Goal: Task Accomplishment & Management: Manage account settings

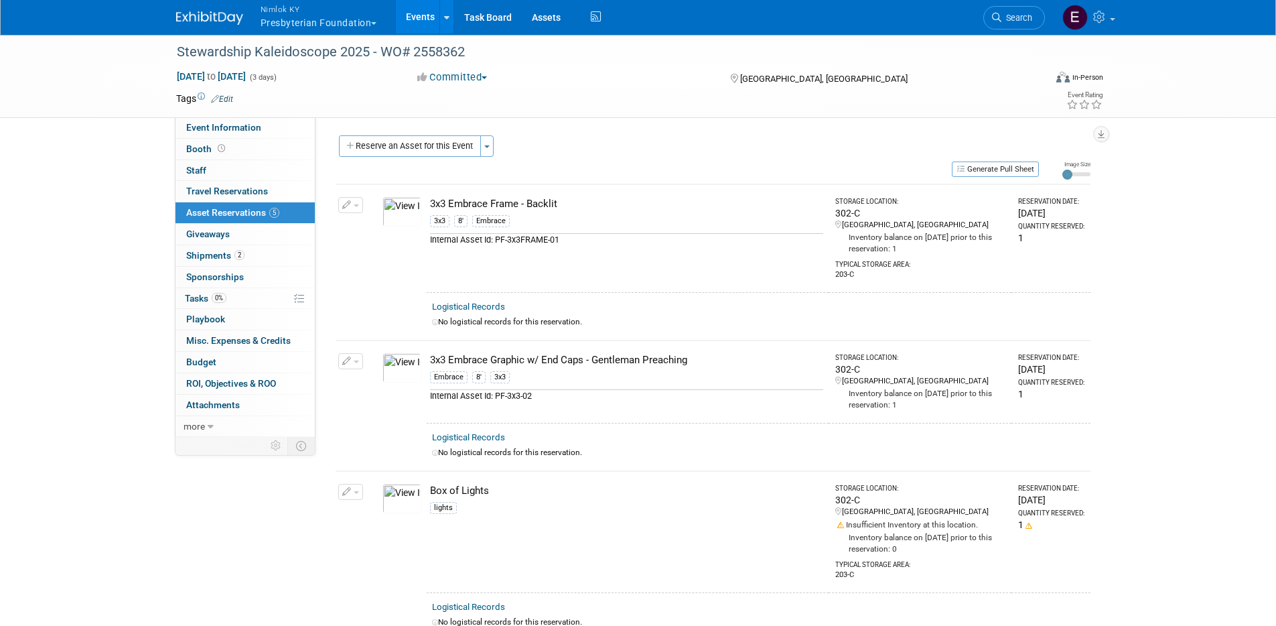
click at [311, 19] on button "Nimlok KY Presbyterian Foundation" at bounding box center [326, 17] width 135 height 35
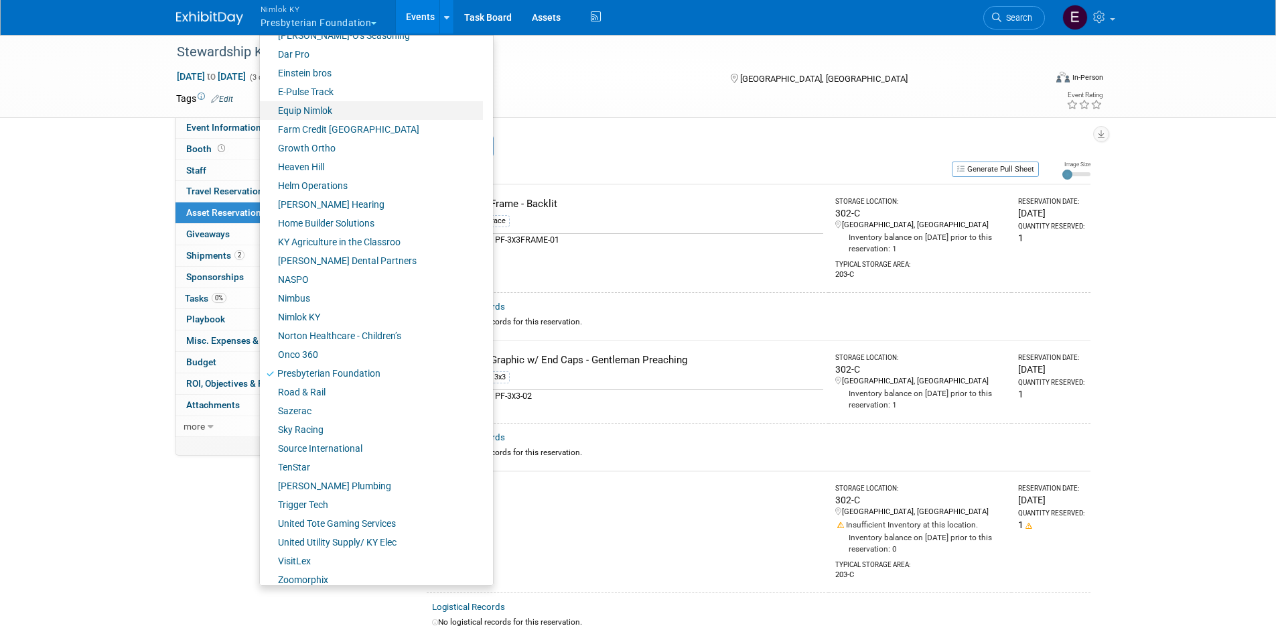
scroll to position [304, 0]
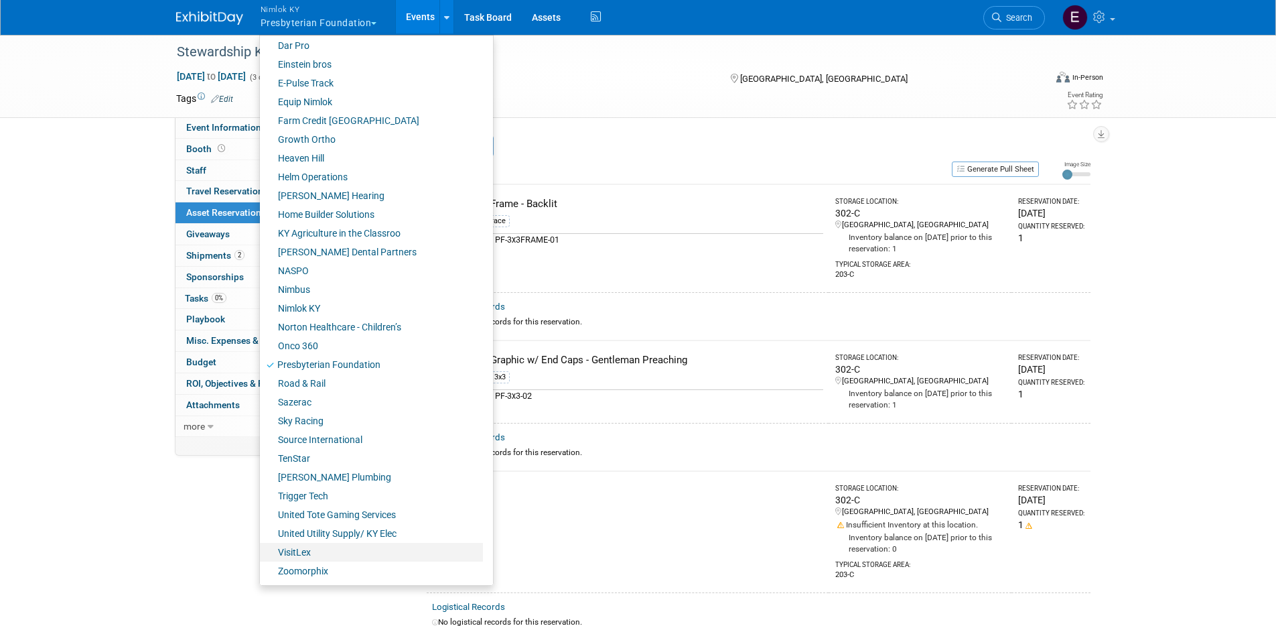
click at [299, 556] on link "VisitLex" at bounding box center [371, 552] width 223 height 19
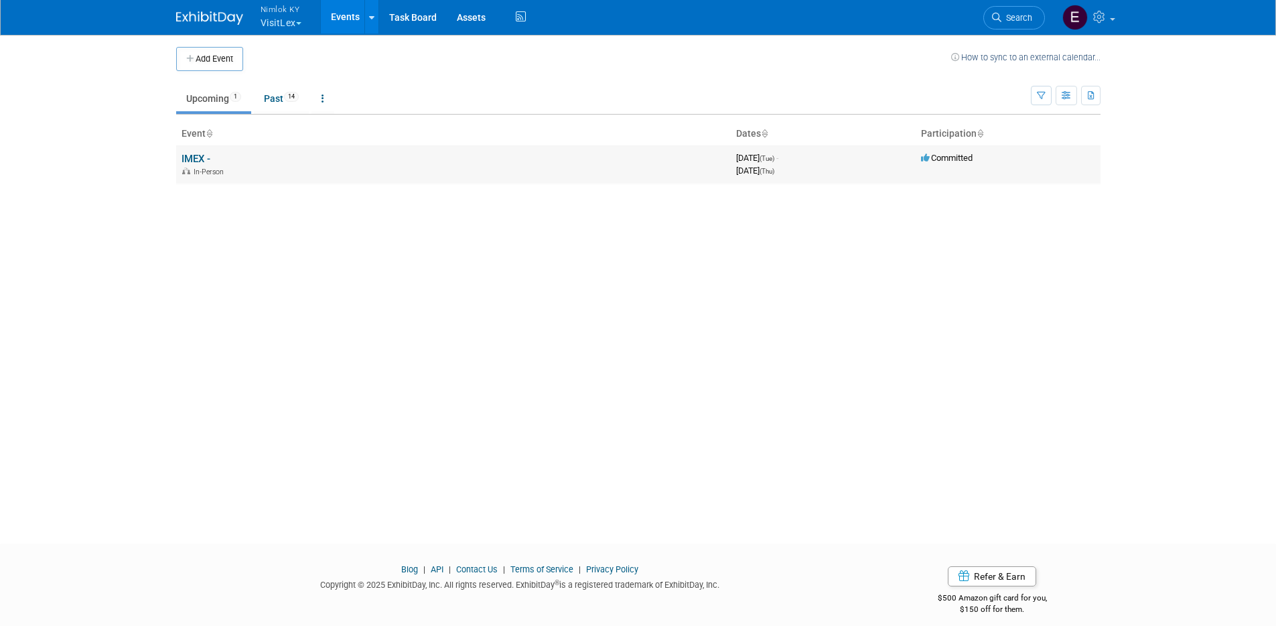
click at [200, 161] on link "IMEX -" at bounding box center [196, 159] width 29 height 12
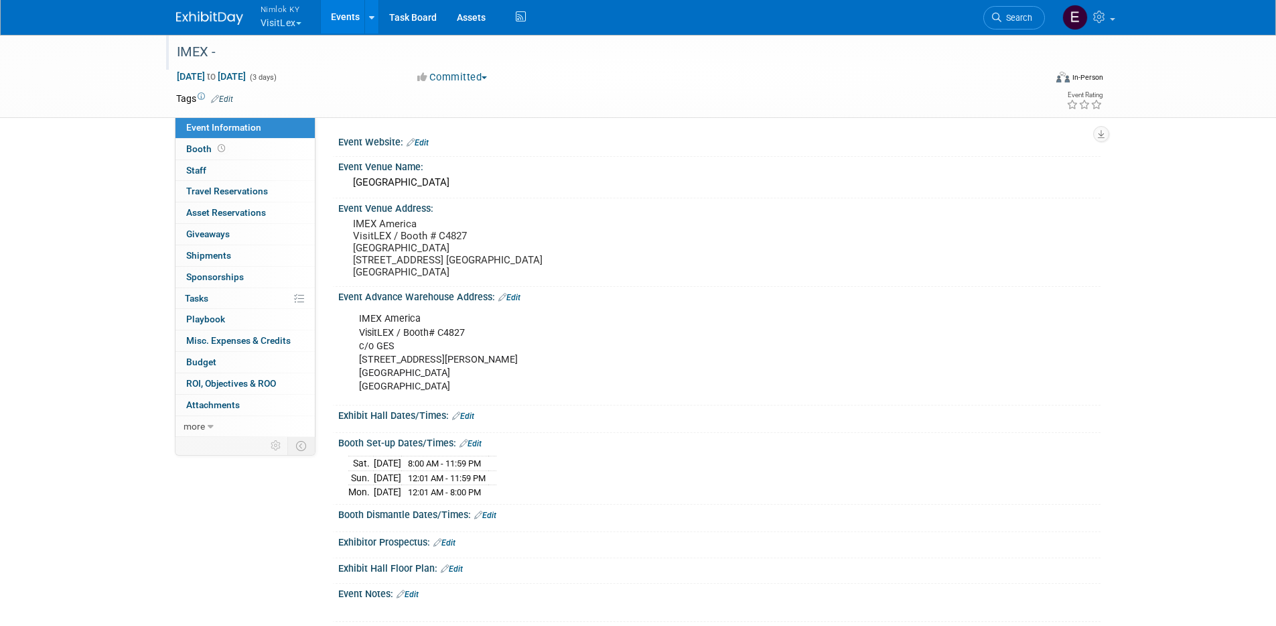
click at [285, 48] on div "IMEX -" at bounding box center [598, 52] width 853 height 24
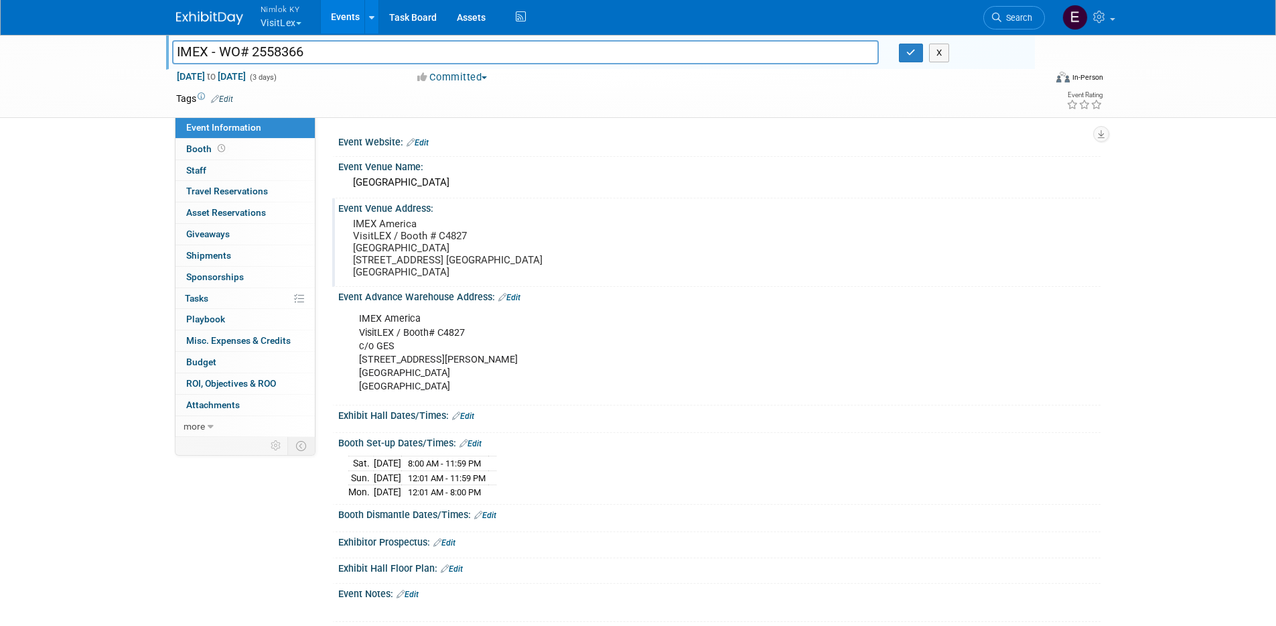
type input "IMEX - WO# 2558366"
click at [694, 266] on div "Event Venue Address: IMEX America VisitLEX / Booth # C4827 Mandalay Bay Convent…" at bounding box center [716, 242] width 768 height 88
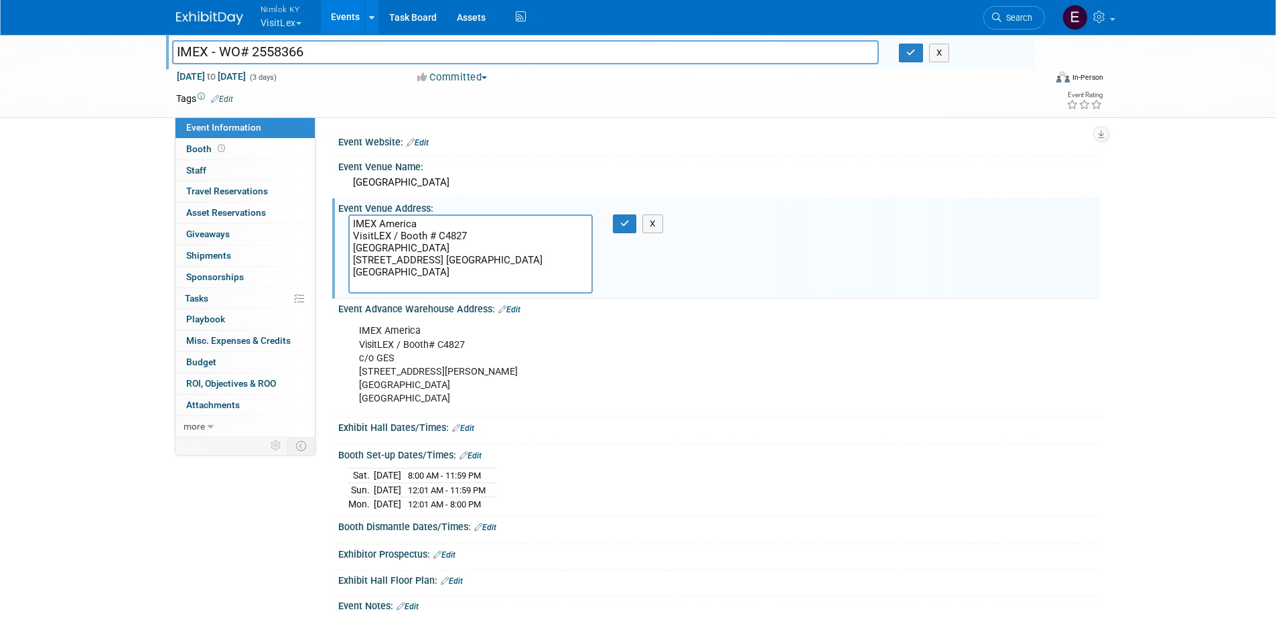
click at [677, 379] on div "IMEX America VisitLEX / Booth# C4827 c/o GES 7000 Lindell Road Las Vegas, NV 89…" at bounding box center [652, 365] width 604 height 94
click at [486, 397] on div "IMEX America VisitLEX / Booth# C4827 c/o GES 7000 Lindell Road Las Vegas, NV 89…" at bounding box center [652, 365] width 604 height 94
click at [469, 398] on div "IMEX America VisitLEX / Booth# C4827 c/o GES 7000 Lindell Road Las Vegas, NV 89…" at bounding box center [652, 365] width 604 height 94
click at [462, 396] on div "IMEX America VisitLEX / Booth# C4827 c/o GES 7000 Lindell Road Las Vegas, NV 89…" at bounding box center [652, 365] width 604 height 94
drag, startPoint x: 464, startPoint y: 395, endPoint x: 358, endPoint y: 331, distance: 123.9
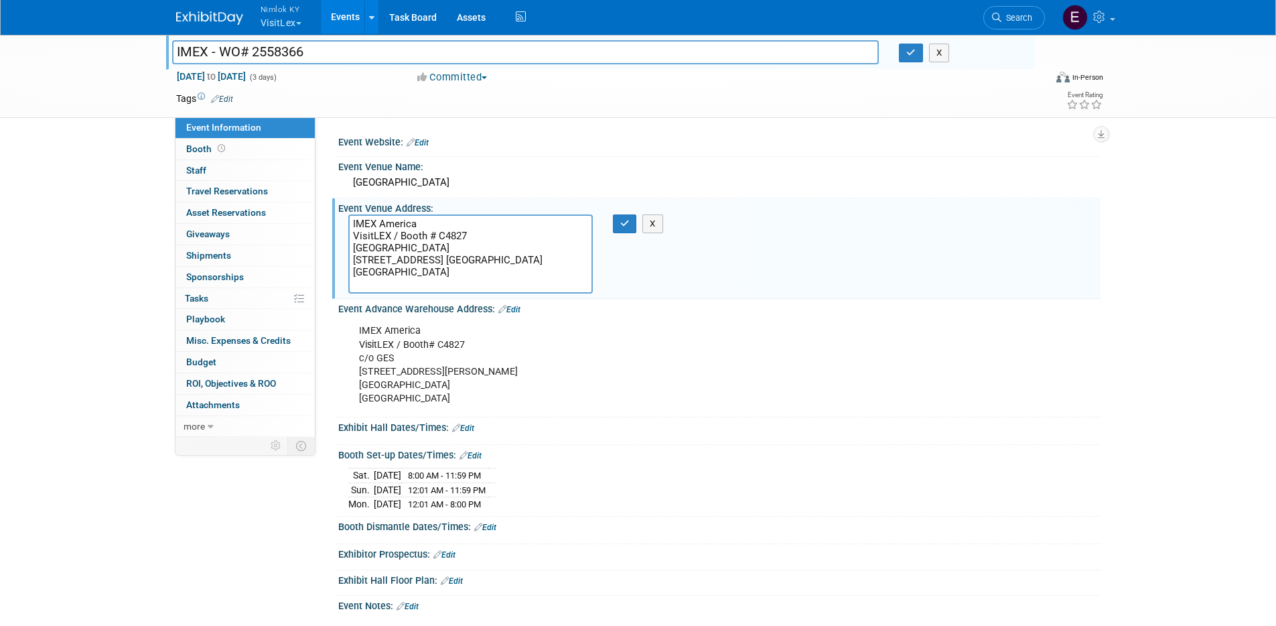
click at [358, 331] on div "IMEX America VisitLEX / Booth# C4827 c/o GES 7000 Lindell Road Las Vegas, NV 89…" at bounding box center [652, 365] width 604 height 94
copy div "IMEX America VisitLEX / Booth# C4827 c/o GES 7000 Lindell Road Las Vegas, NV 89…"
drag, startPoint x: 472, startPoint y: 284, endPoint x: 339, endPoint y: 218, distance: 148.3
click at [339, 218] on div "IMEX America VisitLEX / Booth # C4827 Mandalay Bay Convention Center 3950 Las V…" at bounding box center [470, 253] width 265 height 79
click at [627, 225] on icon "button" at bounding box center [624, 223] width 9 height 9
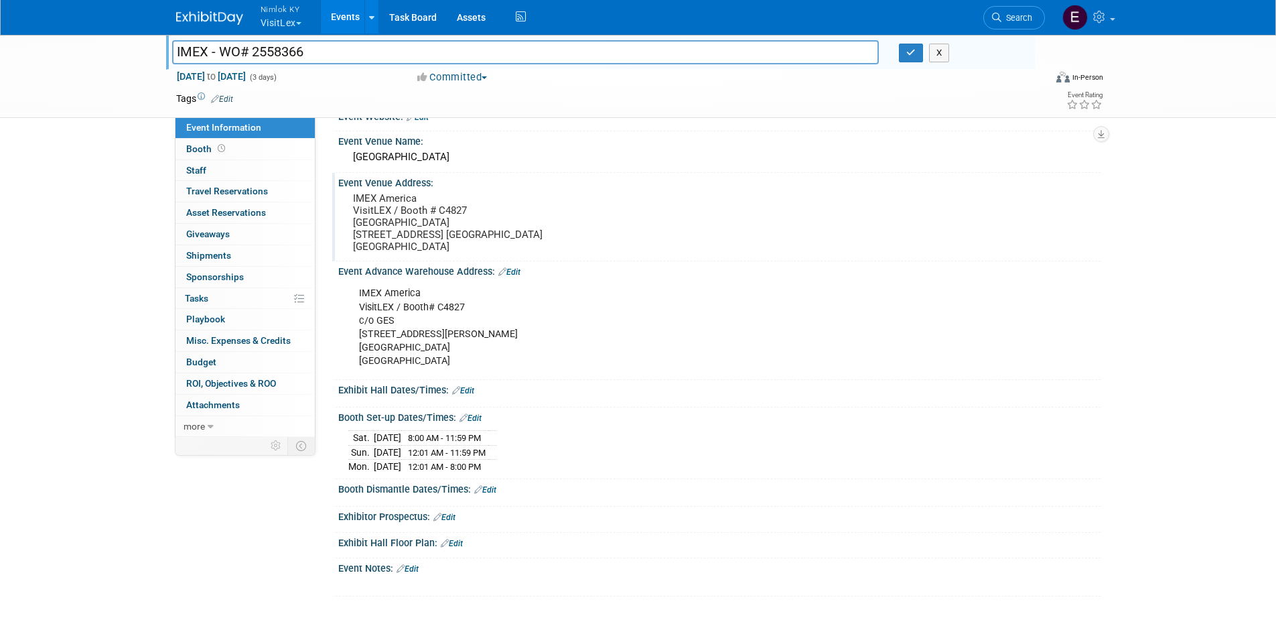
scroll to position [153, 0]
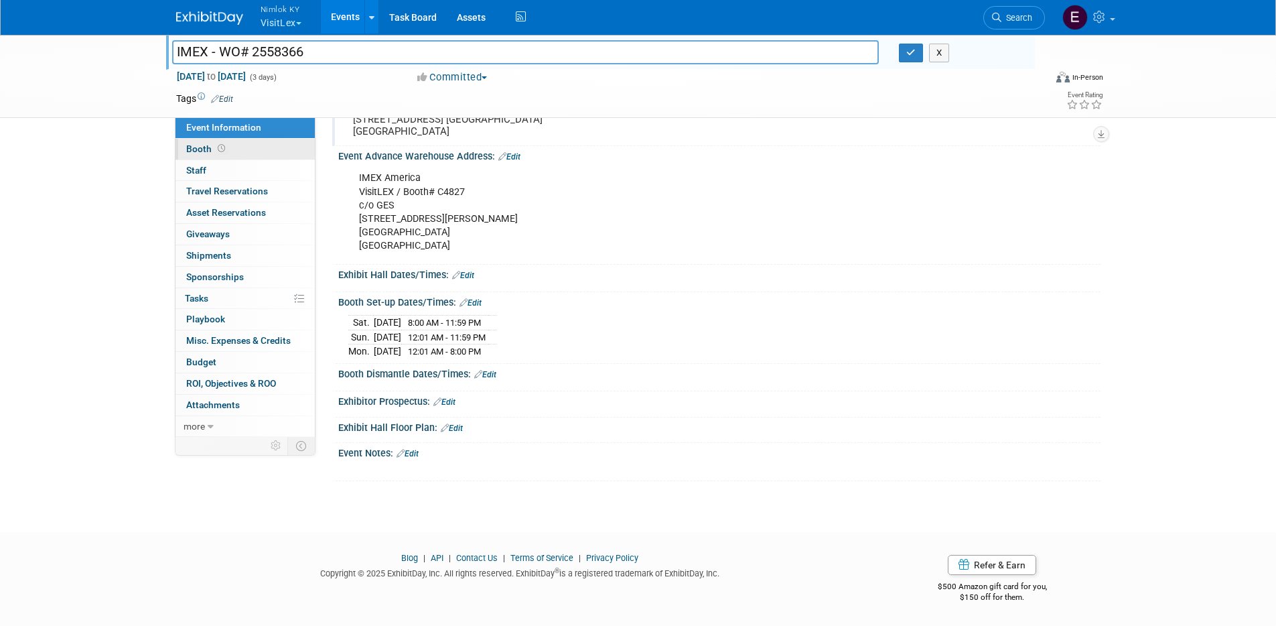
click at [195, 149] on span "Booth" at bounding box center [207, 148] width 42 height 11
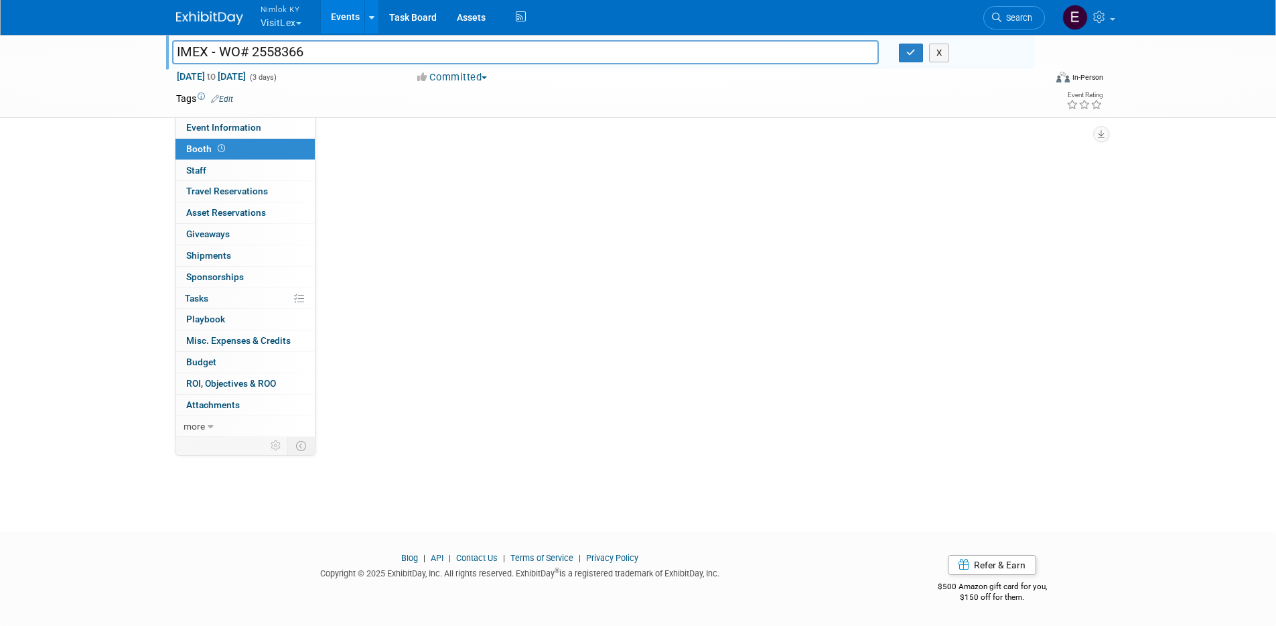
scroll to position [0, 0]
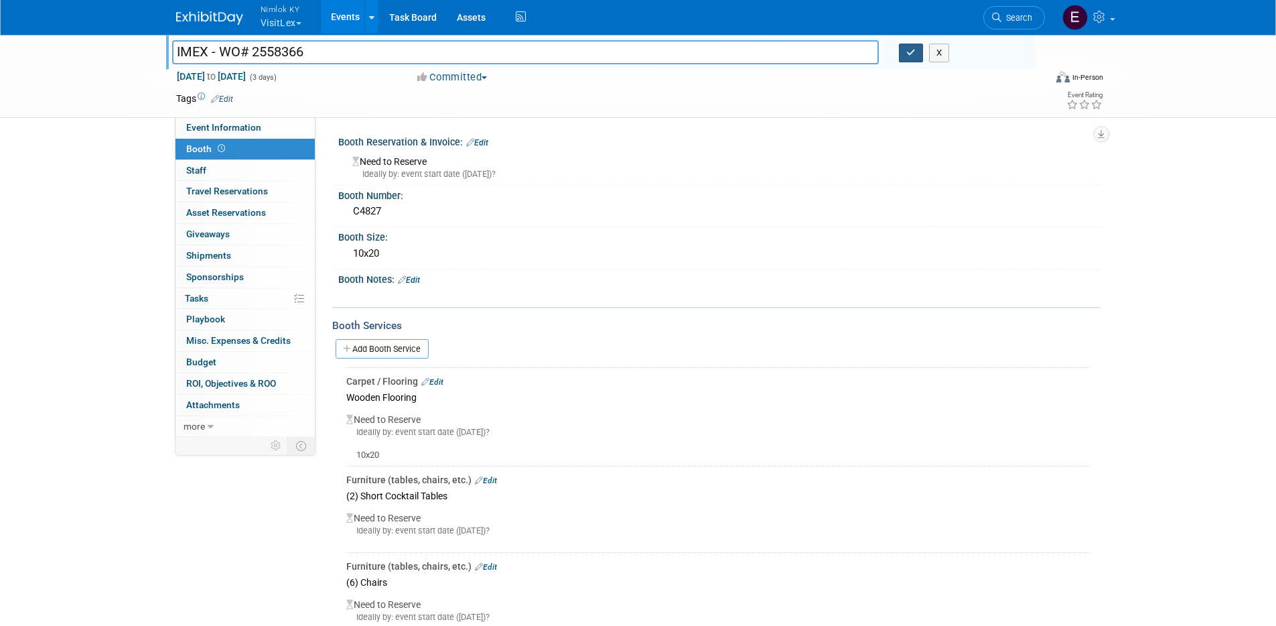
click at [914, 48] on icon "button" at bounding box center [910, 52] width 9 height 9
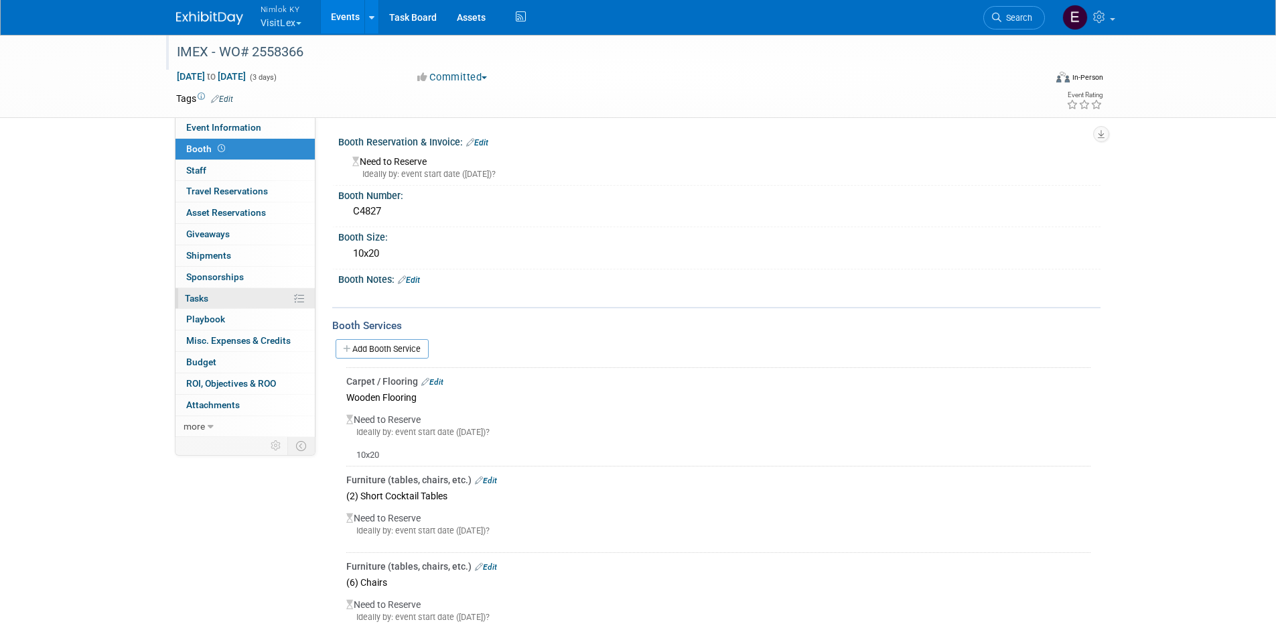
click at [208, 299] on span "Tasks 0%" at bounding box center [196, 298] width 23 height 11
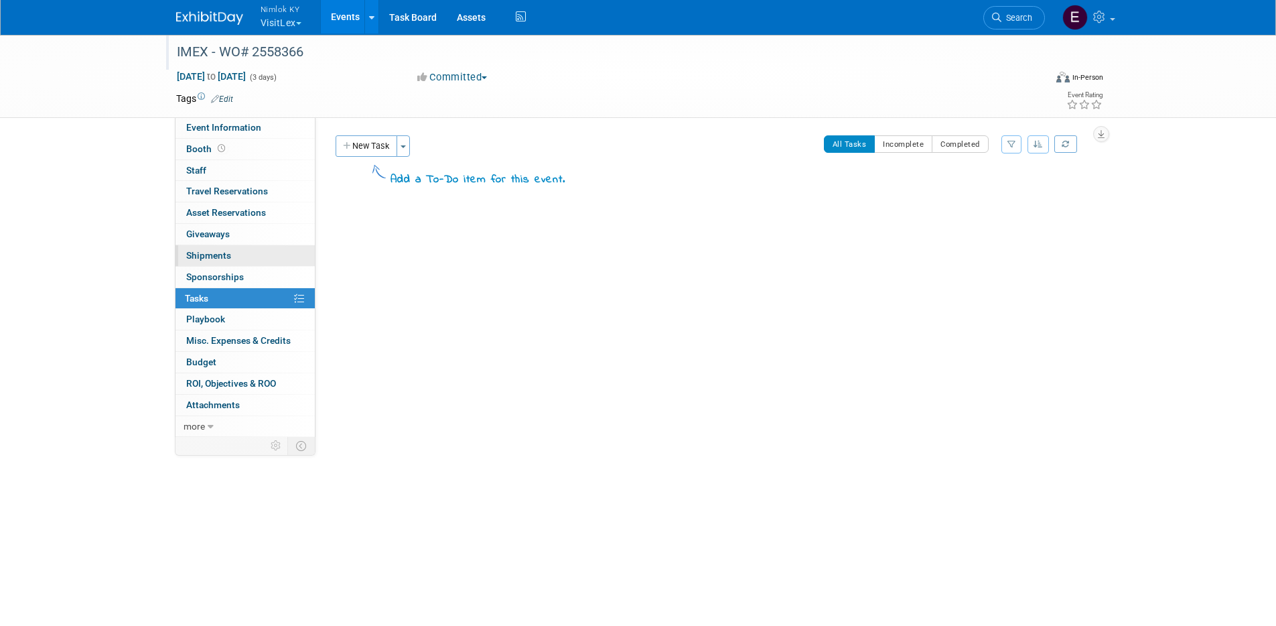
click at [210, 258] on span "Shipments 0" at bounding box center [208, 255] width 45 height 11
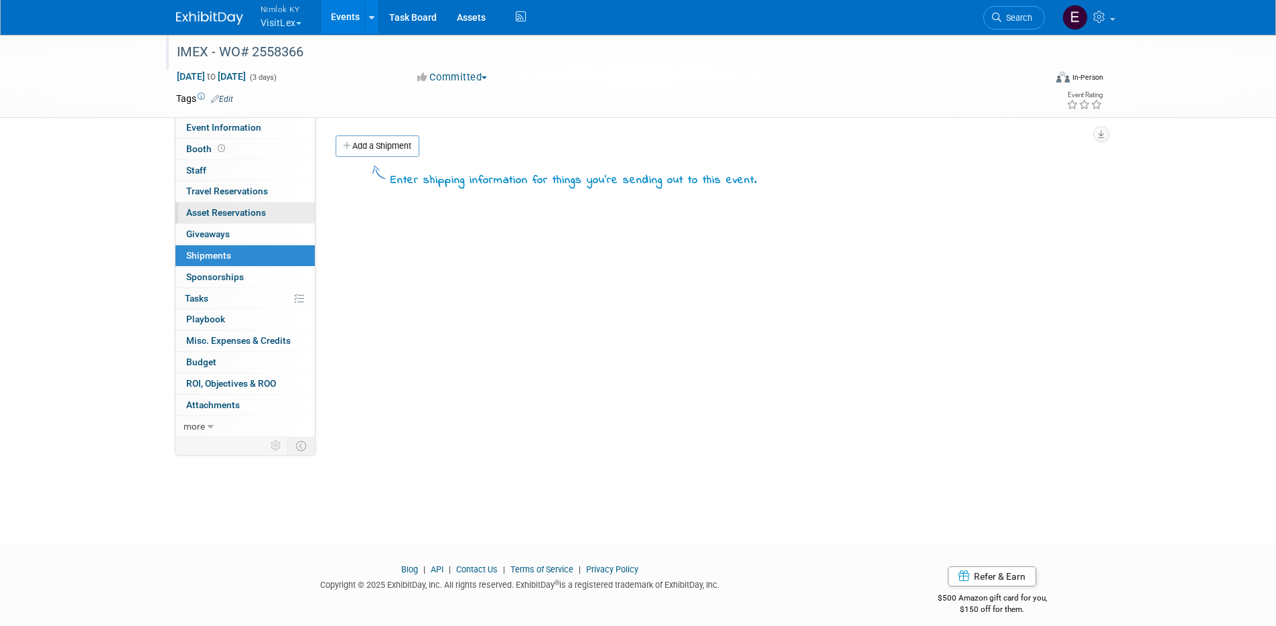
click at [198, 204] on link "0 Asset Reservations 0" at bounding box center [245, 212] width 139 height 21
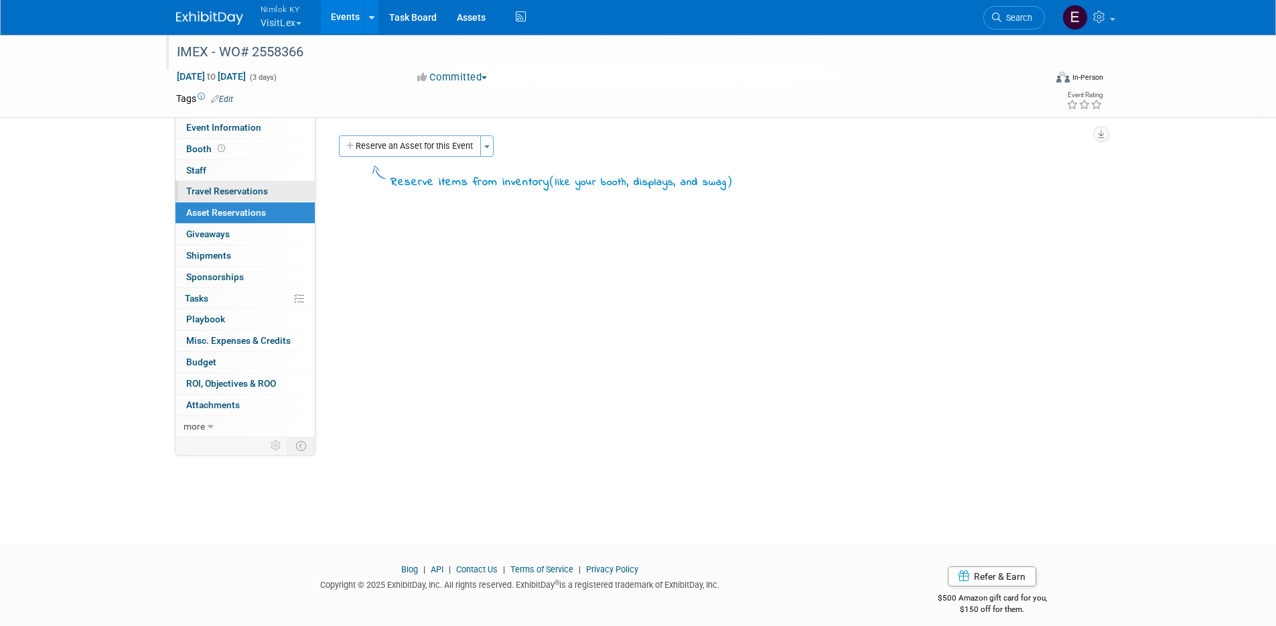
click at [206, 192] on span "Travel Reservations 0" at bounding box center [227, 191] width 82 height 11
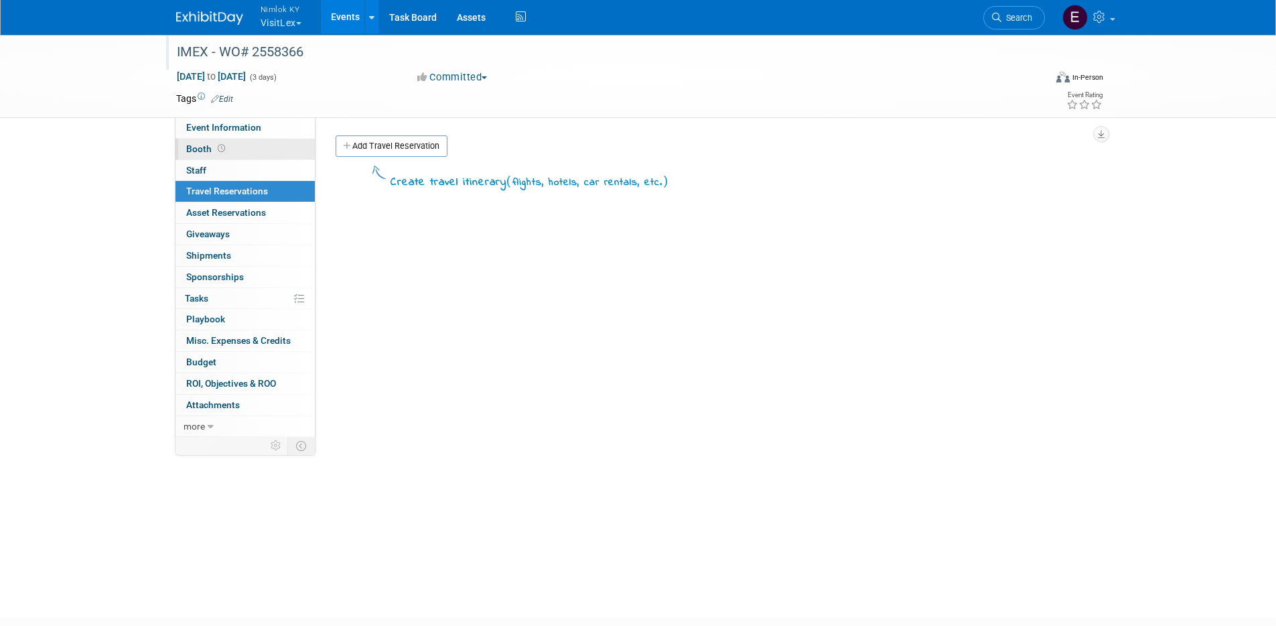
click at [207, 147] on span "Booth" at bounding box center [207, 148] width 42 height 11
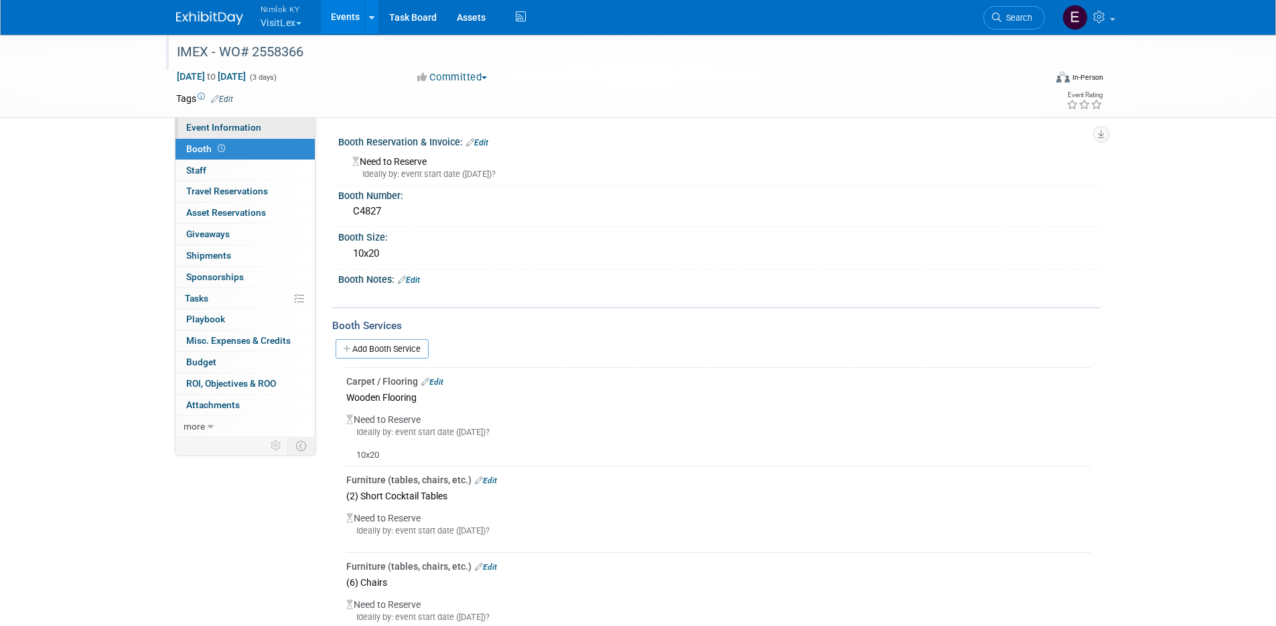
click at [242, 127] on span "Event Information" at bounding box center [223, 127] width 75 height 11
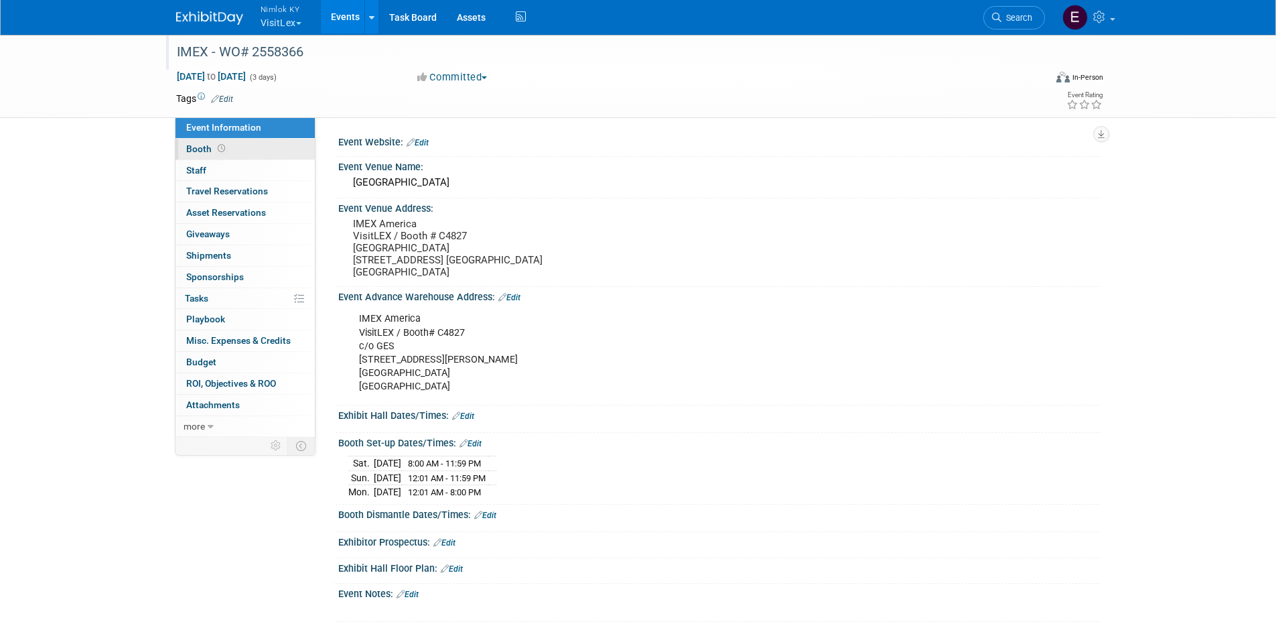
click at [220, 145] on icon at bounding box center [221, 148] width 7 height 7
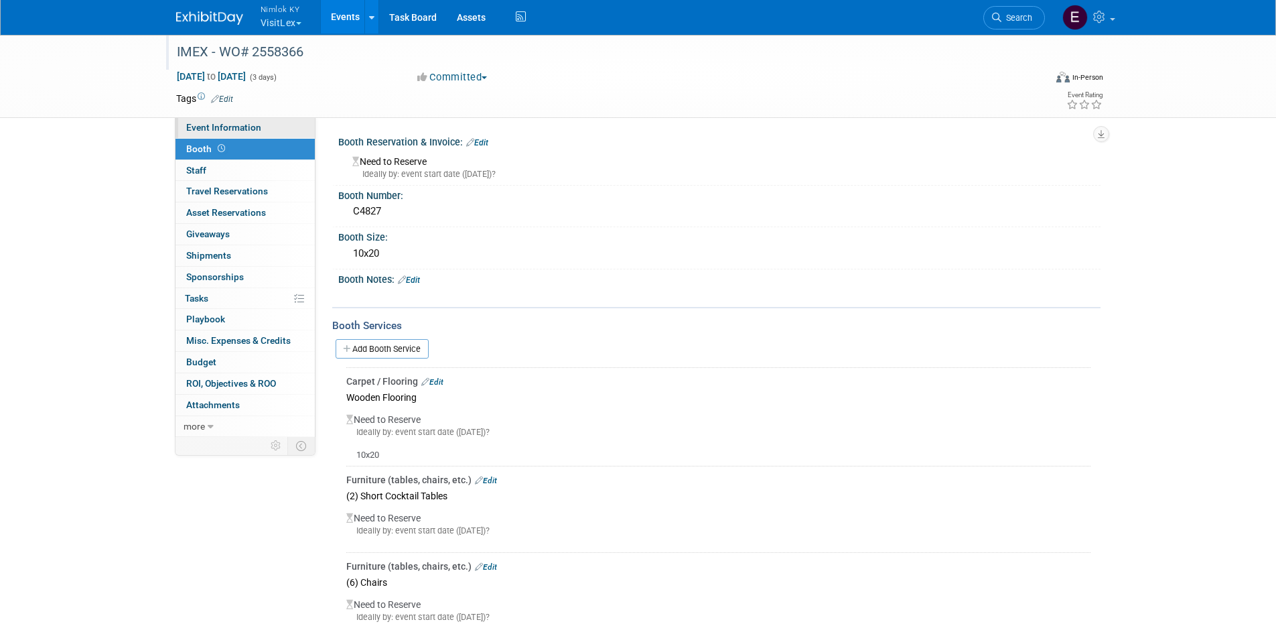
click at [247, 128] on span "Event Information" at bounding box center [223, 127] width 75 height 11
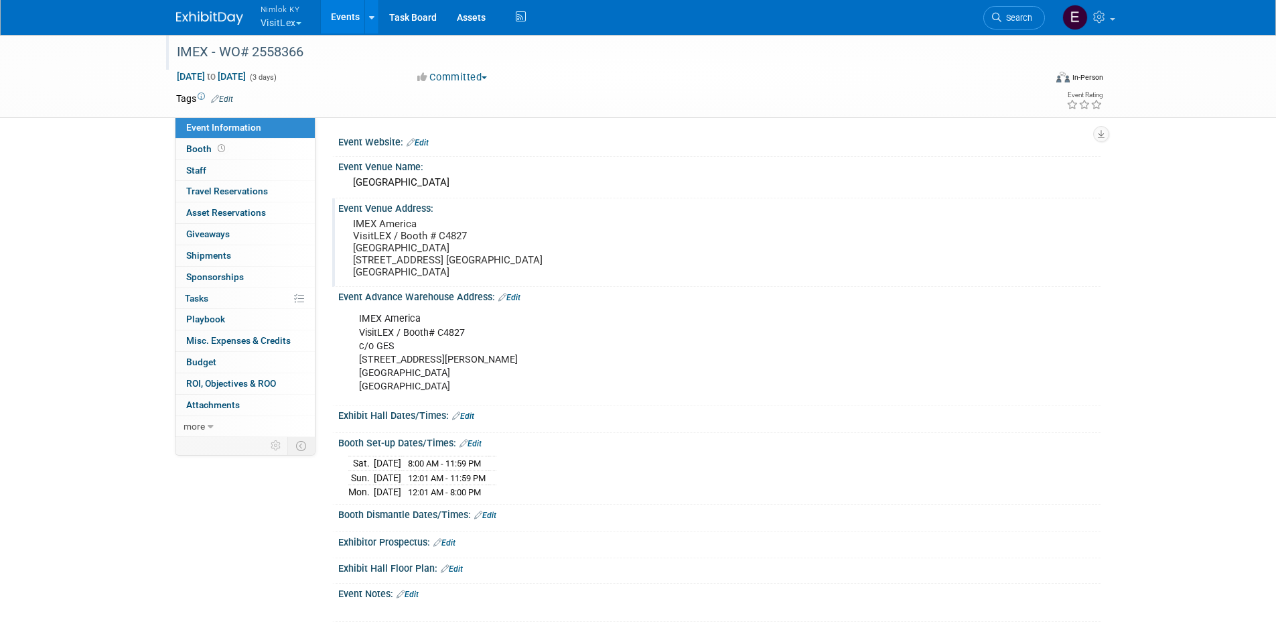
click at [535, 269] on pre "IMEX America VisitLEX / Booth # C4827 Mandalay Bay Convention Center 3950 Las V…" at bounding box center [497, 248] width 288 height 60
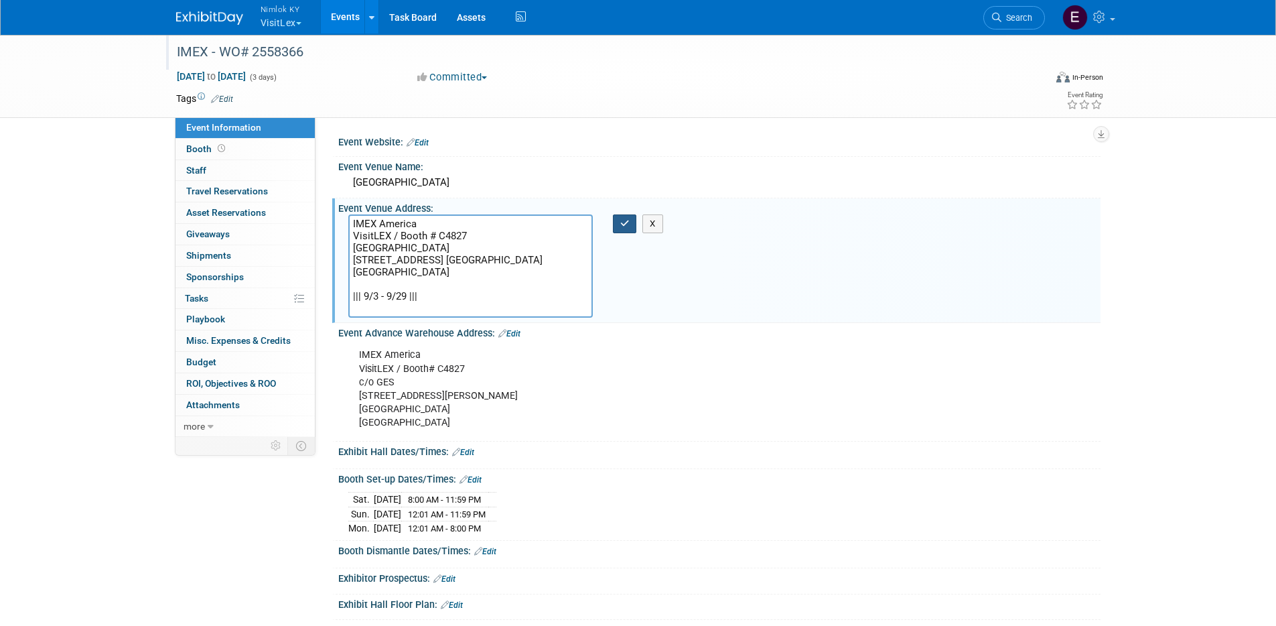
type textarea "IMEX America VisitLEX / Booth # C4827 Mandalay Bay Convention Center 3950 Las V…"
click at [621, 219] on icon "button" at bounding box center [624, 223] width 9 height 9
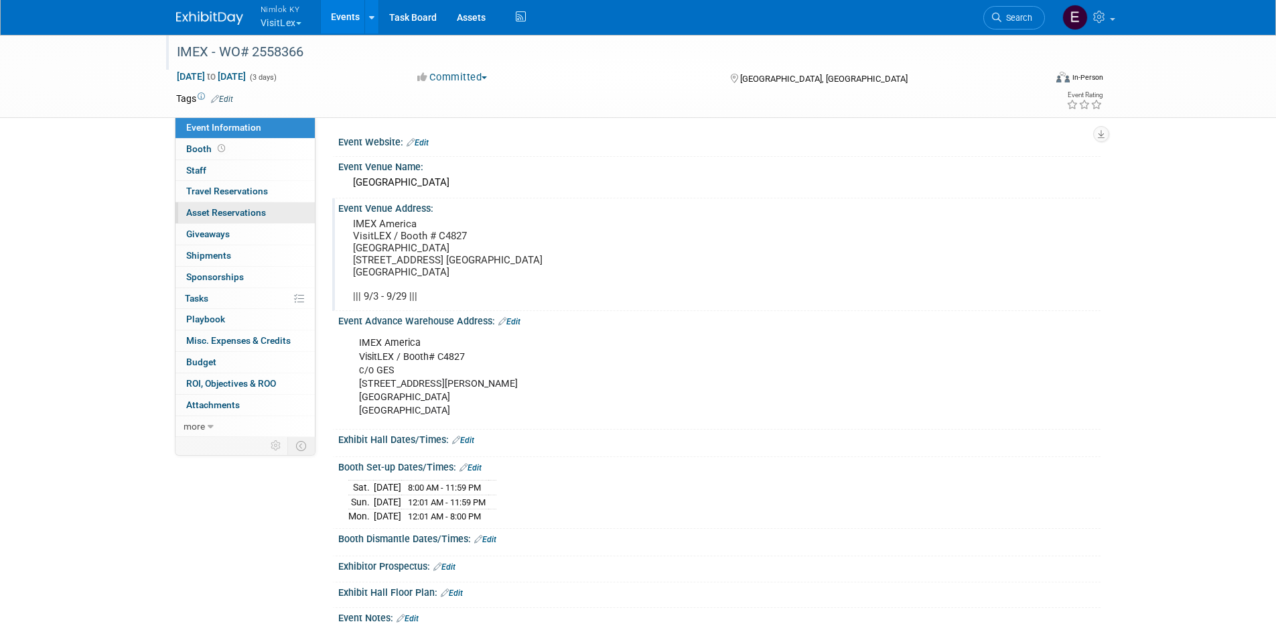
click at [236, 210] on span "Asset Reservations 0" at bounding box center [226, 212] width 80 height 11
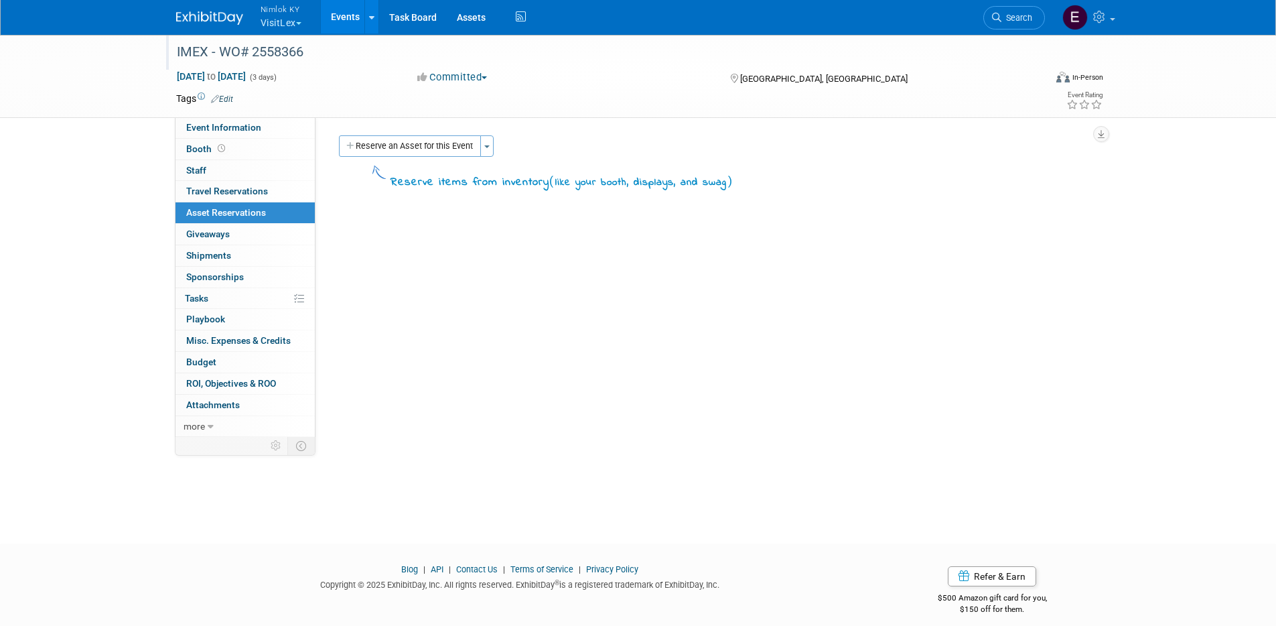
click at [406, 145] on button "Reserve an Asset for this Event" at bounding box center [410, 145] width 142 height 21
click at [406, 145] on div "Reserve an Asset for this Event Toggle Dropdown New asset reservation Copy asse…" at bounding box center [713, 163] width 755 height 56
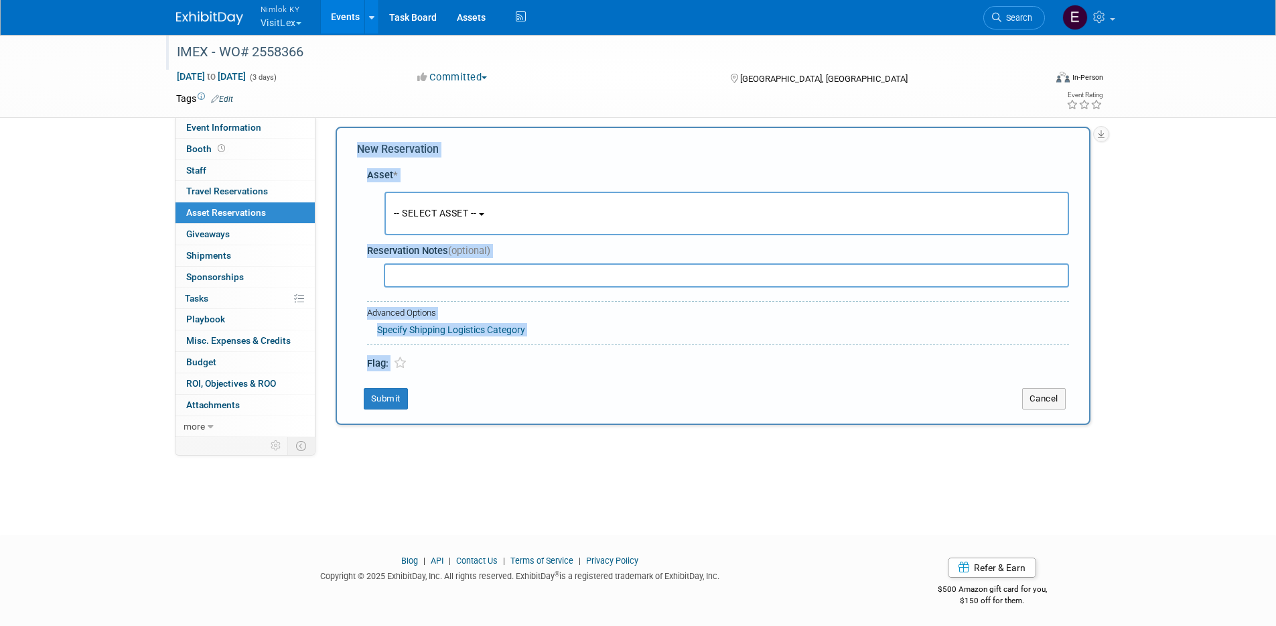
scroll to position [11, 0]
click at [478, 196] on button "-- SELECT ASSET --" at bounding box center [727, 211] width 685 height 44
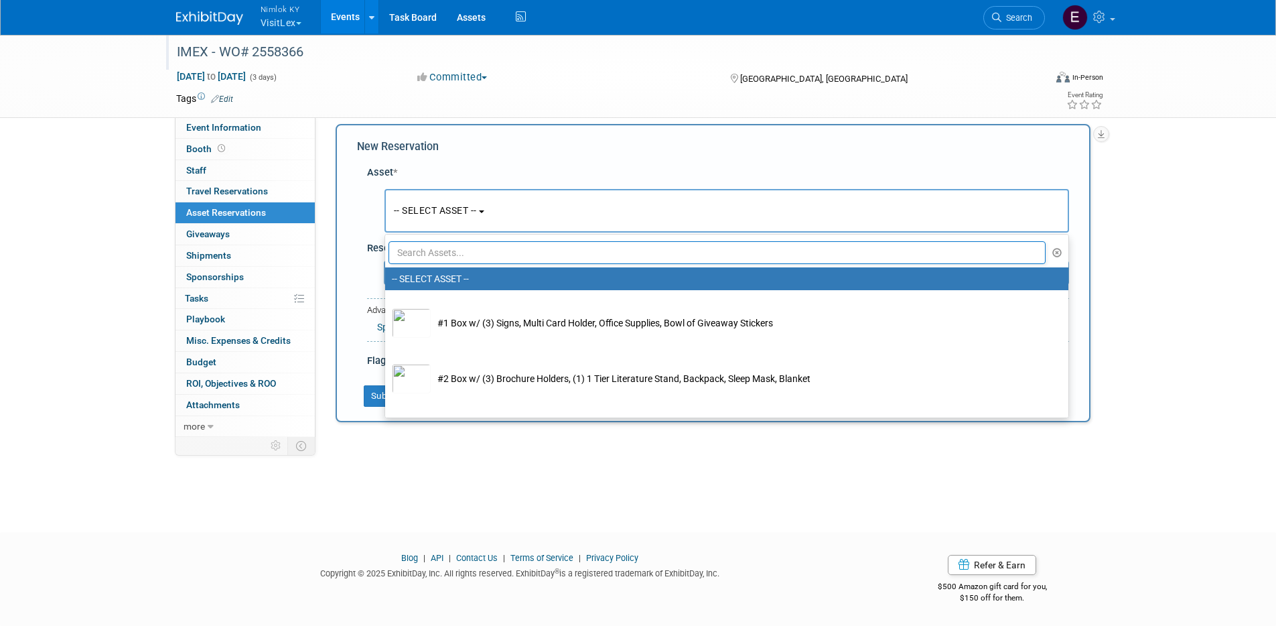
click at [450, 244] on input "text" at bounding box center [718, 252] width 658 height 23
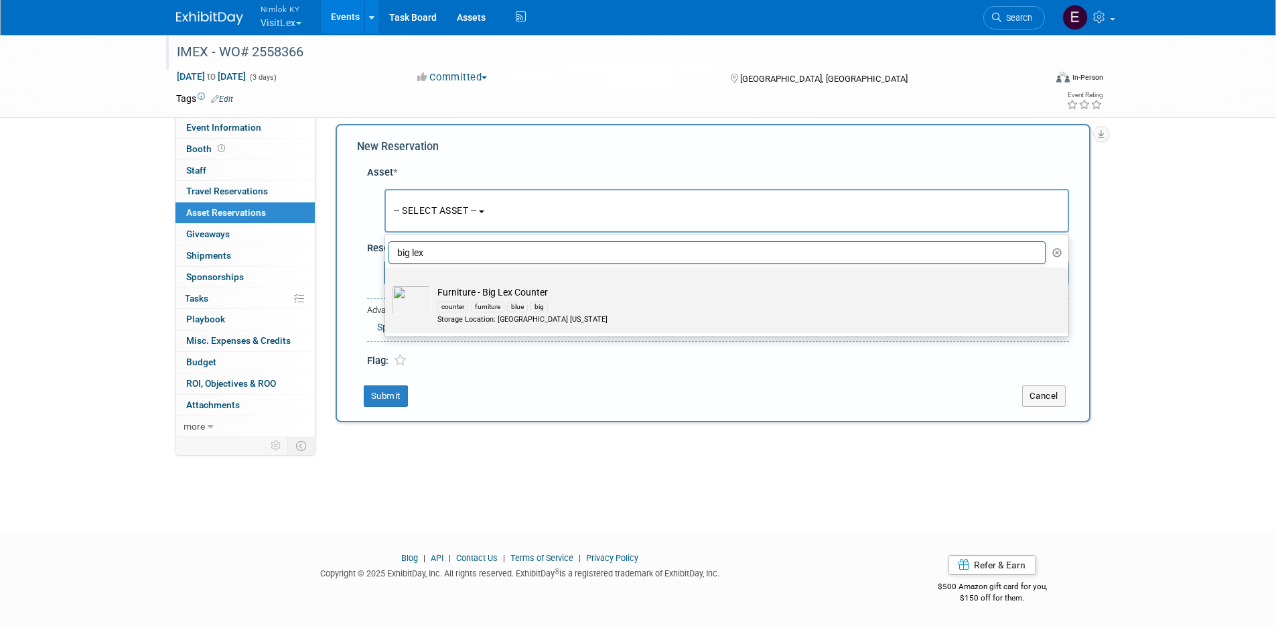
type input "big lex"
click at [620, 310] on div "counter furniture blue big" at bounding box center [739, 306] width 604 height 15
click at [387, 283] on input "Furniture - Big Lex Counter counter furniture blue big Storage Location: Nimlok…" at bounding box center [383, 279] width 9 height 9
select select "10714810"
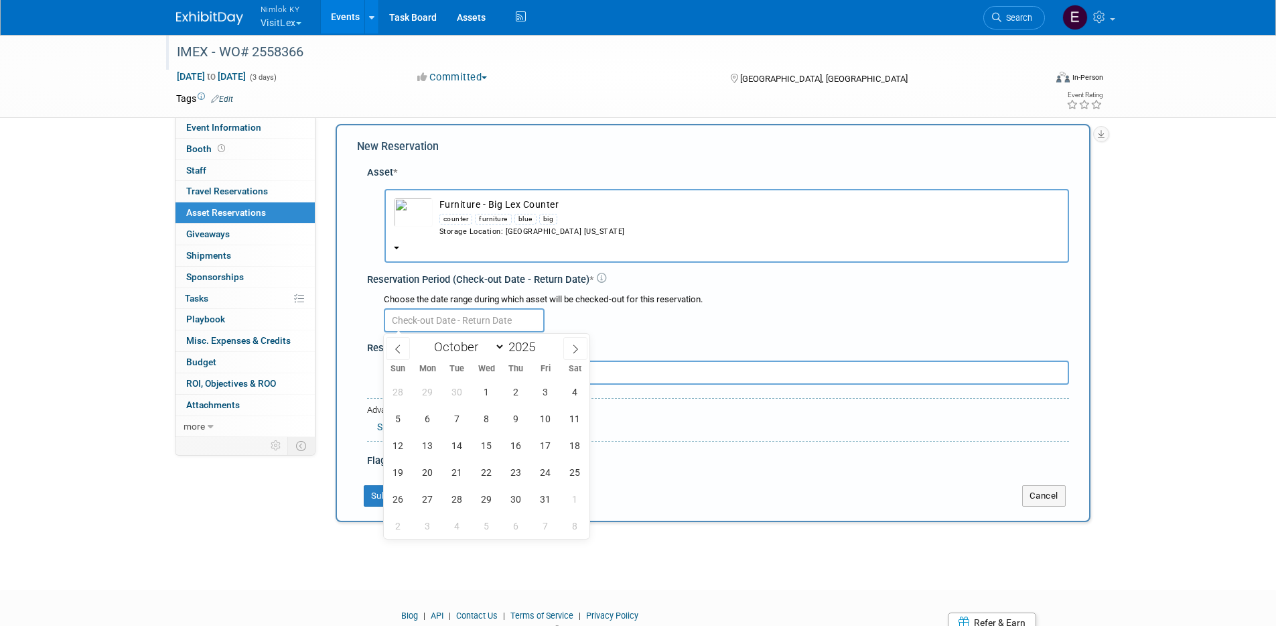
click at [482, 313] on input "text" at bounding box center [464, 320] width 161 height 24
click at [396, 349] on icon at bounding box center [397, 348] width 9 height 9
click at [397, 349] on icon at bounding box center [397, 348] width 9 height 9
select select "7"
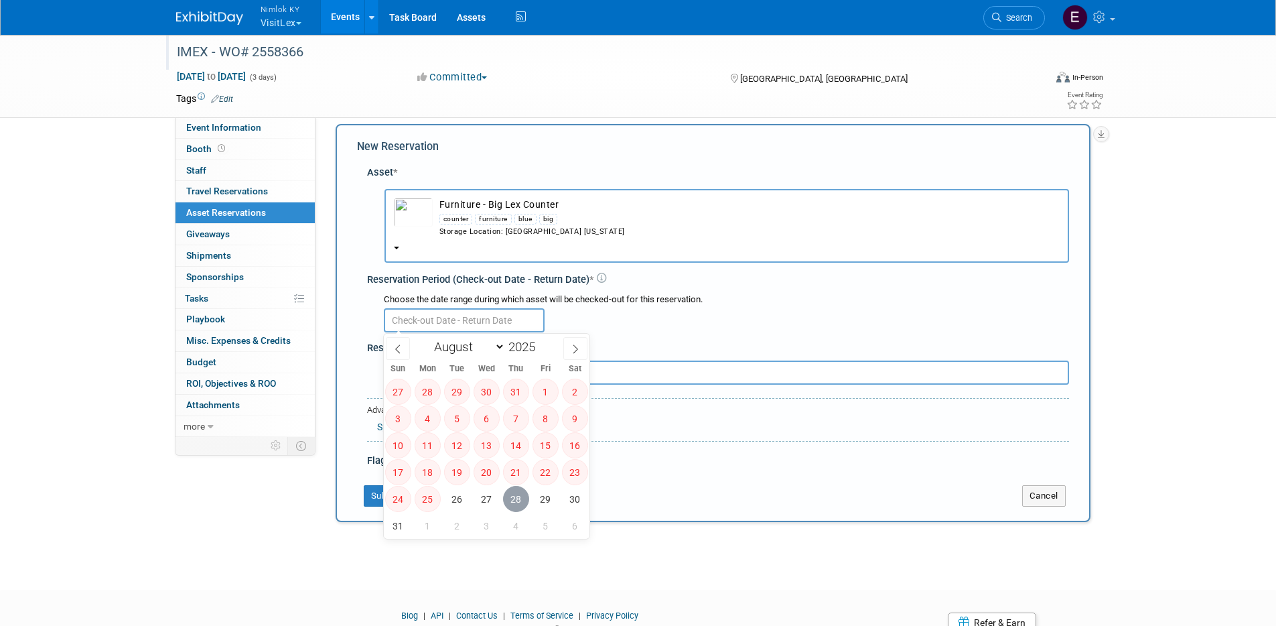
click at [511, 496] on span "28" at bounding box center [516, 499] width 26 height 26
type input "Aug 28, 2025"
click at [574, 347] on icon at bounding box center [575, 348] width 9 height 9
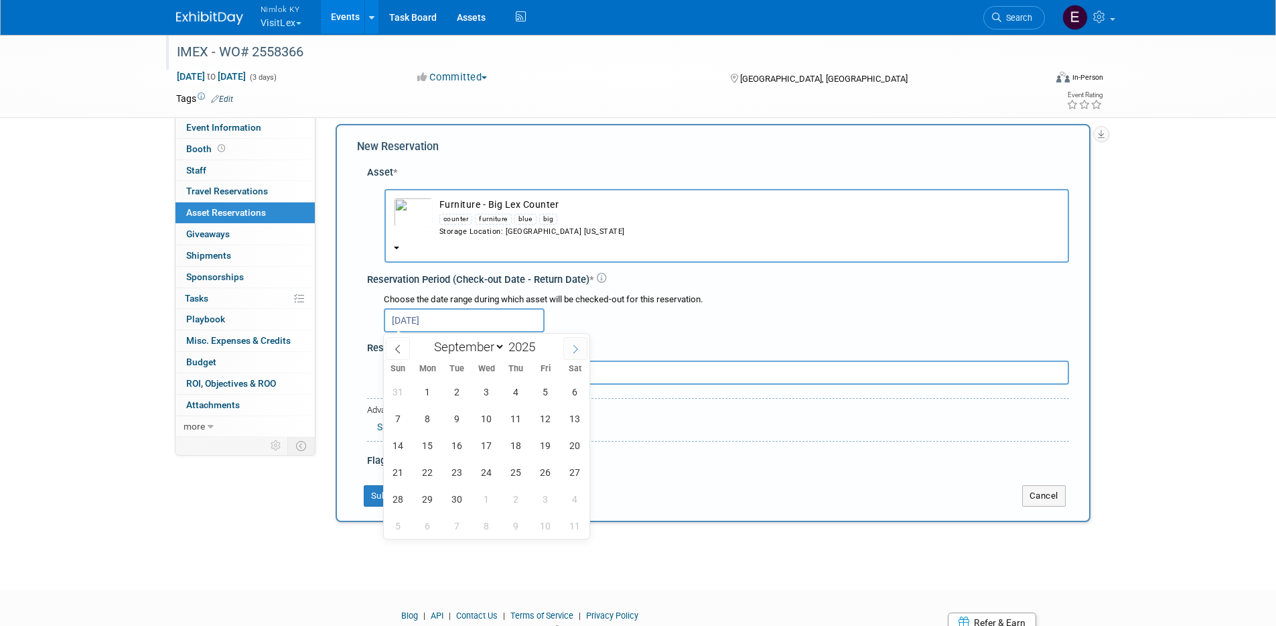
click at [574, 347] on icon at bounding box center [575, 348] width 9 height 9
select select "9"
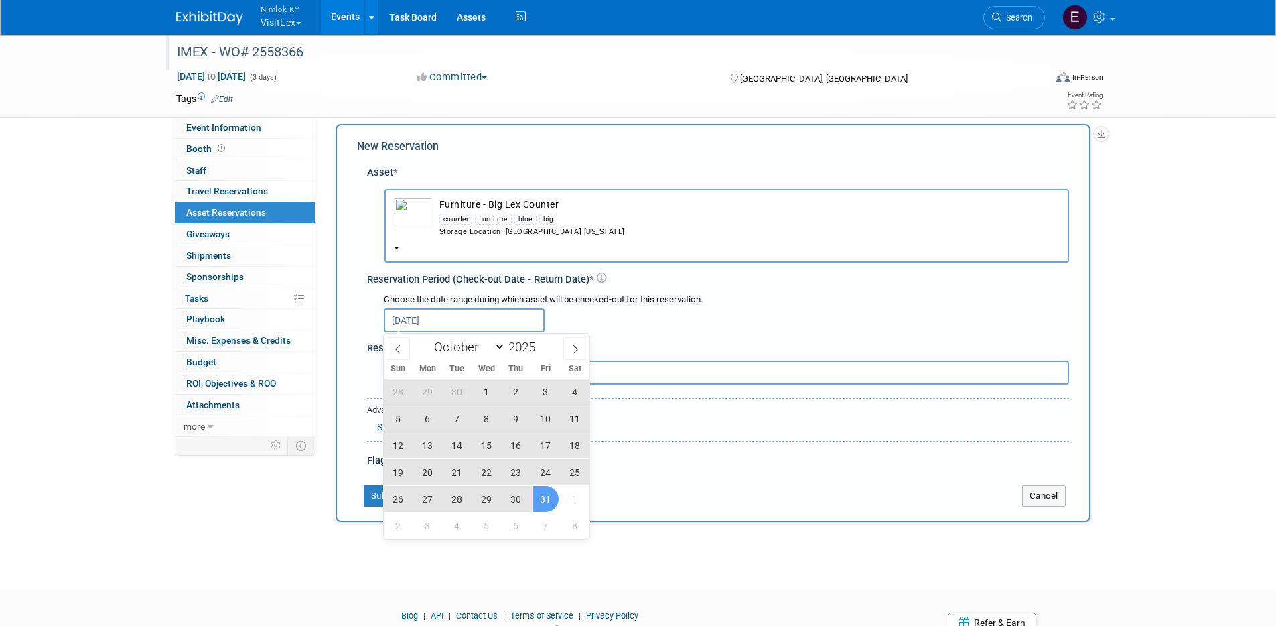
click at [537, 495] on span "31" at bounding box center [546, 499] width 26 height 26
type input "Aug 28, 2025 to Oct 31, 2025"
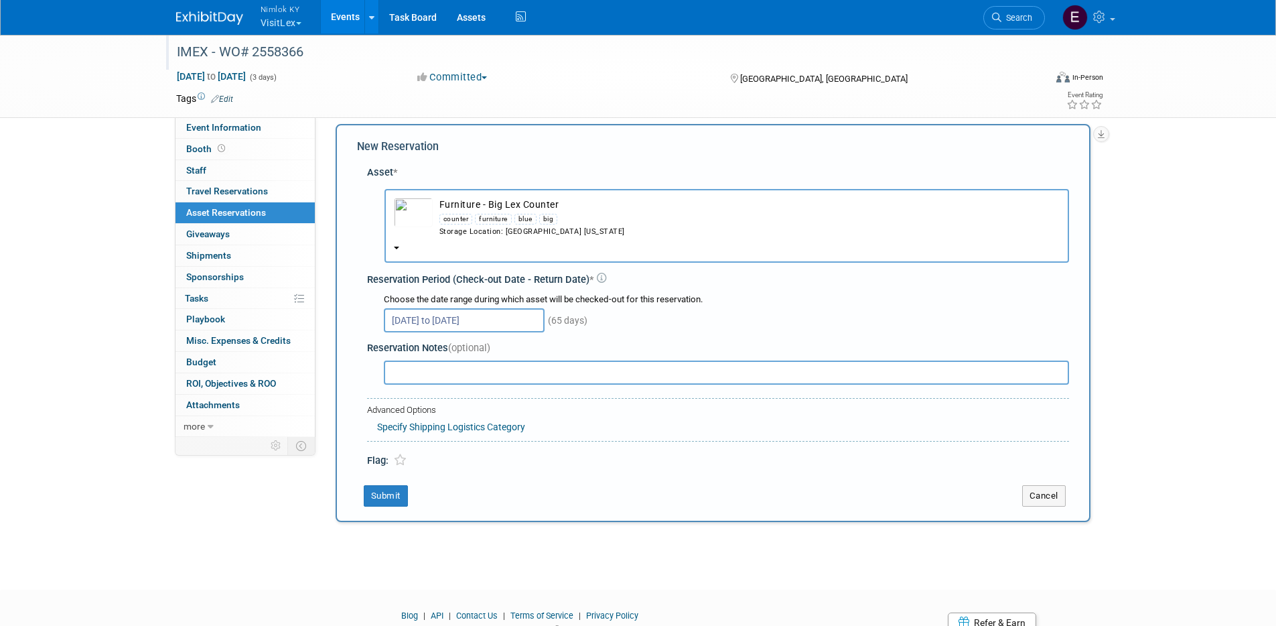
click at [588, 485] on td "Submit" at bounding box center [679, 495] width 645 height 21
click at [387, 498] on button "Submit" at bounding box center [386, 495] width 44 height 21
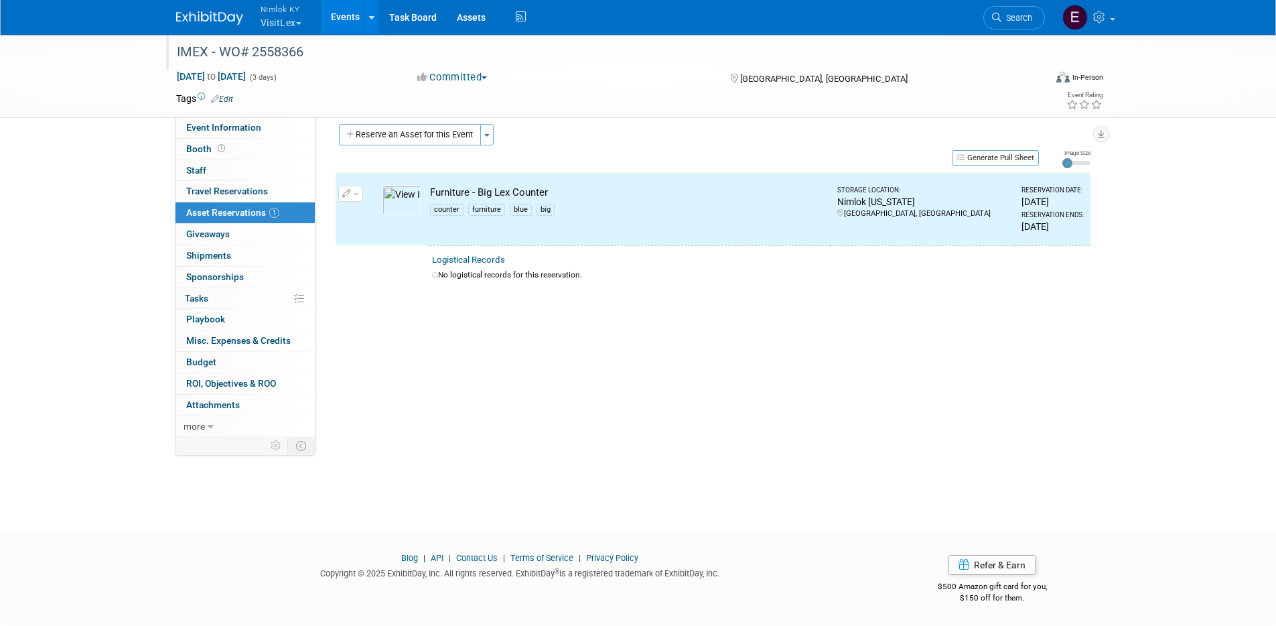
click at [429, 139] on button "Reserve an Asset for this Event" at bounding box center [410, 134] width 142 height 21
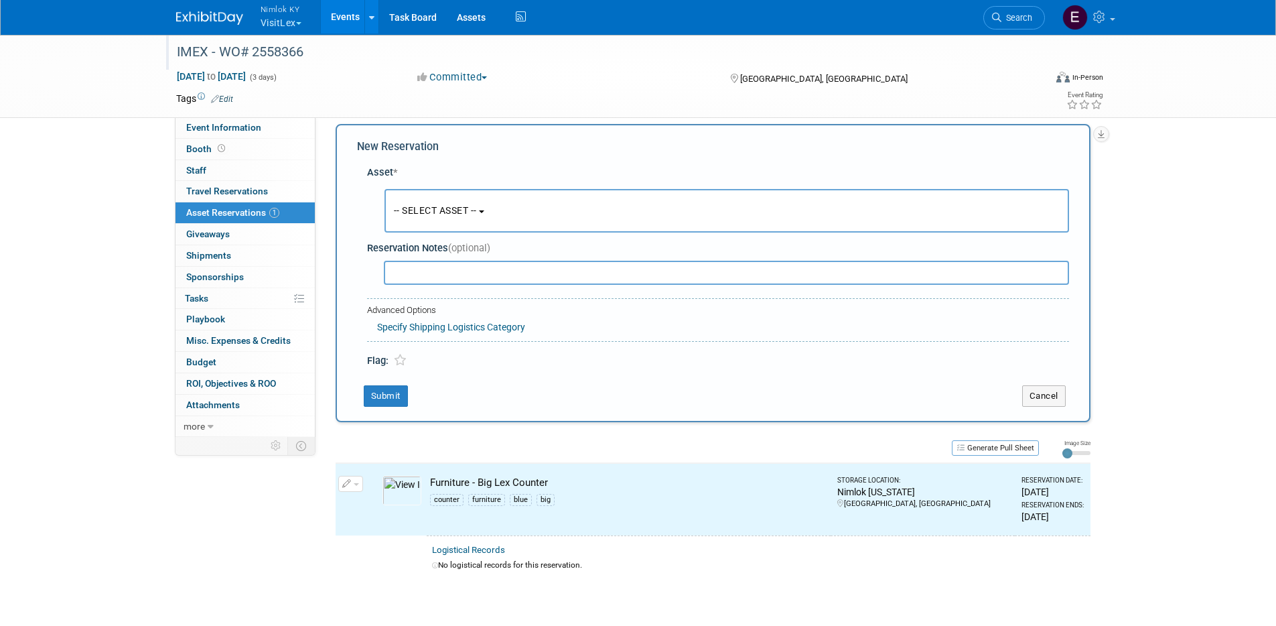
scroll to position [13, 0]
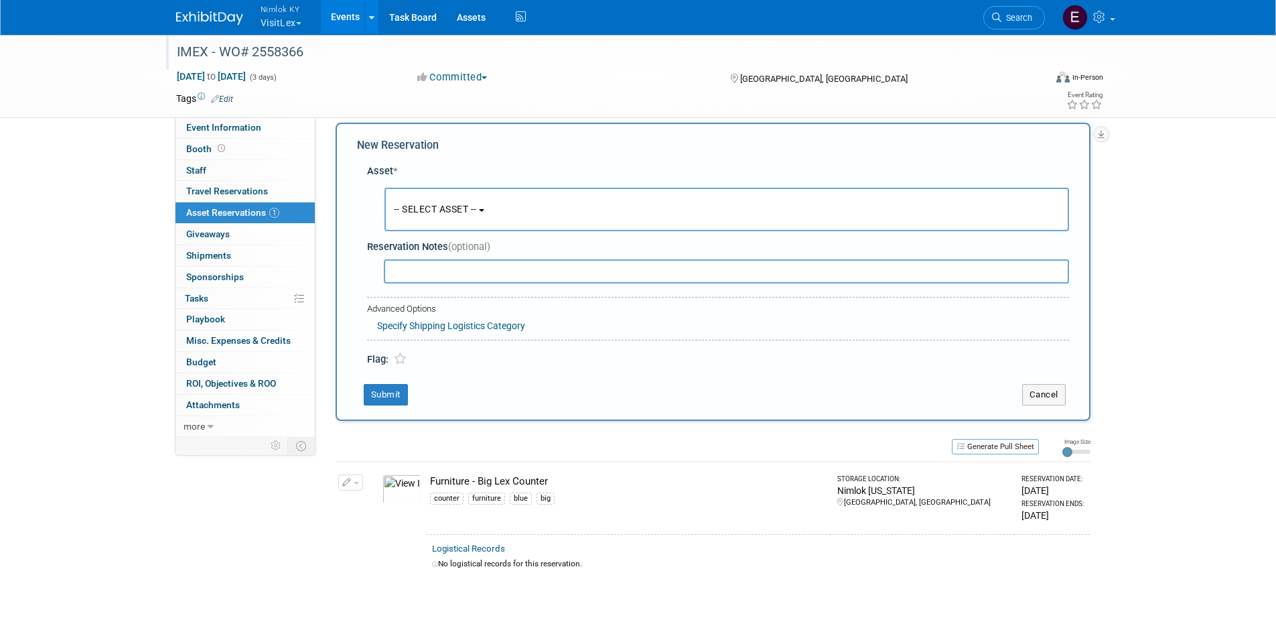
click at [949, 225] on button "-- SELECT ASSET --" at bounding box center [727, 210] width 685 height 44
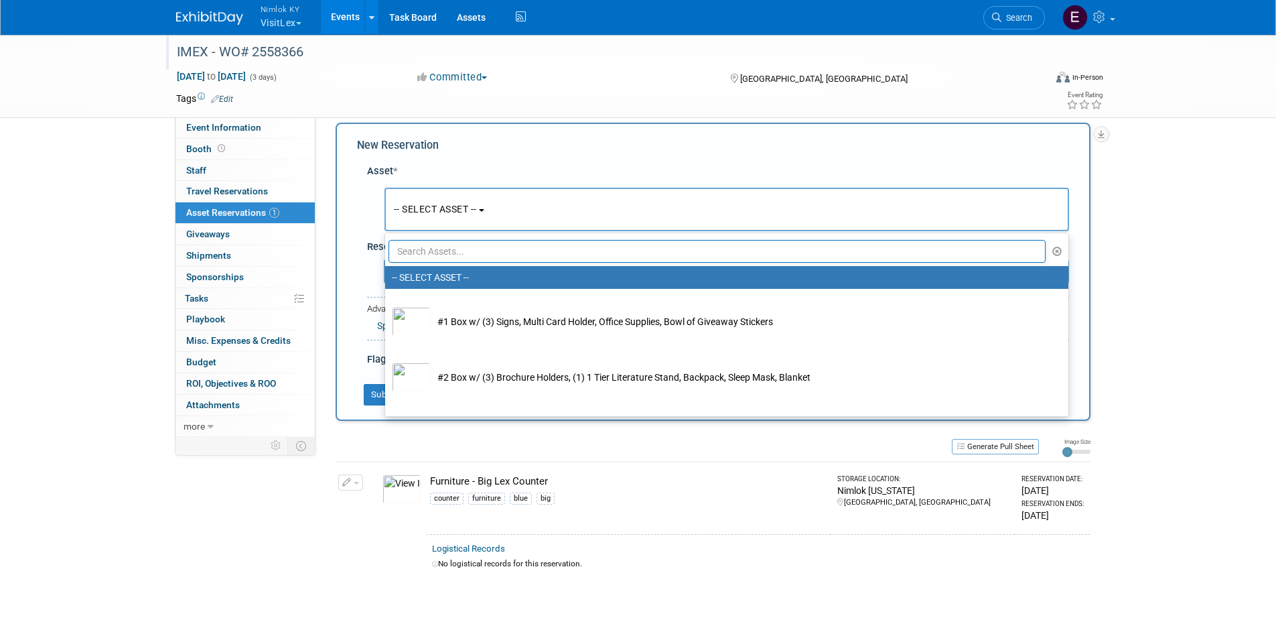
click at [822, 249] on input "text" at bounding box center [718, 251] width 658 height 23
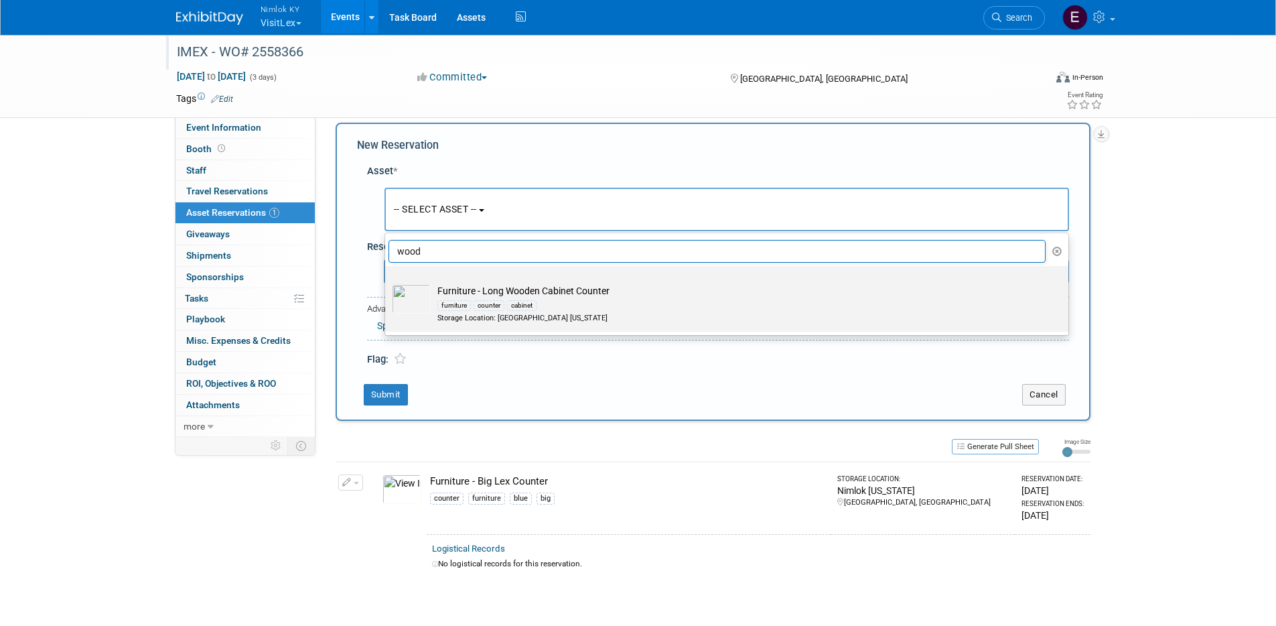
type input "wood"
click at [716, 293] on td "Furniture - Long Wooden Cabinet Counter furniture counter cabinet Storage Locat…" at bounding box center [736, 304] width 611 height 40
click at [387, 282] on input "Furniture - Long Wooden Cabinet Counter furniture counter cabinet Storage Locat…" at bounding box center [383, 277] width 9 height 9
select select "10714811"
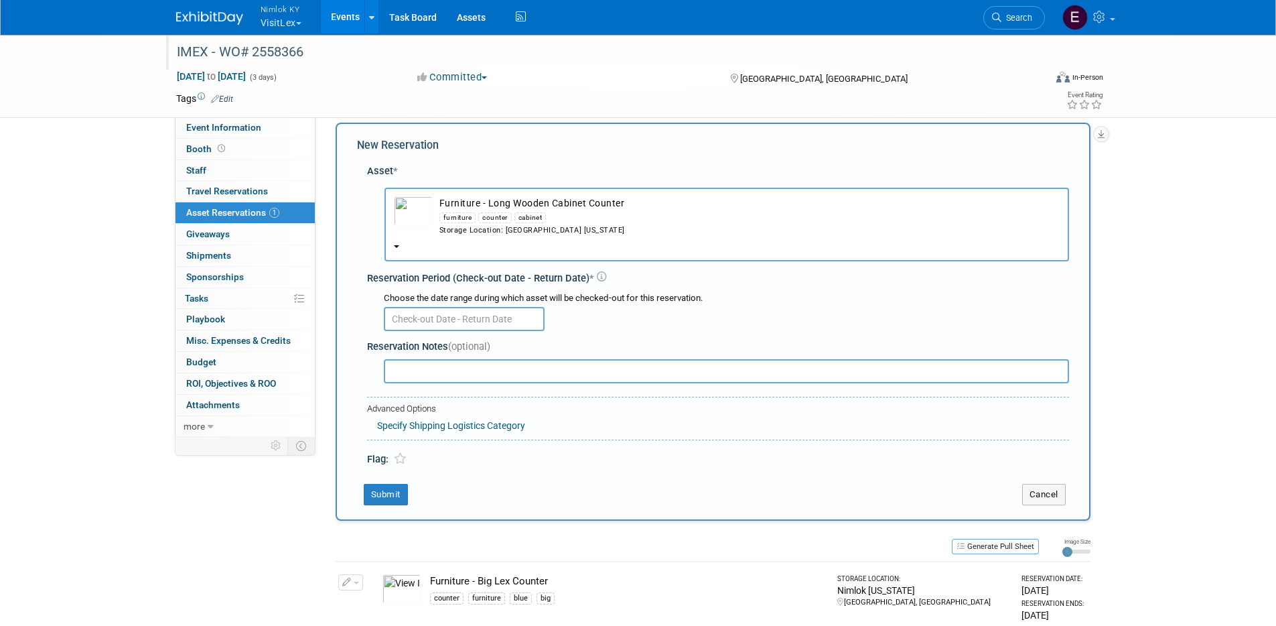
click at [496, 320] on input "text" at bounding box center [464, 319] width 161 height 24
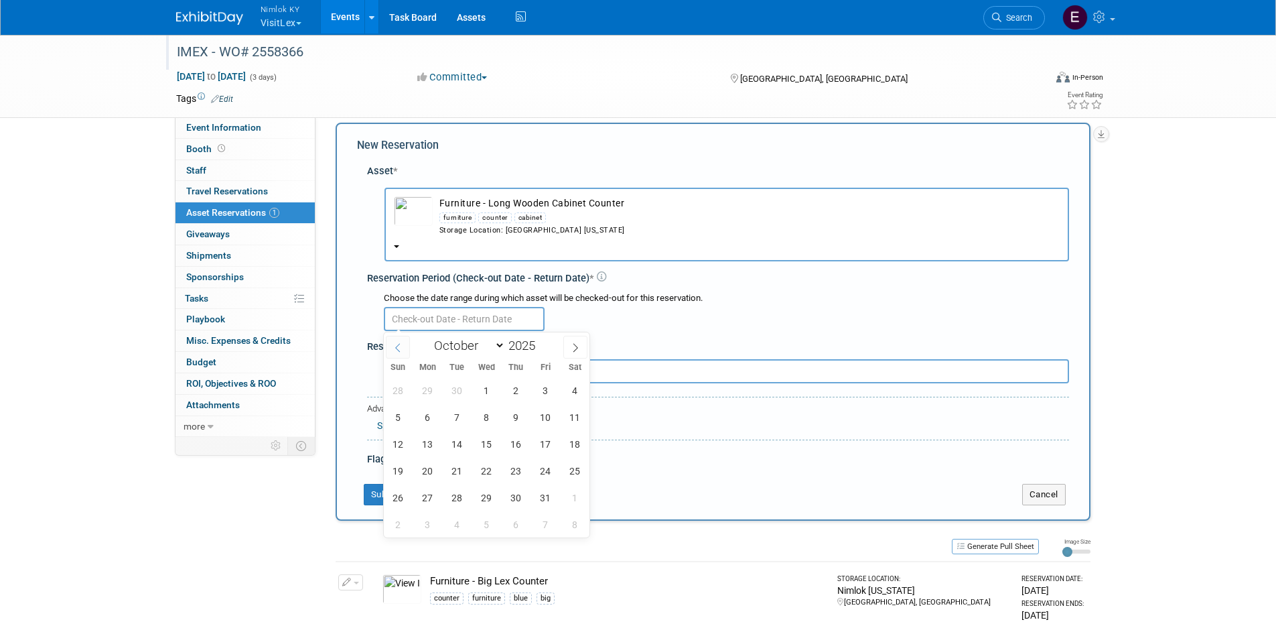
click at [396, 348] on icon at bounding box center [397, 347] width 9 height 9
select select "8"
click at [518, 410] on span "11" at bounding box center [516, 417] width 26 height 26
type input "Sep 11, 2025"
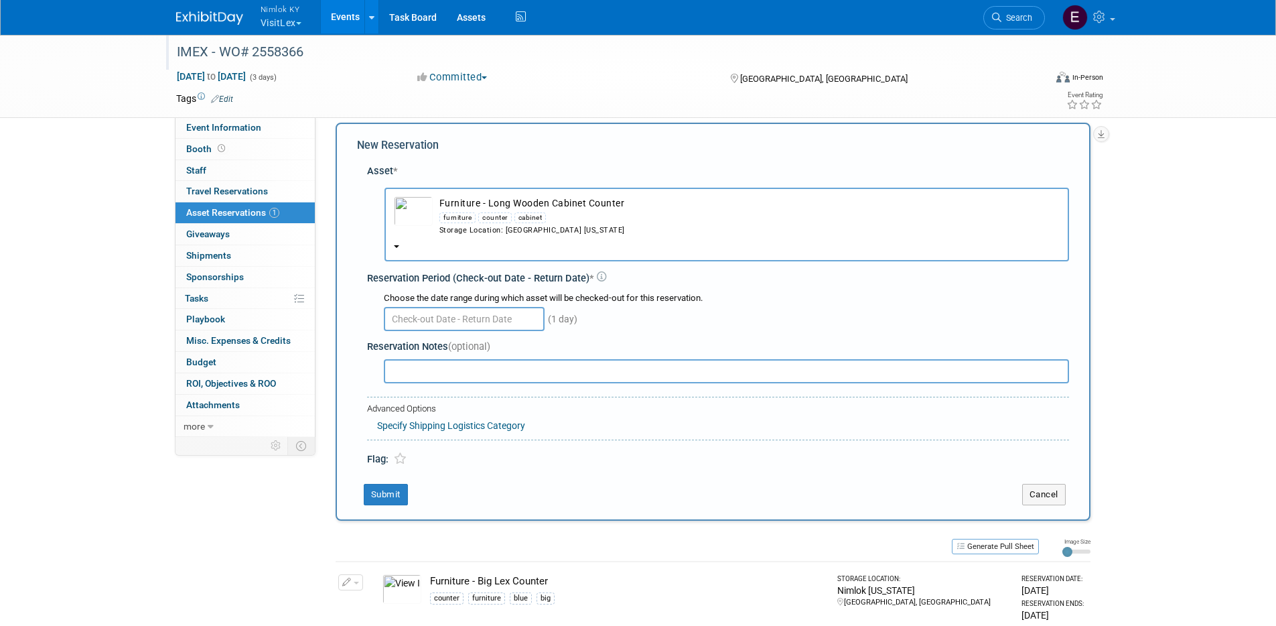
click at [669, 299] on div "Choose the date range during which asset will be checked-out for this reservati…" at bounding box center [726, 298] width 685 height 13
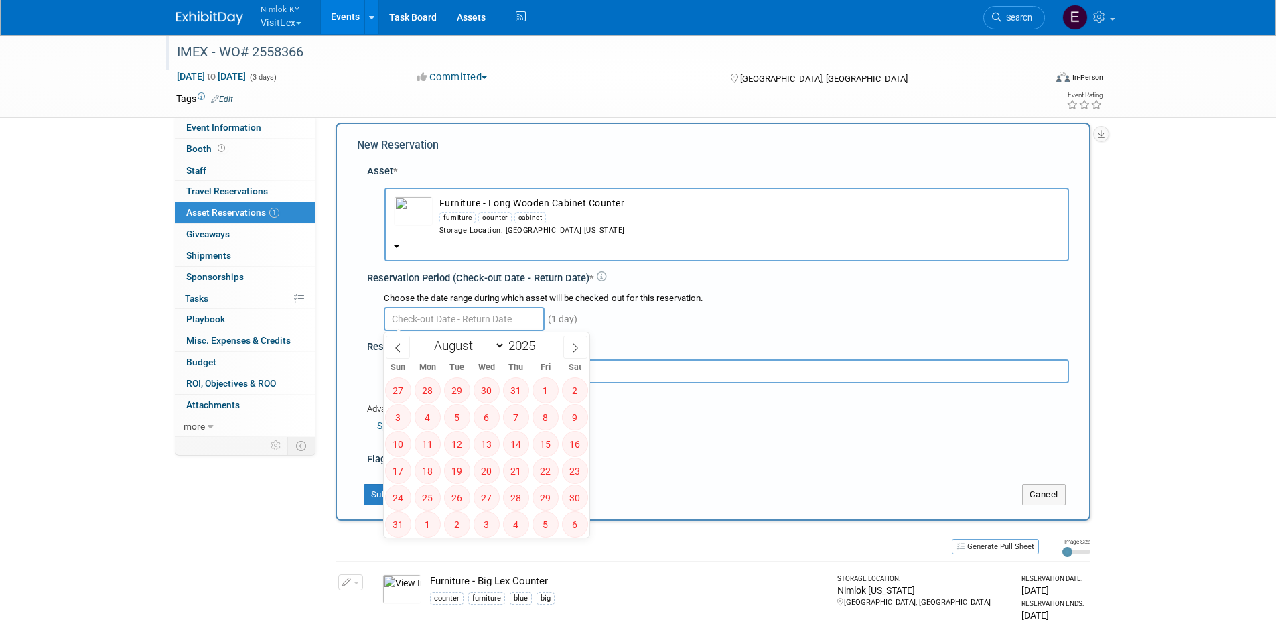
click at [488, 318] on input "text" at bounding box center [464, 319] width 161 height 24
click at [566, 344] on span at bounding box center [575, 347] width 24 height 23
select select "8"
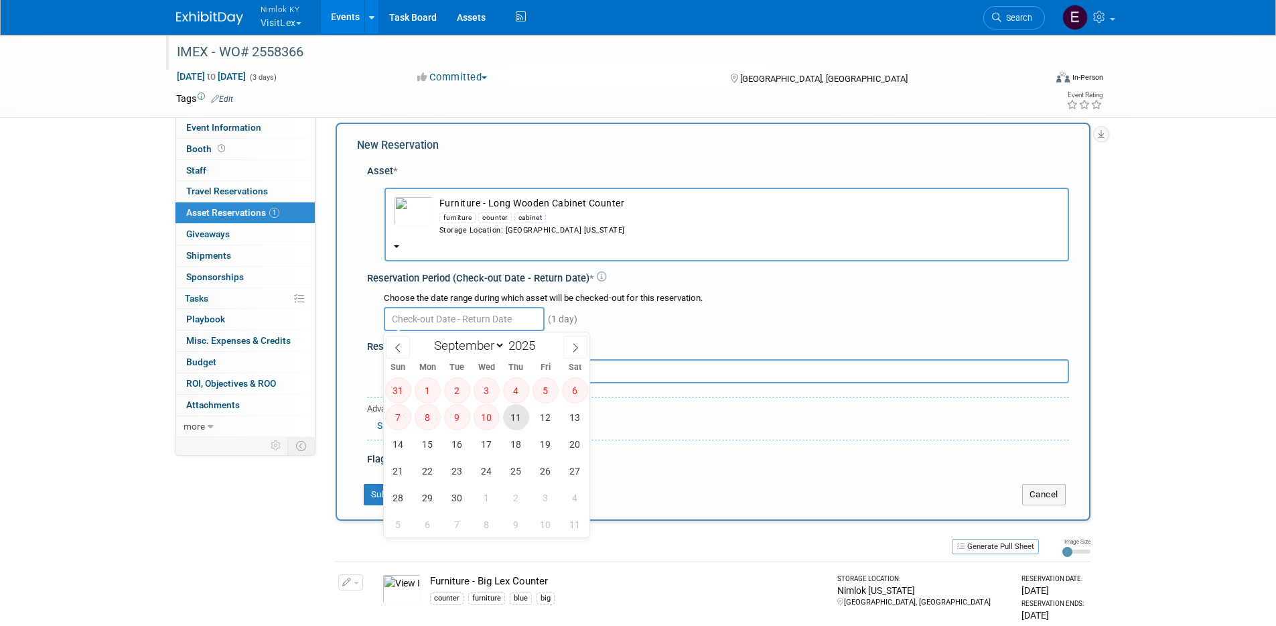
click at [521, 415] on span "11" at bounding box center [516, 417] width 26 height 26
type input "Sep 11, 2025"
click at [580, 345] on span at bounding box center [575, 347] width 24 height 23
select select "9"
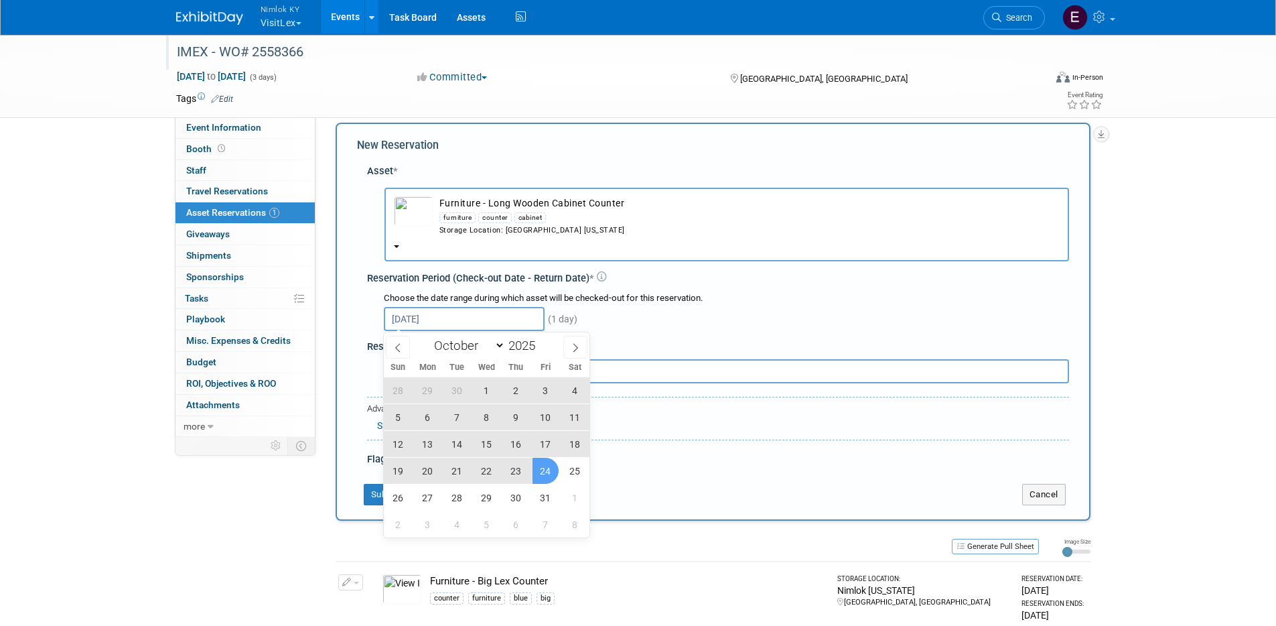
click at [549, 472] on span "24" at bounding box center [546, 471] width 26 height 26
type input "Sep 11, 2025 to Oct 24, 2025"
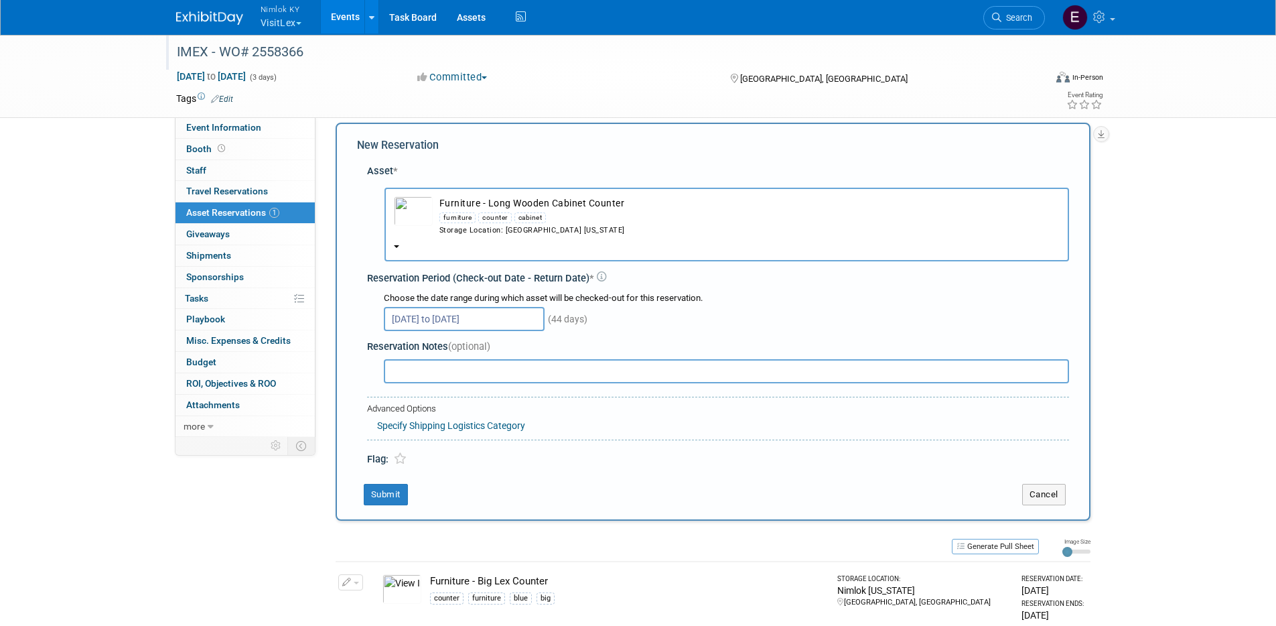
click at [700, 425] on div "Specify Shipping Logistics Category" at bounding box center [723, 423] width 692 height 17
click at [382, 502] on button "Submit" at bounding box center [386, 494] width 44 height 21
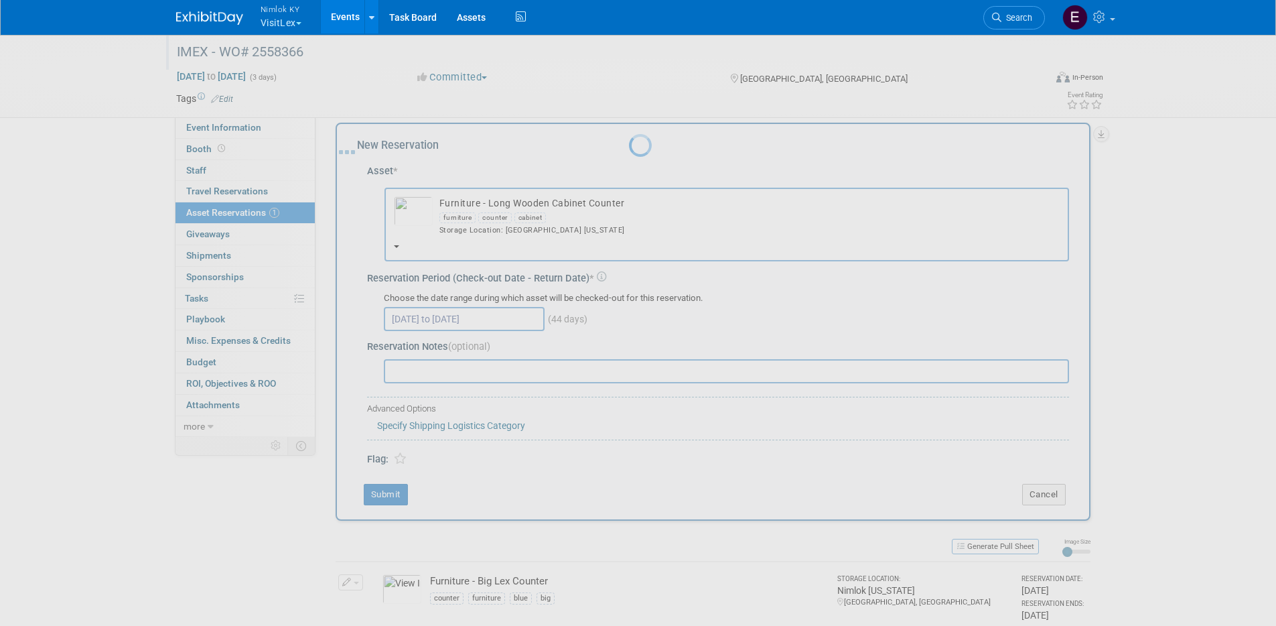
scroll to position [11, 0]
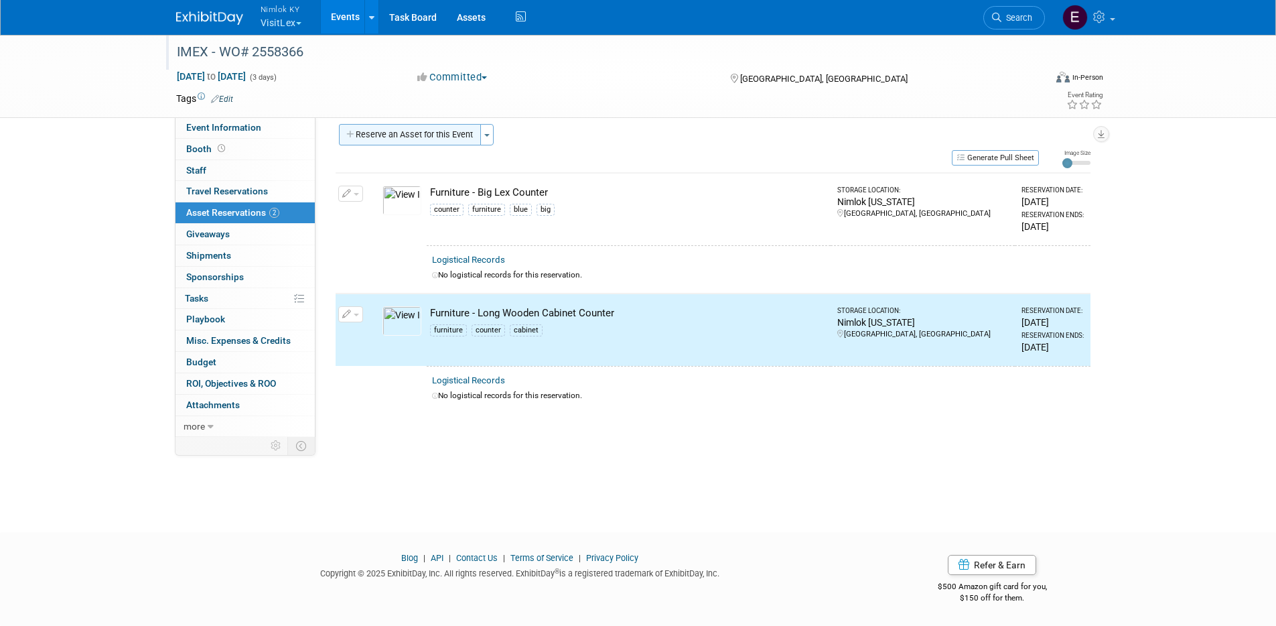
click at [412, 131] on button "Reserve an Asset for this Event" at bounding box center [410, 134] width 142 height 21
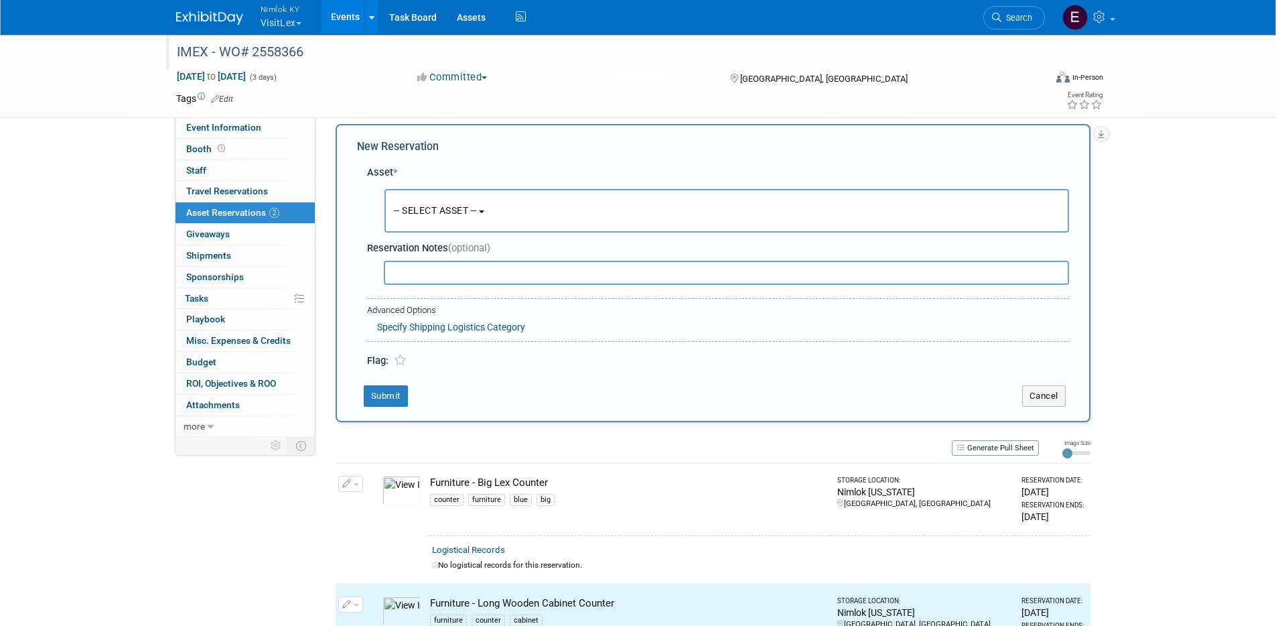
scroll to position [13, 0]
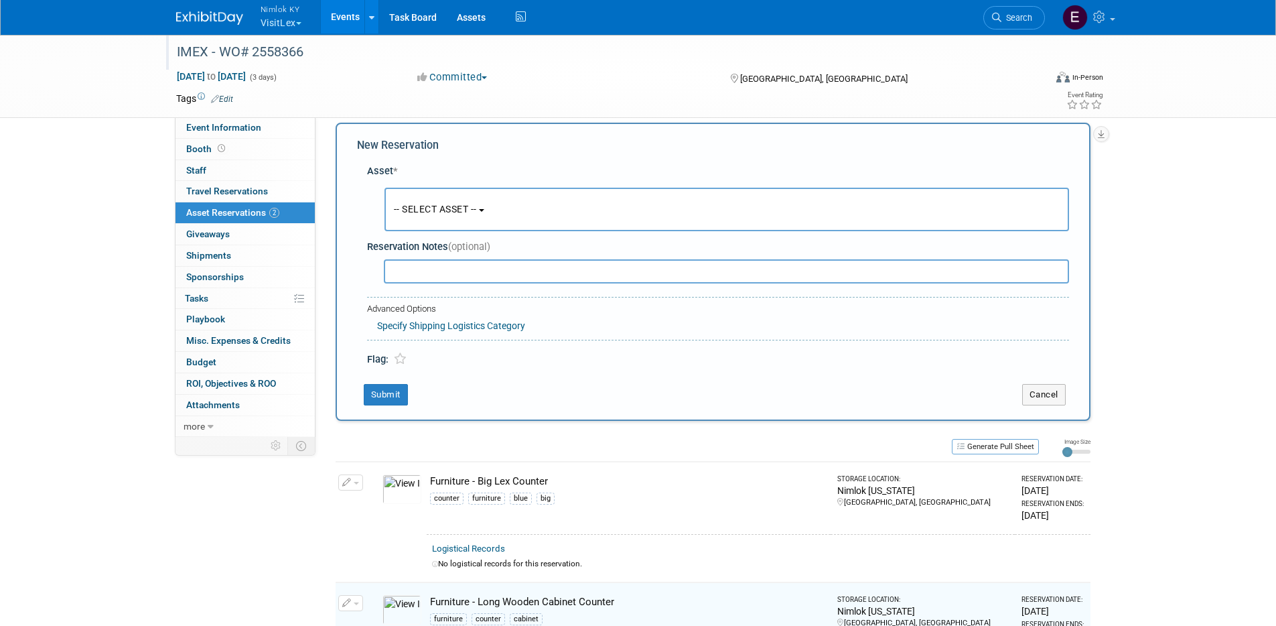
click at [436, 210] on span "-- SELECT ASSET --" at bounding box center [435, 209] width 83 height 11
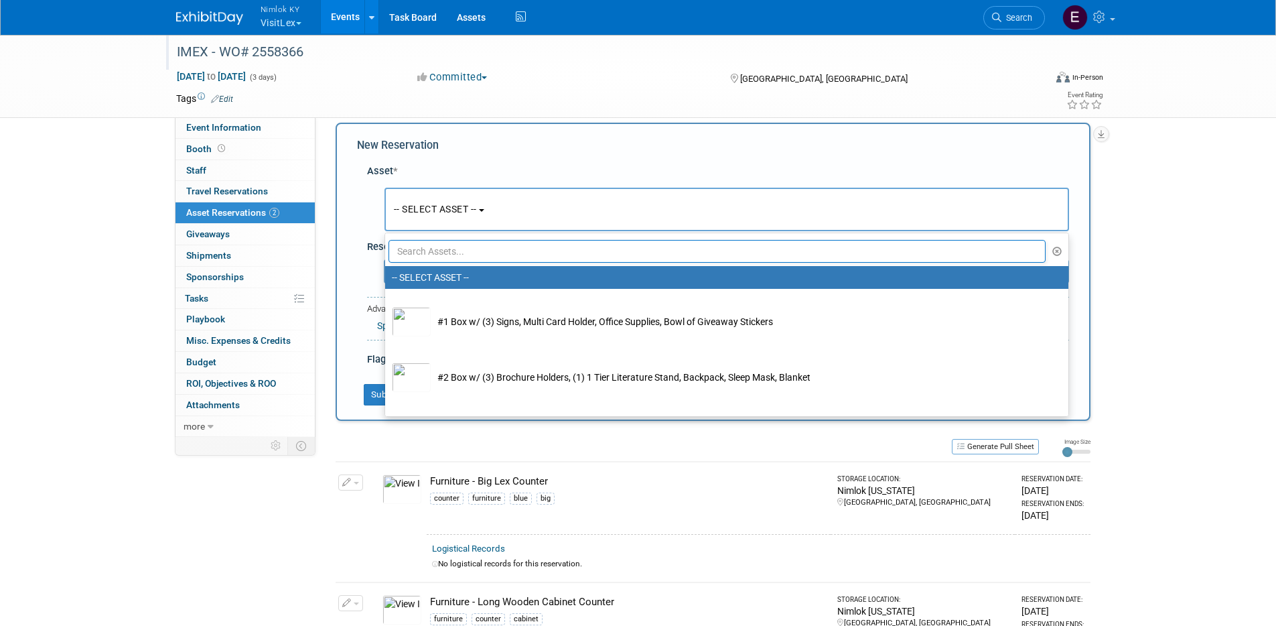
click at [585, 251] on input "text" at bounding box center [718, 251] width 658 height 23
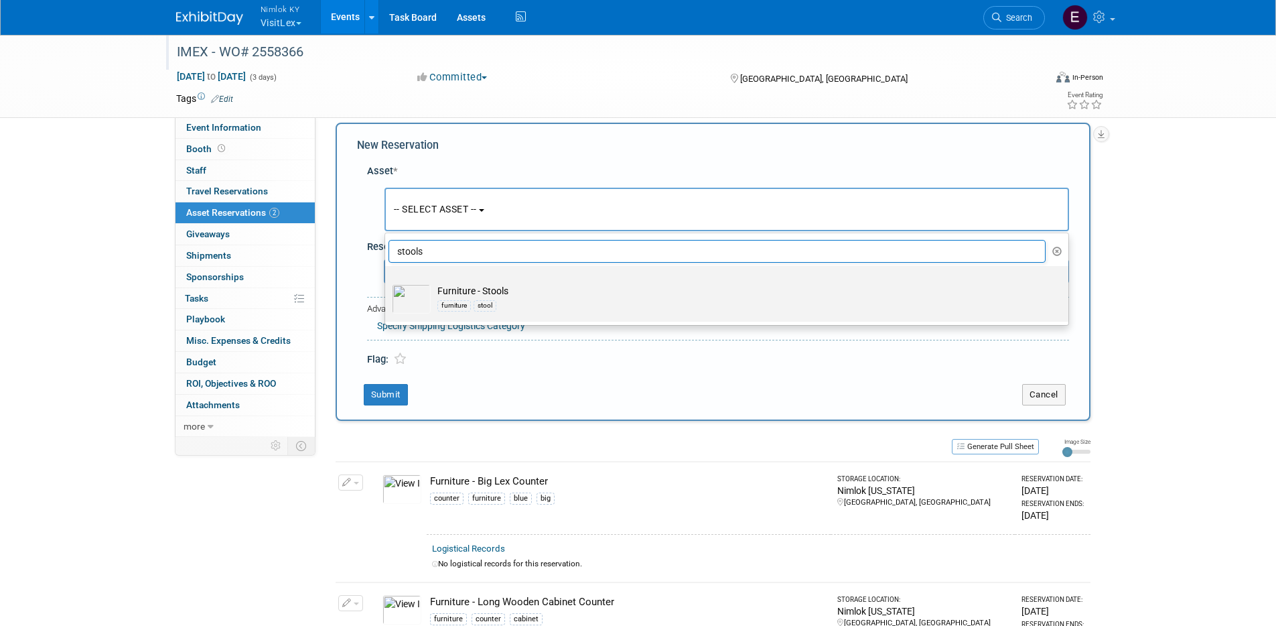
type input "stools"
click at [544, 308] on div "furniture stool" at bounding box center [739, 304] width 604 height 15
click at [387, 282] on input "Furniture - Stools furniture stool" at bounding box center [383, 277] width 9 height 9
select select "10714809"
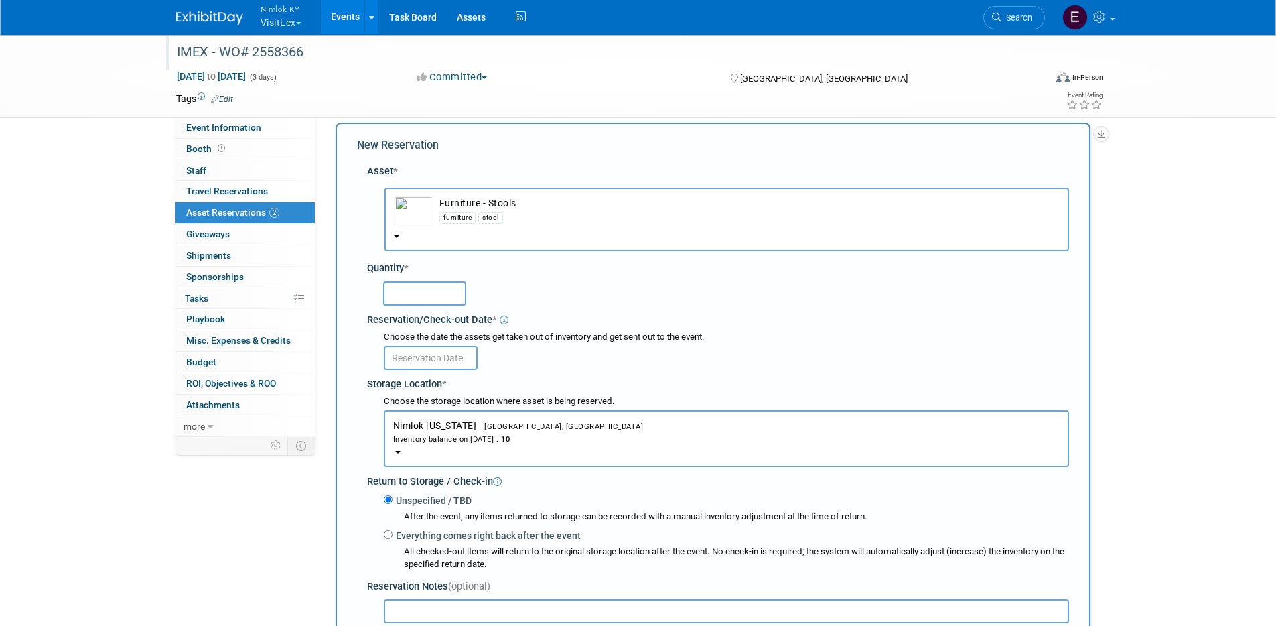
click at [448, 293] on input "text" at bounding box center [424, 293] width 83 height 24
type input "3"
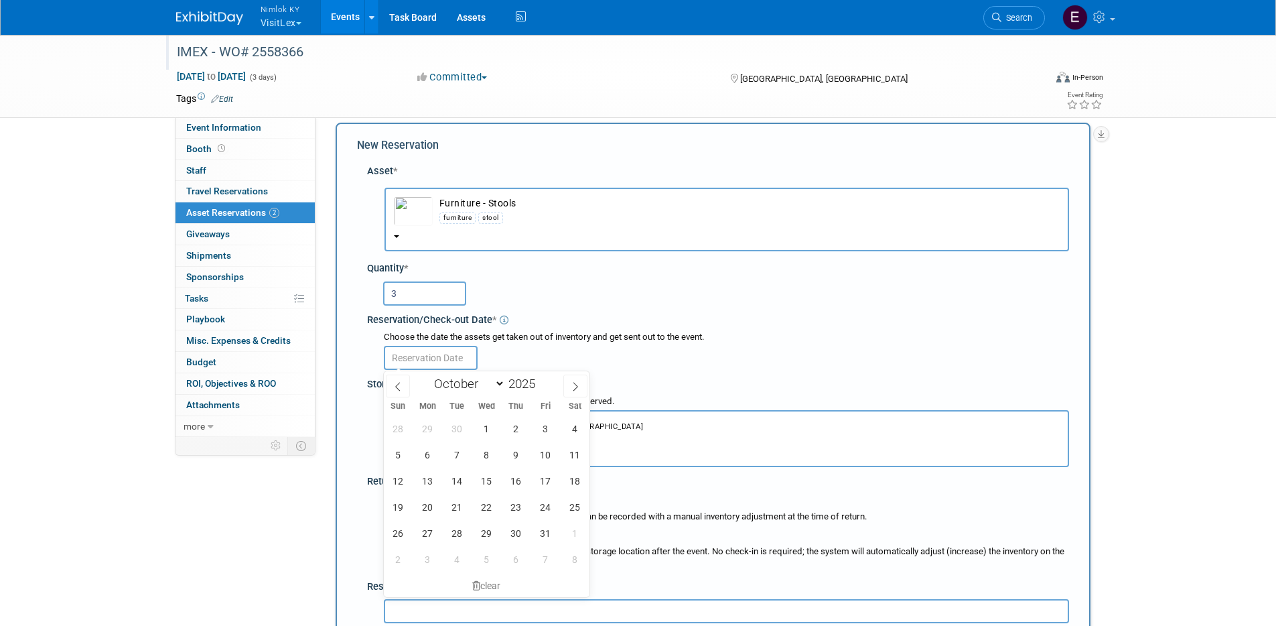
click at [426, 346] on input "text" at bounding box center [431, 358] width 94 height 24
click at [401, 389] on icon at bounding box center [397, 386] width 9 height 9
select select "7"
click at [527, 538] on span "28" at bounding box center [516, 533] width 26 height 26
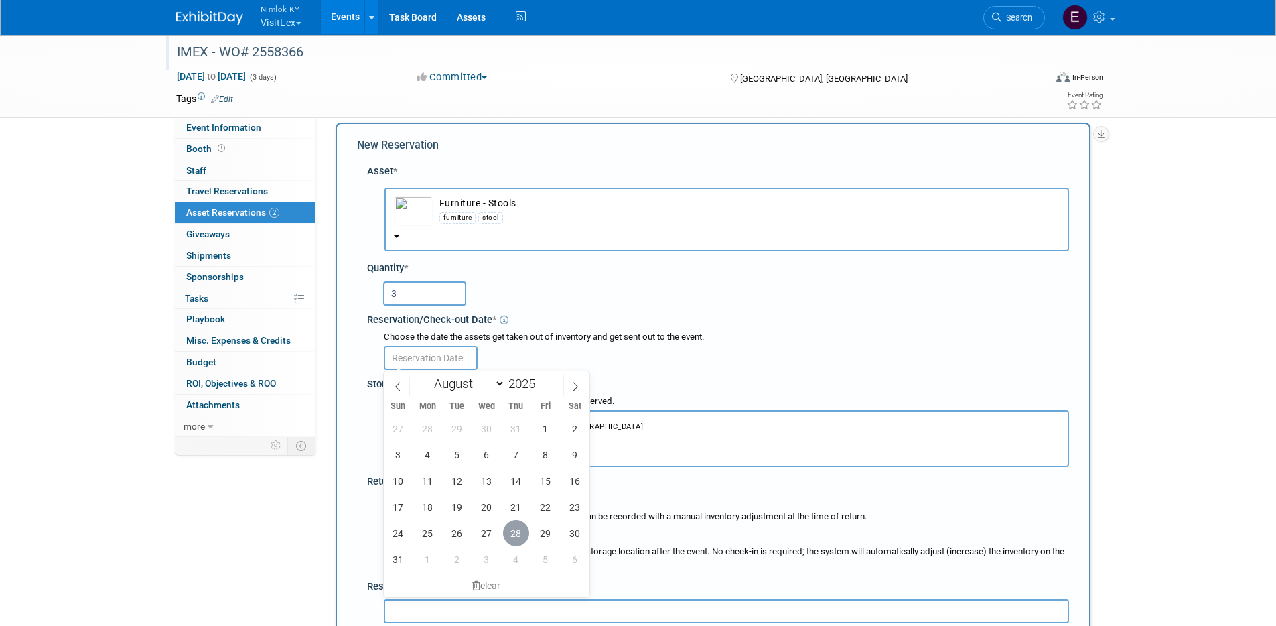
type input "Aug 28, 2025"
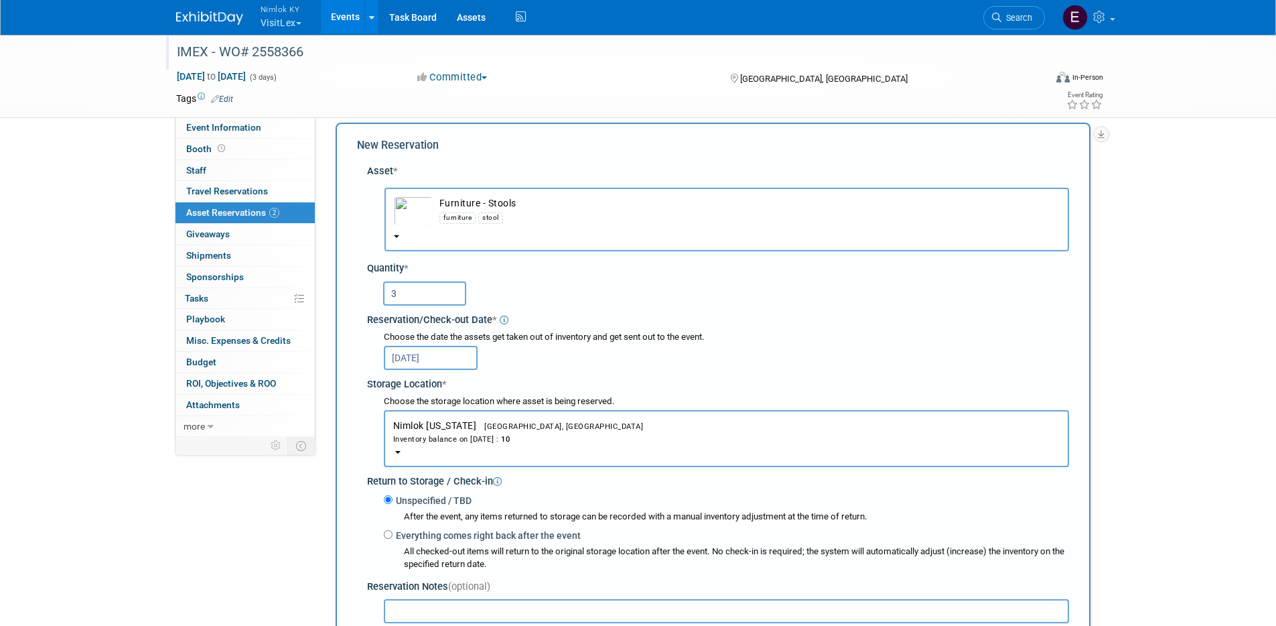
click at [719, 365] on div "Aug 28, 2025" at bounding box center [726, 357] width 685 height 26
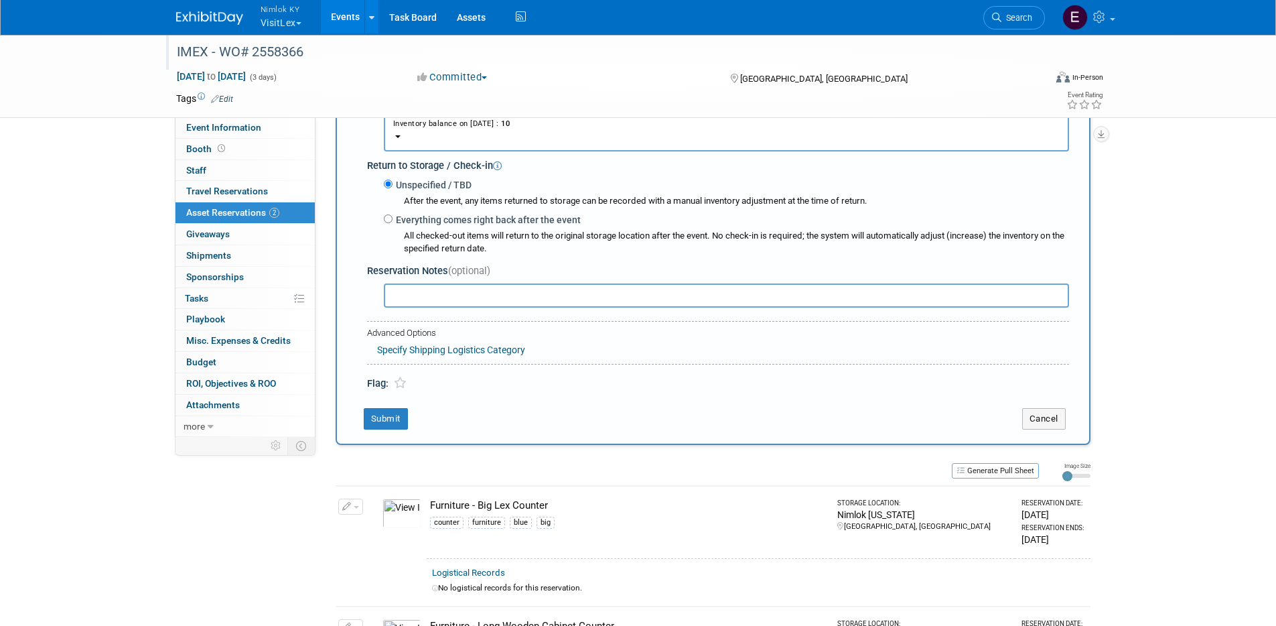
scroll to position [381, 0]
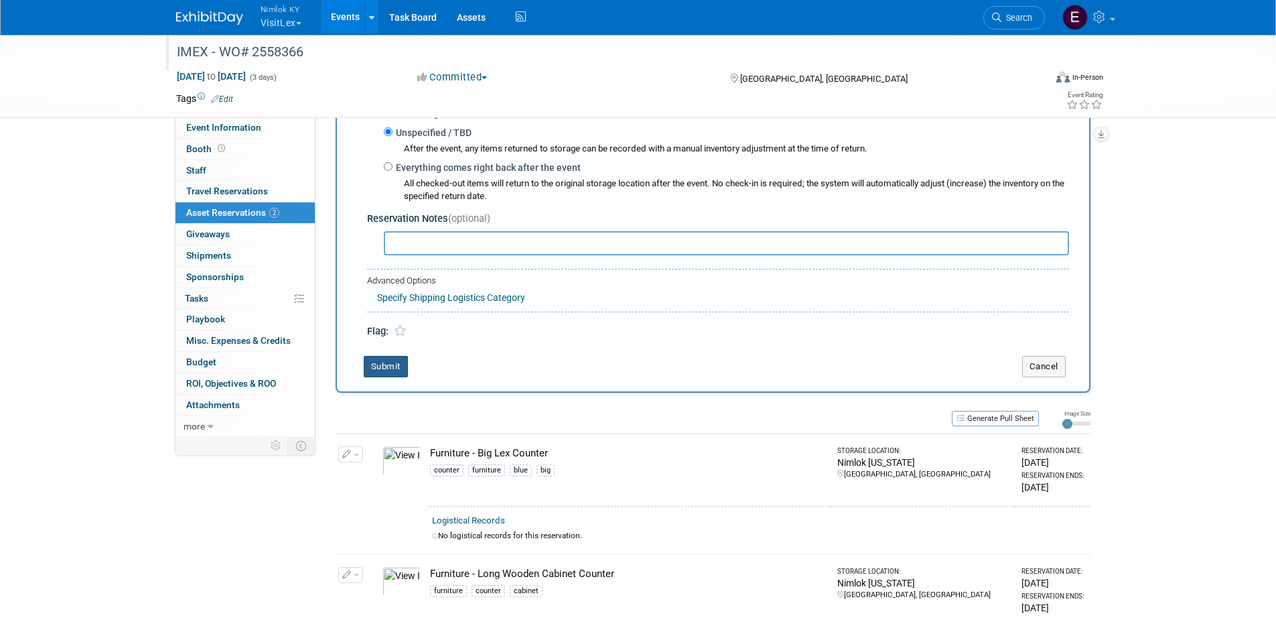
click at [381, 367] on button "Submit" at bounding box center [386, 366] width 44 height 21
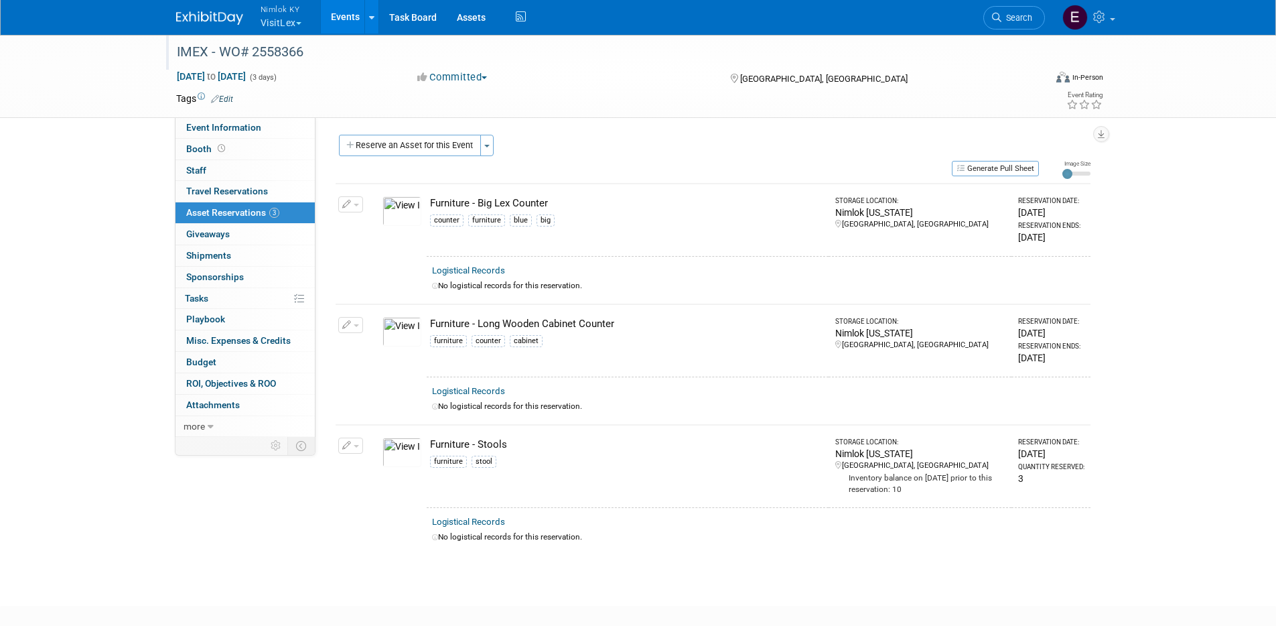
scroll to position [0, 0]
click at [364, 148] on button "Reserve an Asset for this Event" at bounding box center [410, 145] width 142 height 21
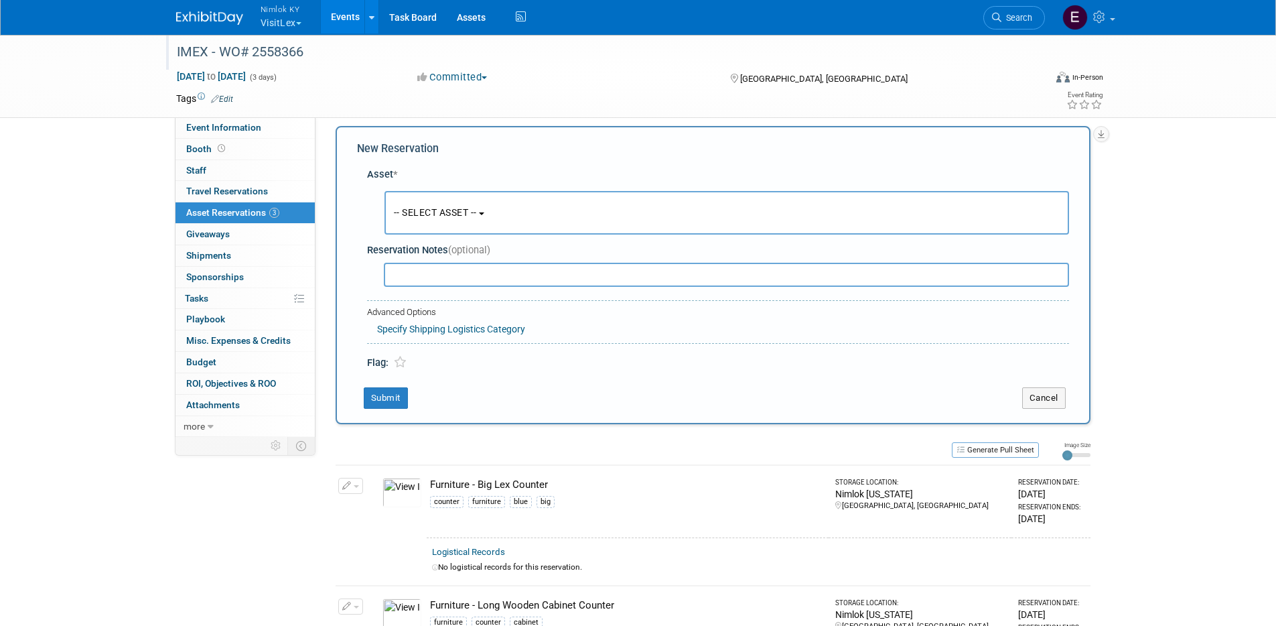
scroll to position [13, 0]
click at [466, 215] on button "-- SELECT ASSET --" at bounding box center [727, 210] width 685 height 44
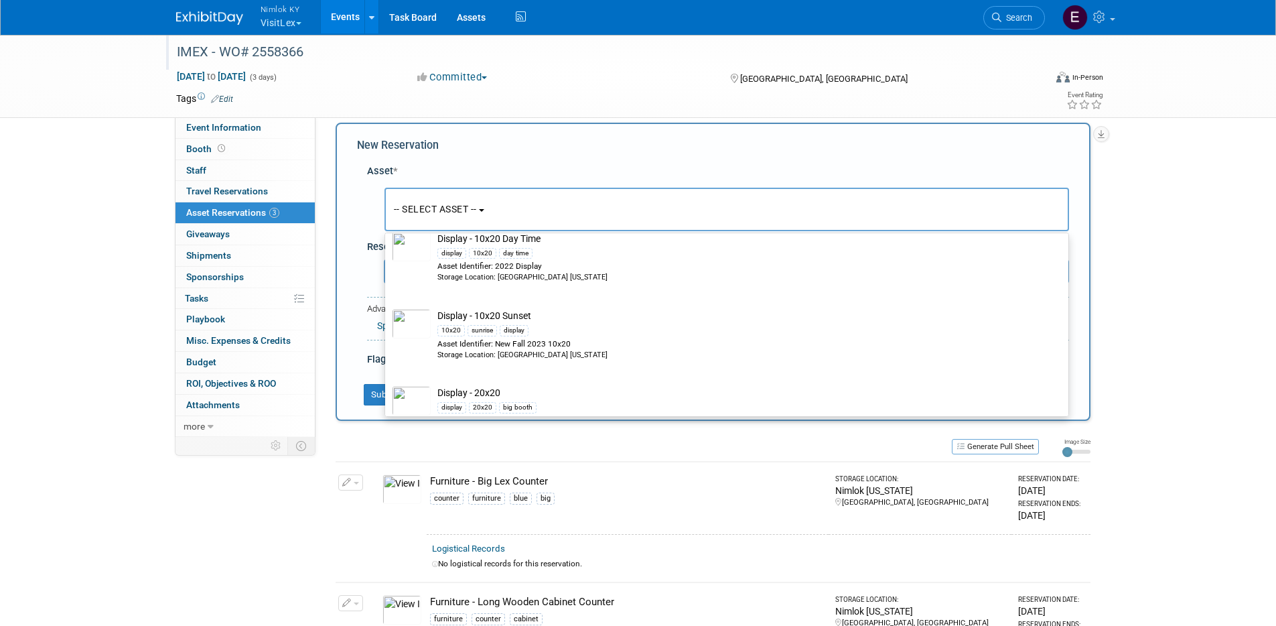
scroll to position [347, 0]
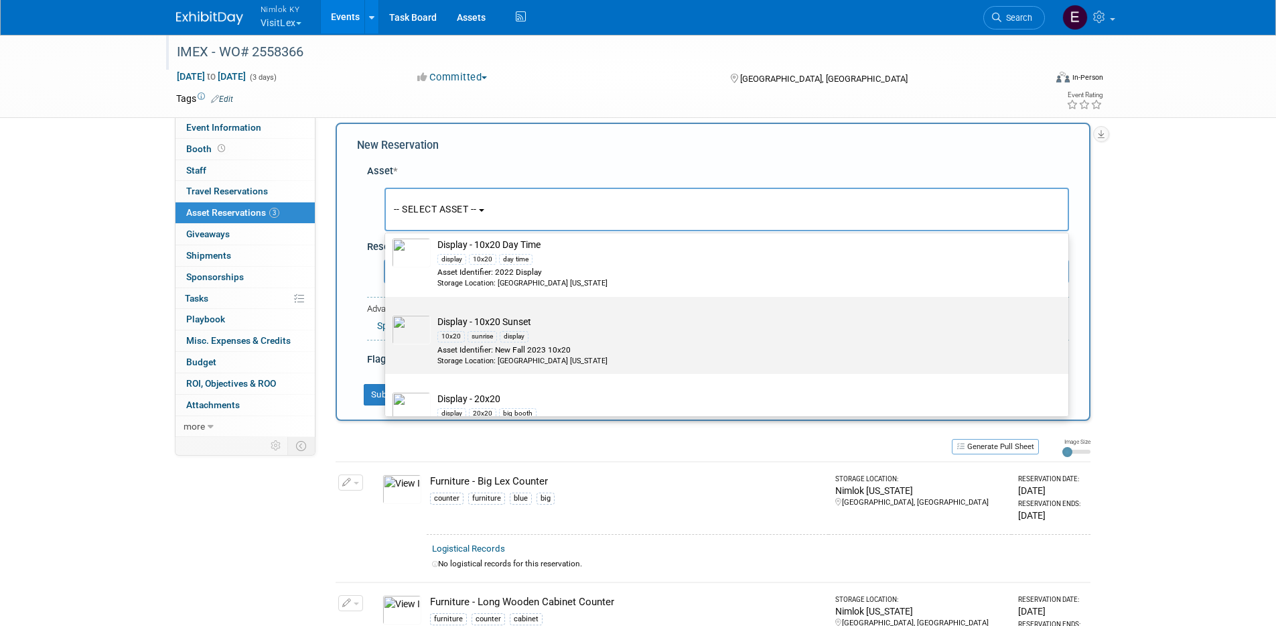
click at [778, 325] on td "Display - 10x20 Sunset 10x20 sunrise display Asset Identifier: New Fall 2023 10…" at bounding box center [736, 340] width 611 height 51
click at [387, 313] on input "Display - 10x20 Sunset 10x20 sunrise display Asset Identifier: New Fall 2023 10…" at bounding box center [383, 308] width 9 height 9
select select "10714805"
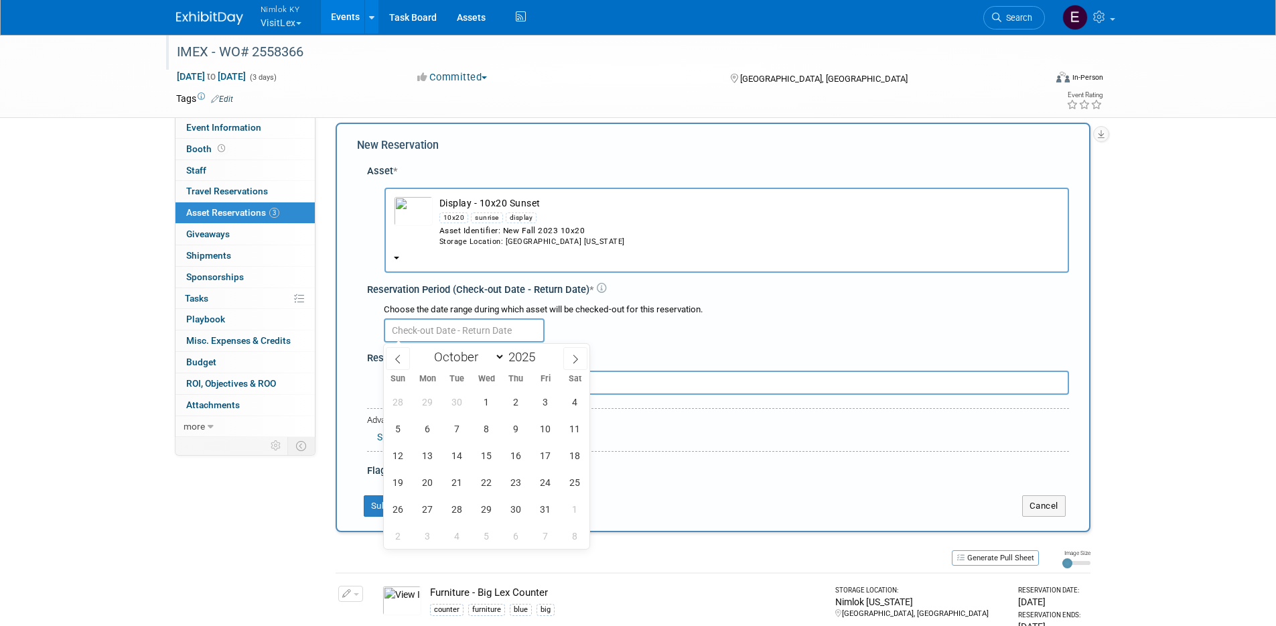
click at [505, 328] on input "text" at bounding box center [464, 330] width 161 height 24
click at [399, 357] on icon at bounding box center [397, 358] width 9 height 9
select select "8"
click at [518, 435] on span "11" at bounding box center [516, 428] width 26 height 26
type input "Sep 11, 2025"
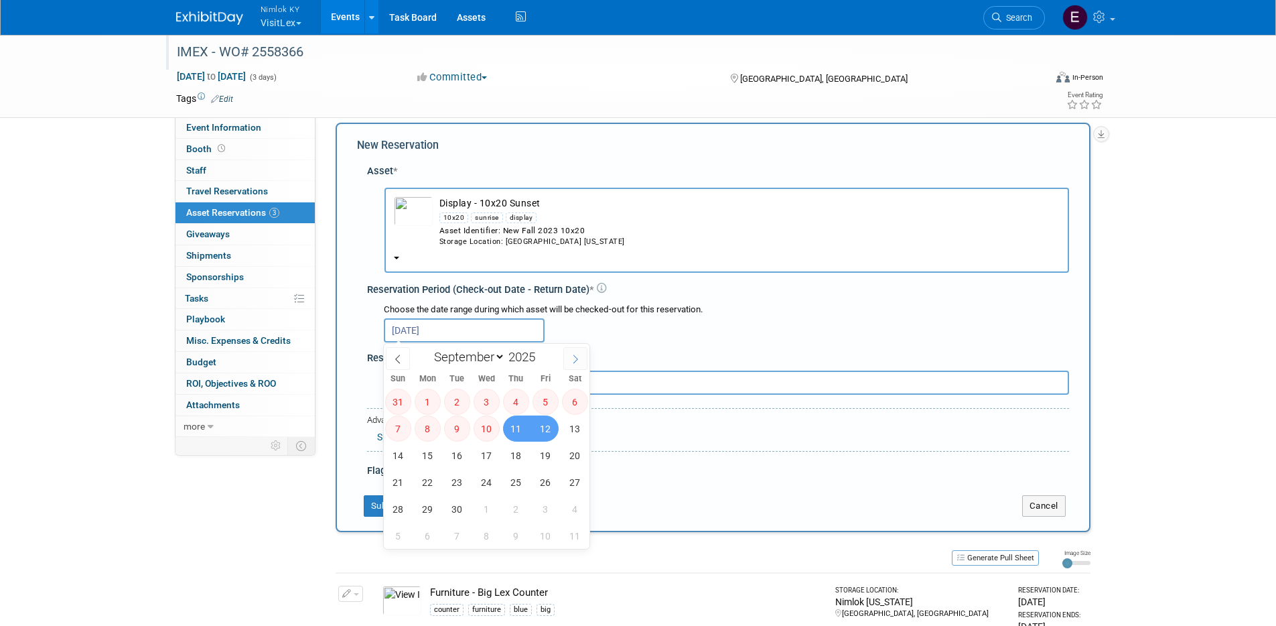
click at [575, 352] on span at bounding box center [575, 358] width 24 height 23
select select "9"
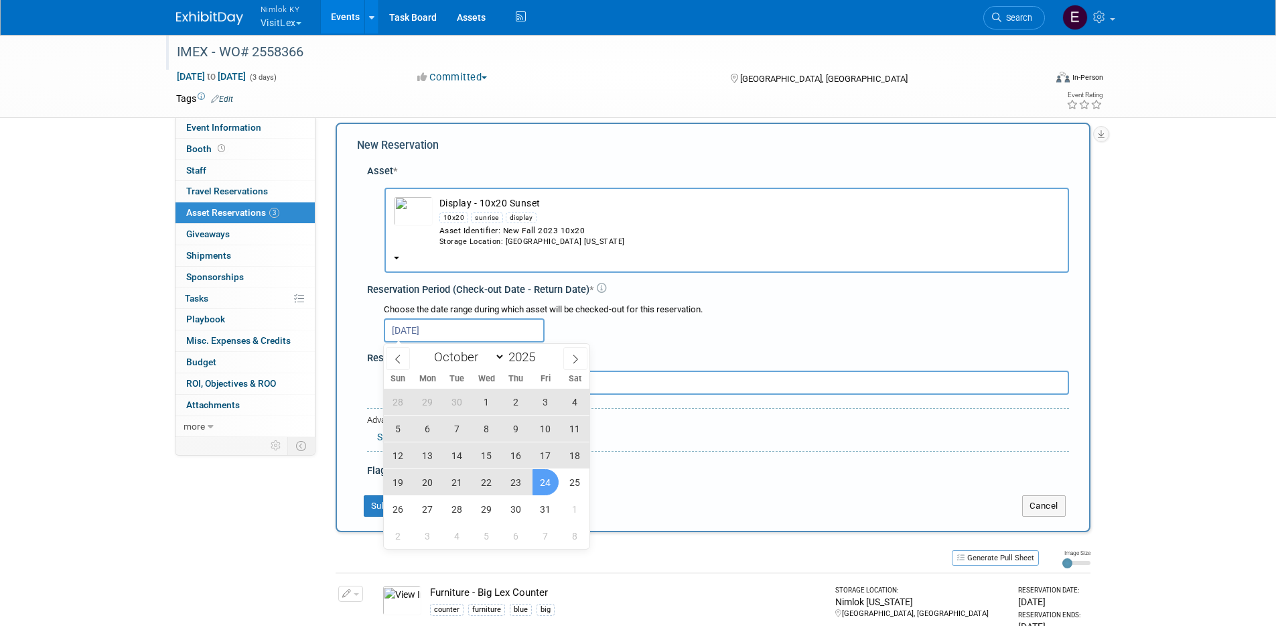
click at [551, 471] on span "24" at bounding box center [546, 482] width 26 height 26
type input "Sep 11, 2025 to Oct 24, 2025"
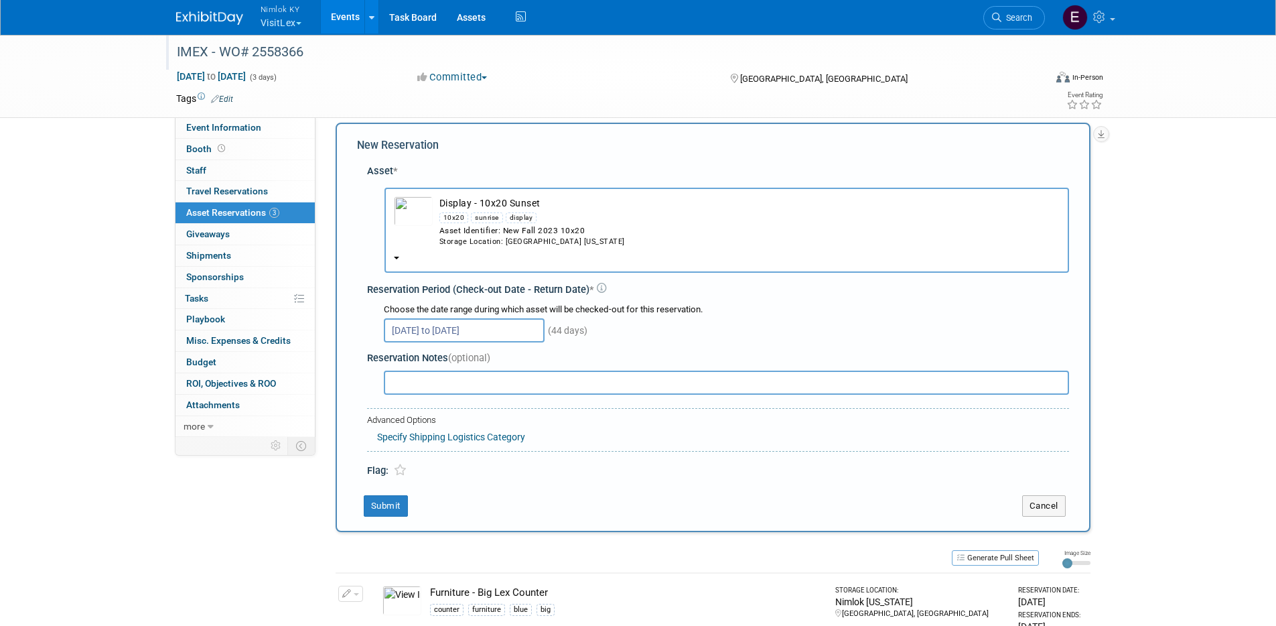
click at [563, 468] on div "Flag:" at bounding box center [718, 465] width 702 height 27
click at [403, 509] on button "Submit" at bounding box center [386, 505] width 44 height 21
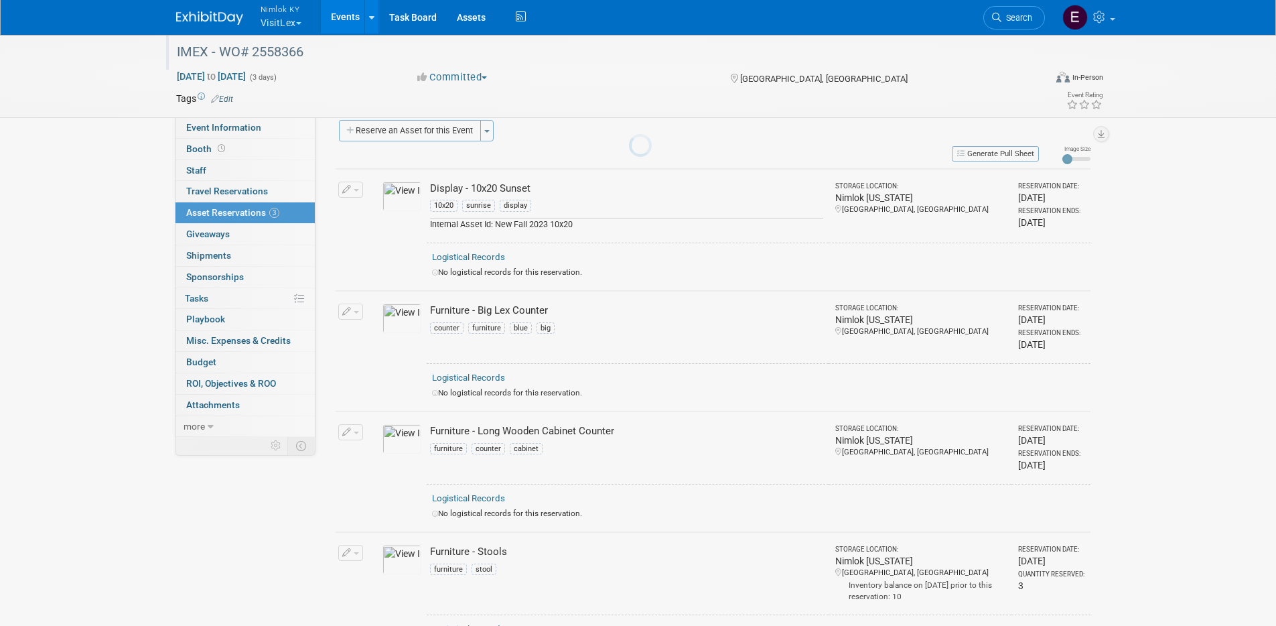
scroll to position [17, 0]
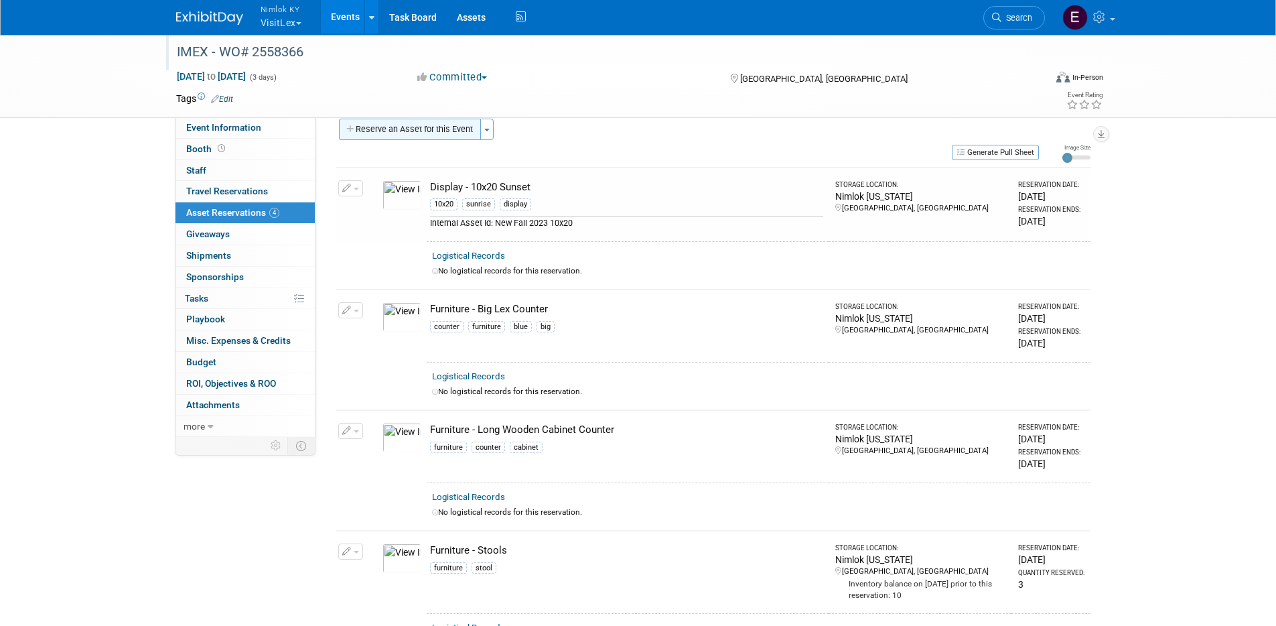
click at [468, 135] on button "Reserve an Asset for this Event" at bounding box center [410, 129] width 142 height 21
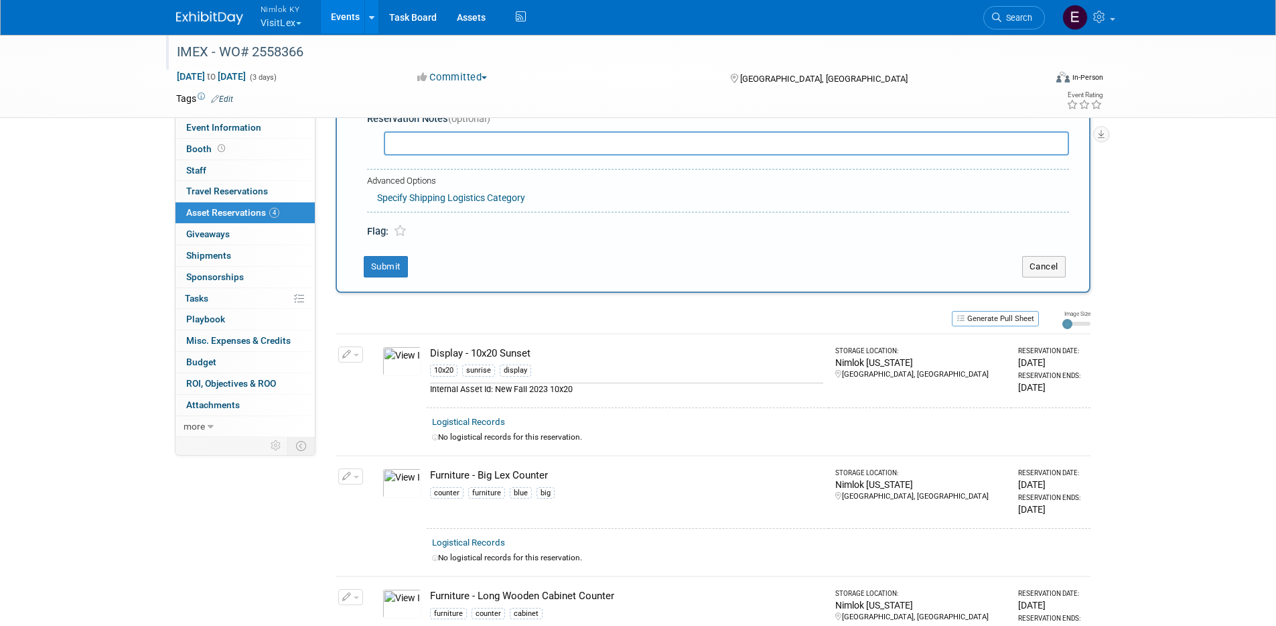
scroll to position [13, 0]
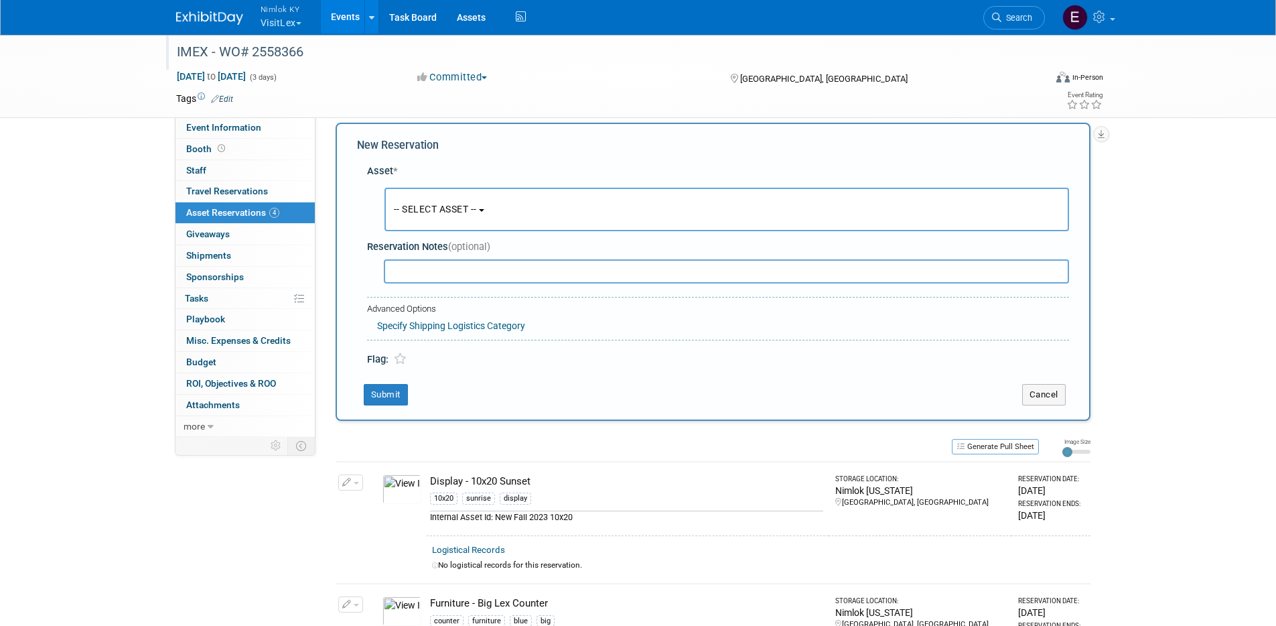
click at [484, 211] on b "button" at bounding box center [481, 210] width 5 height 3
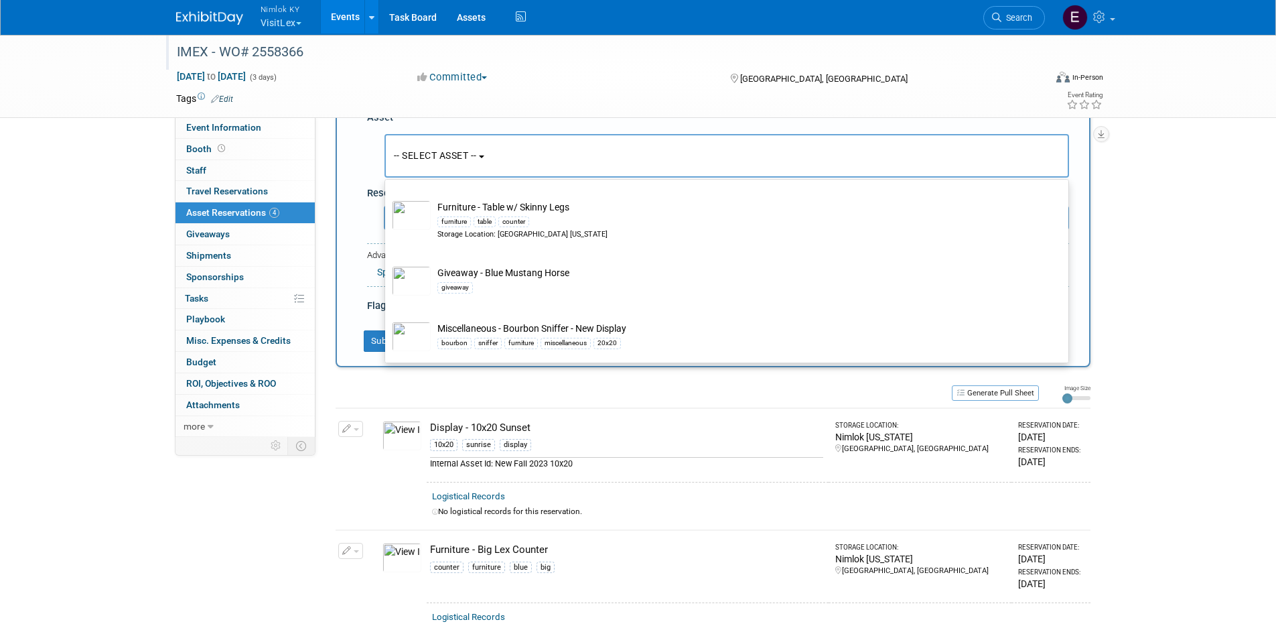
scroll to position [72, 0]
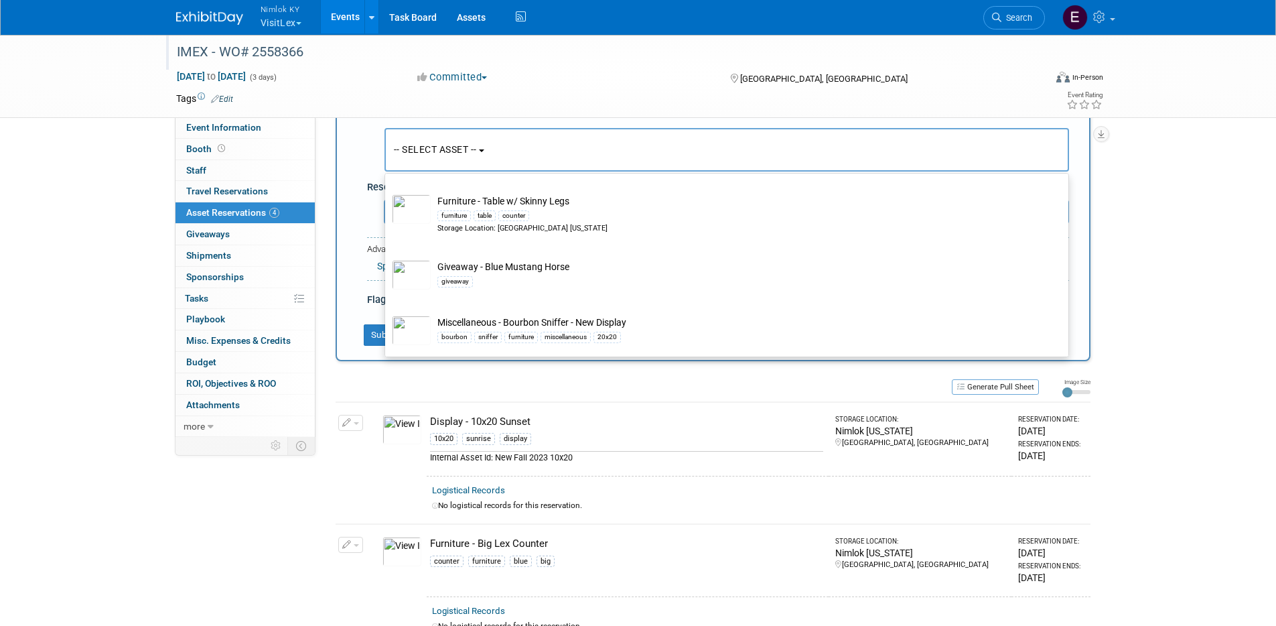
click at [1211, 313] on div "IMEX - WO# 2558366 Oct 7, 2025 to Oct 9, 2025 (3 days) Oct 7, 2025 to Oct 9, 20…" at bounding box center [638, 441] width 1276 height 961
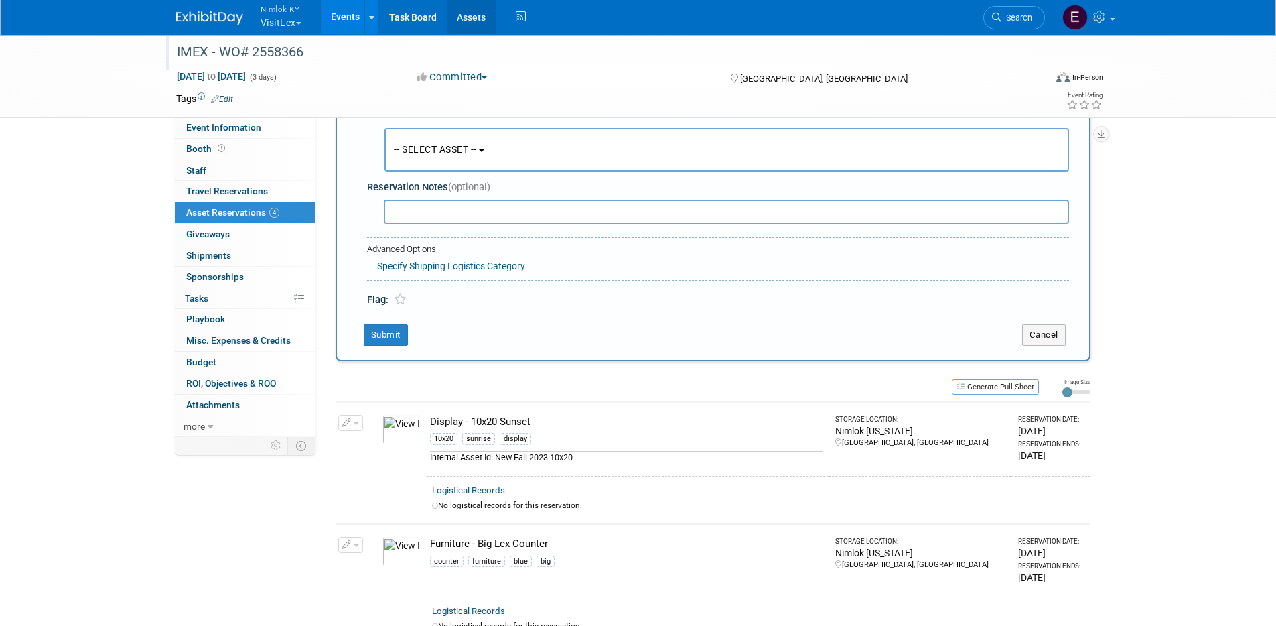
click at [460, 19] on link "Assets" at bounding box center [471, 16] width 49 height 33
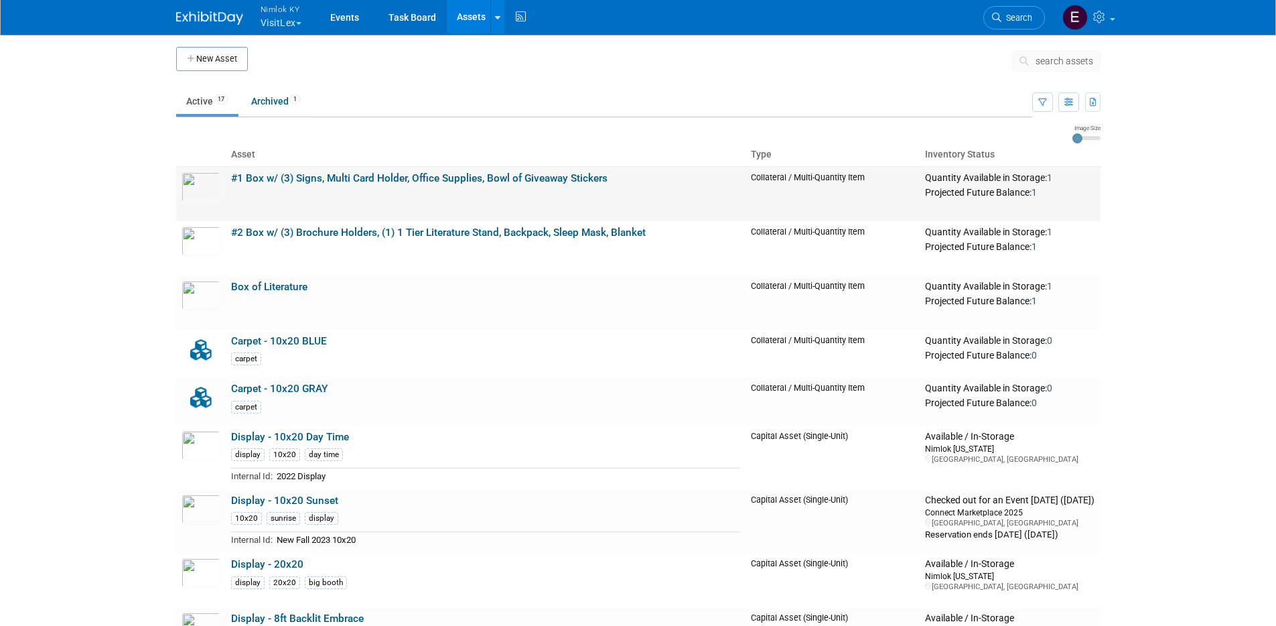
click at [582, 176] on link "#1 Box w/ (3) Signs, Multi Card Holder, Office Supplies, Bowl of Giveaway Stick…" at bounding box center [419, 178] width 377 height 12
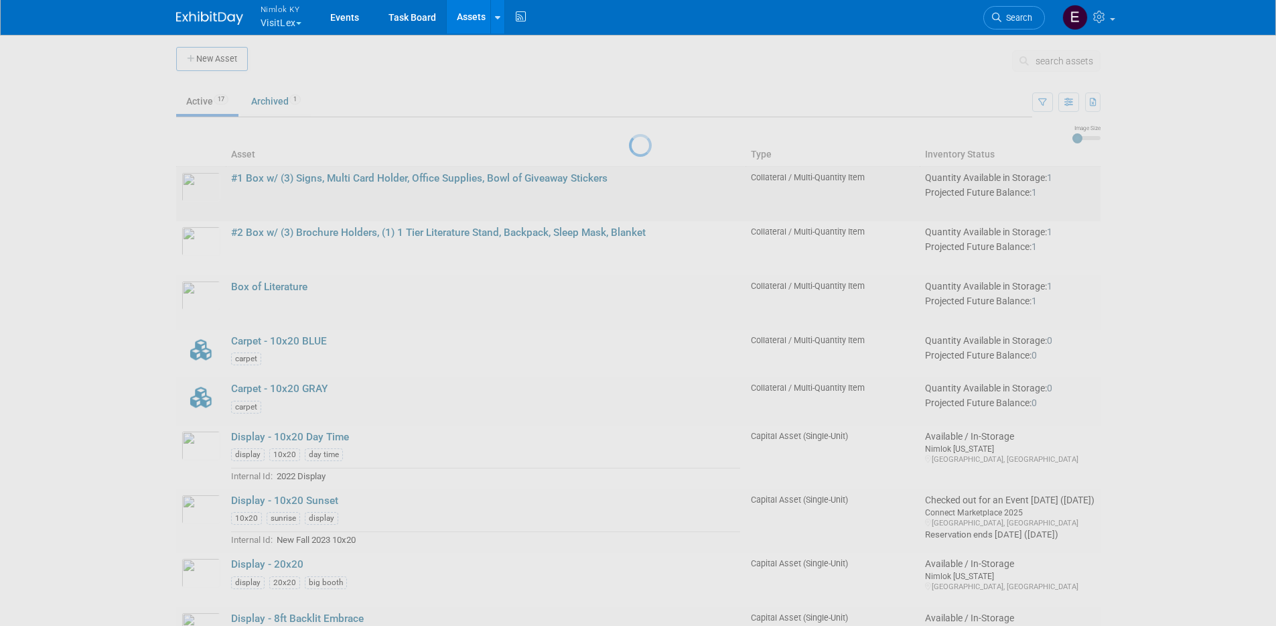
click at [629, 176] on div at bounding box center [638, 313] width 19 height 626
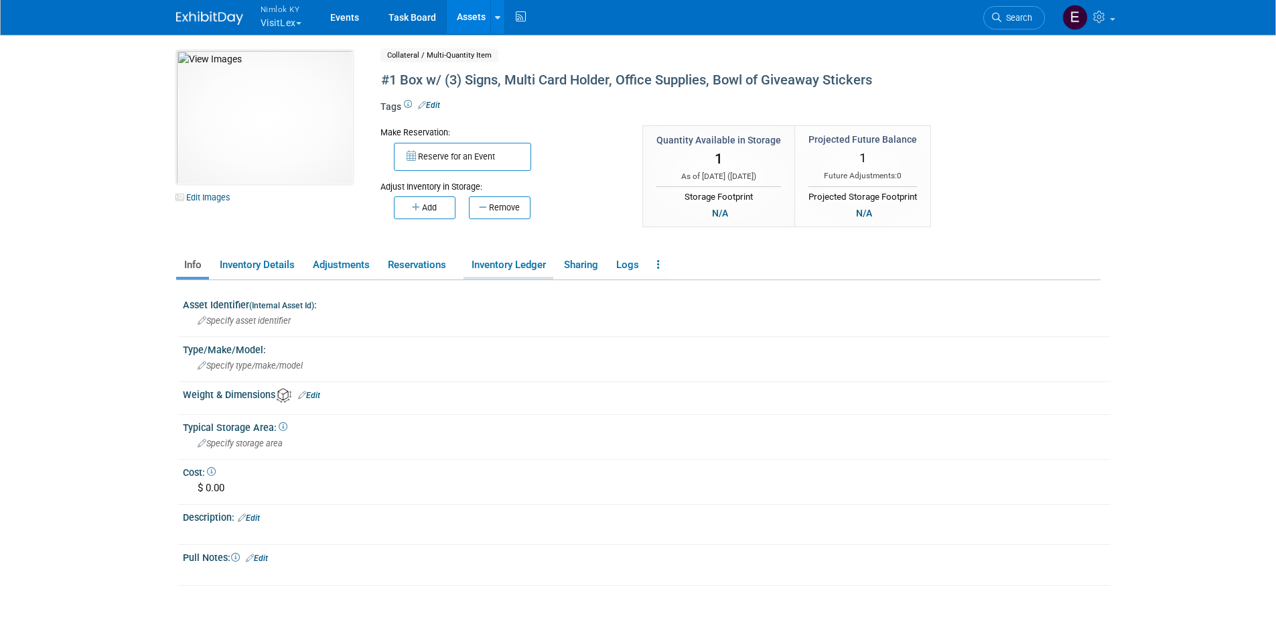
click at [535, 261] on link "Inventory Ledger" at bounding box center [509, 264] width 90 height 23
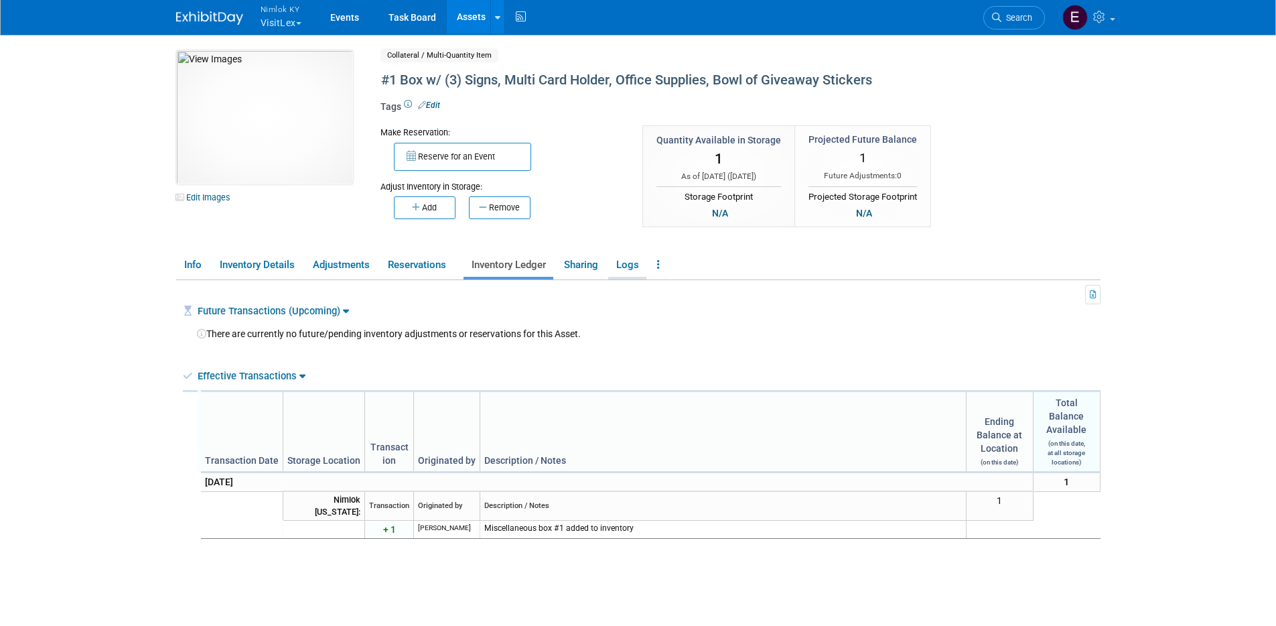
click at [616, 264] on link "Logs" at bounding box center [627, 264] width 38 height 23
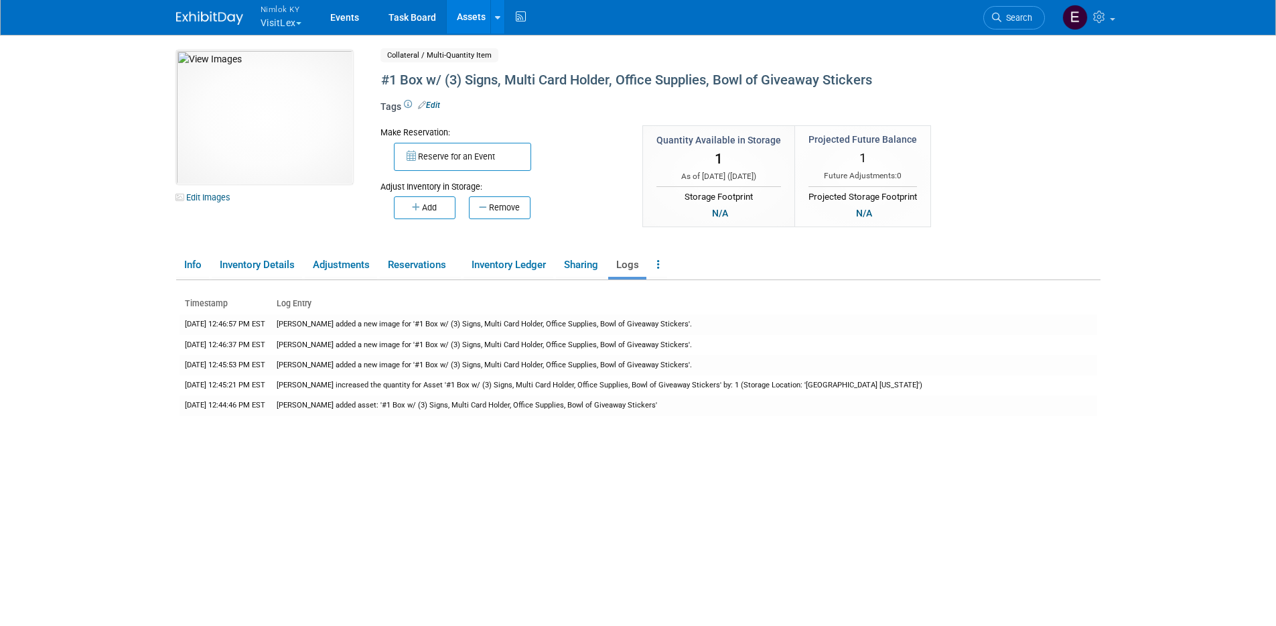
click at [253, 22] on div at bounding box center [217, 12] width 83 height 25
click at [269, 22] on button "Nimlok KY VisitLex" at bounding box center [288, 17] width 59 height 35
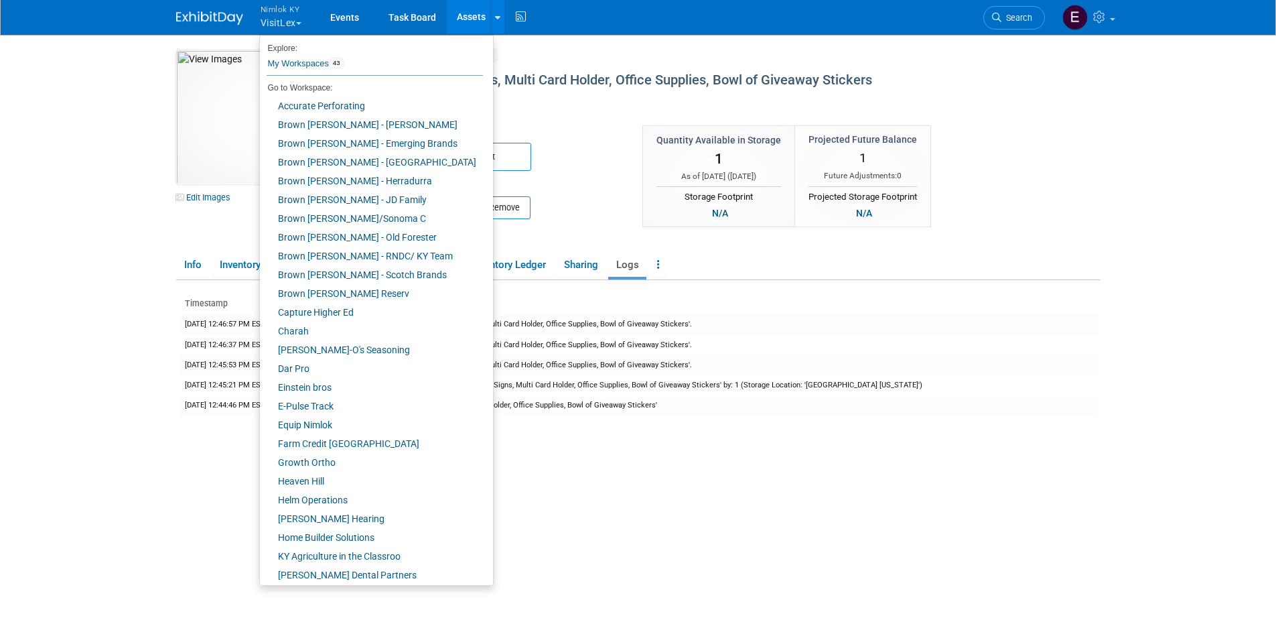
click at [508, 98] on div "Tags Edit" at bounding box center [686, 111] width 610 height 27
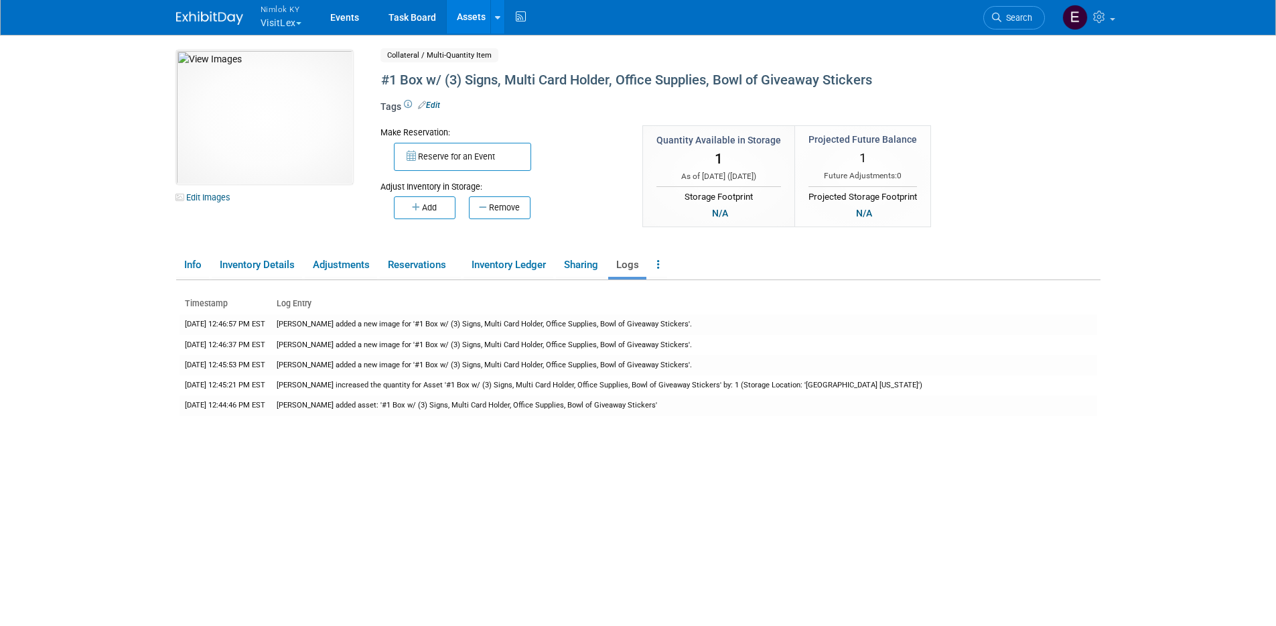
click at [318, 15] on button "Nimlok KY VisitLex" at bounding box center [288, 17] width 59 height 35
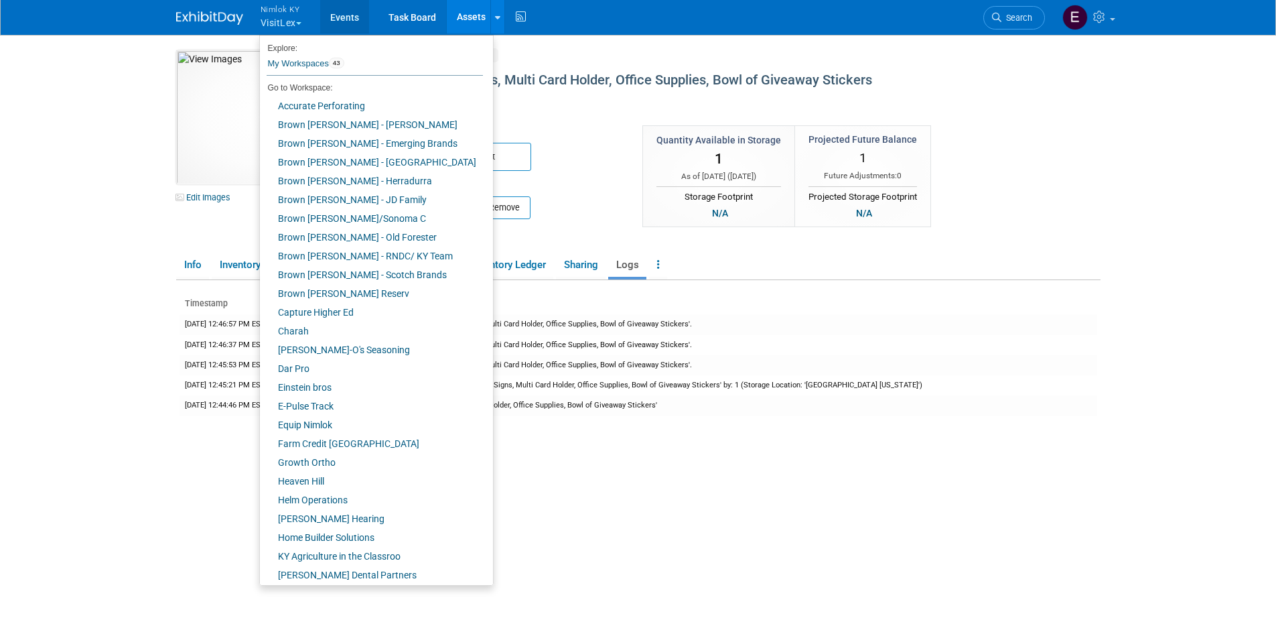
click at [342, 13] on link "Events" at bounding box center [344, 16] width 49 height 33
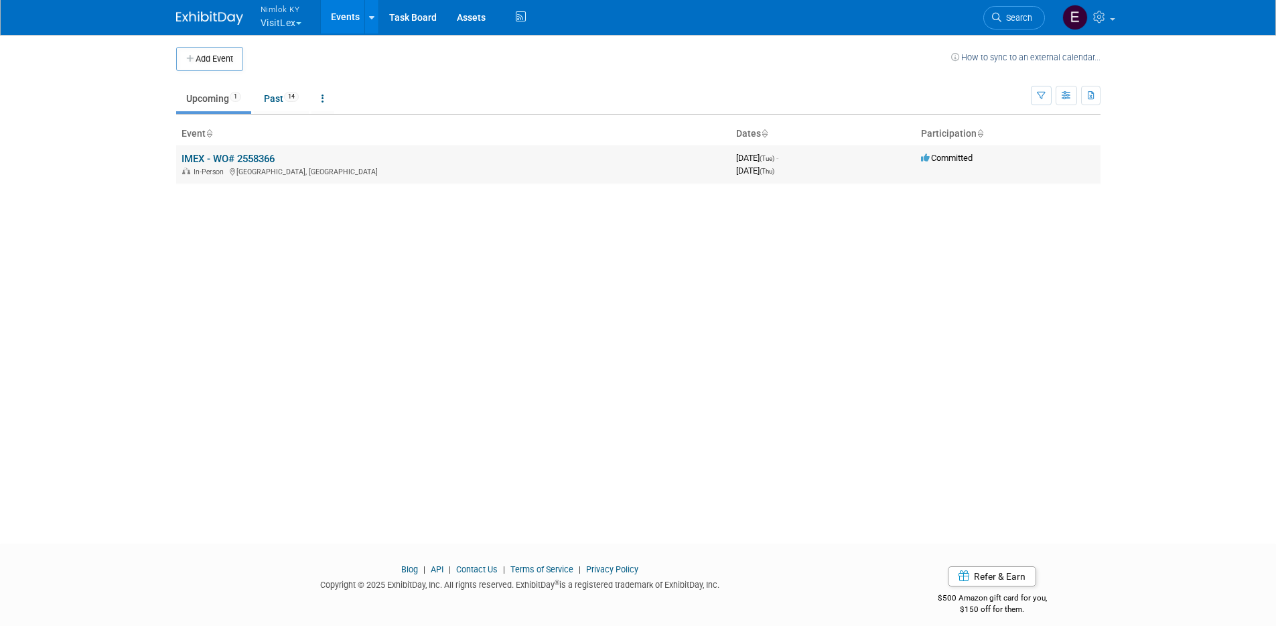
click at [258, 159] on link "IMEX - WO# 2558366" at bounding box center [228, 159] width 93 height 12
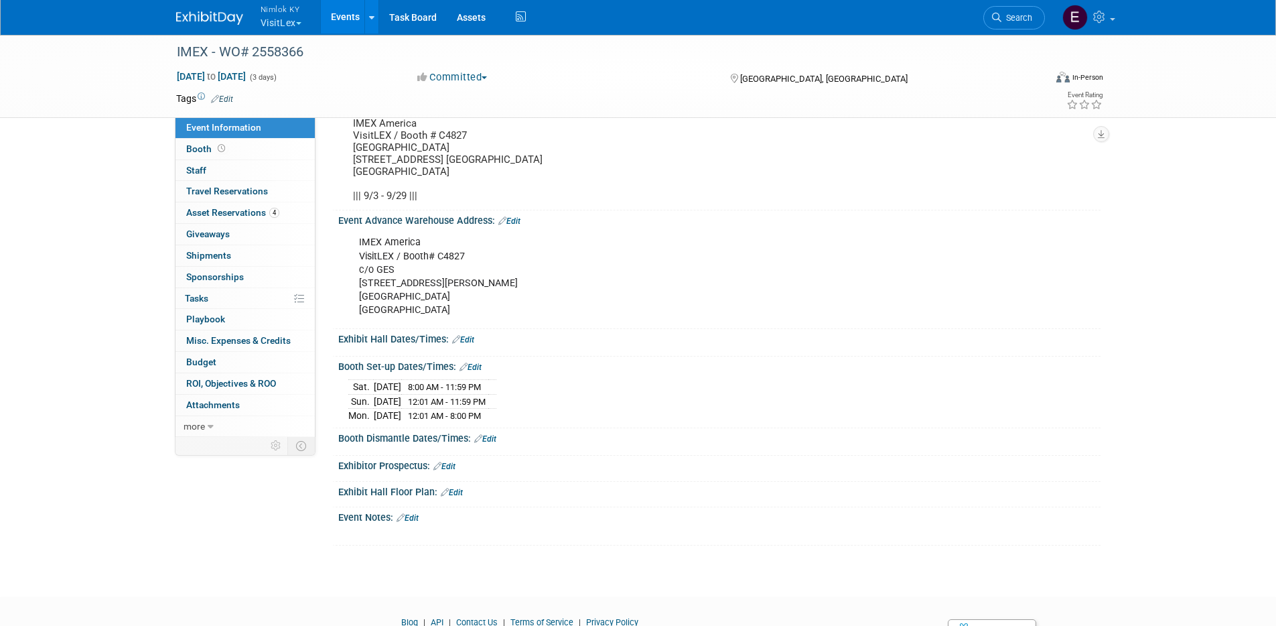
scroll to position [105, 0]
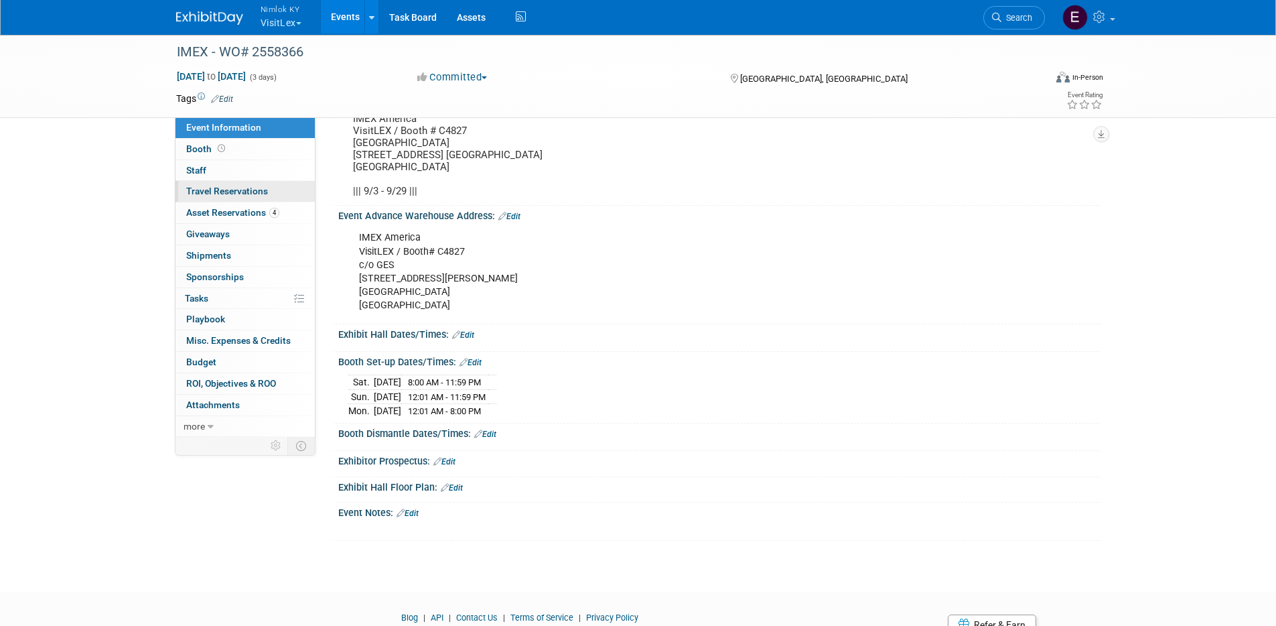
click at [240, 195] on span "Travel Reservations 0" at bounding box center [227, 191] width 82 height 11
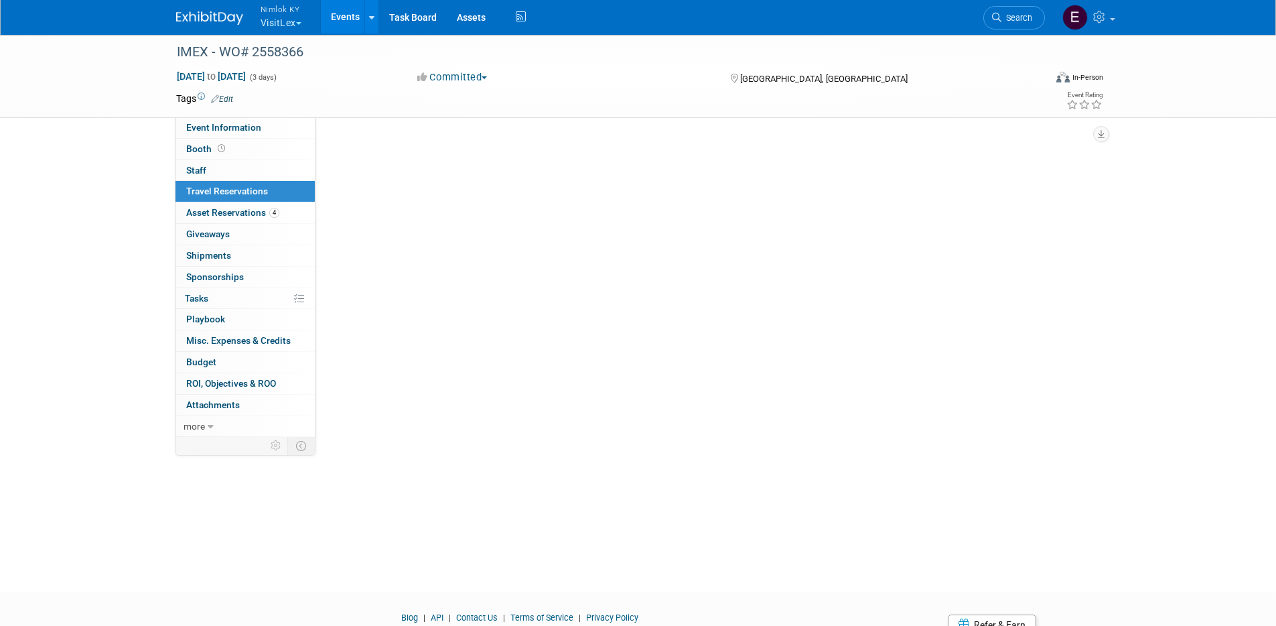
scroll to position [0, 0]
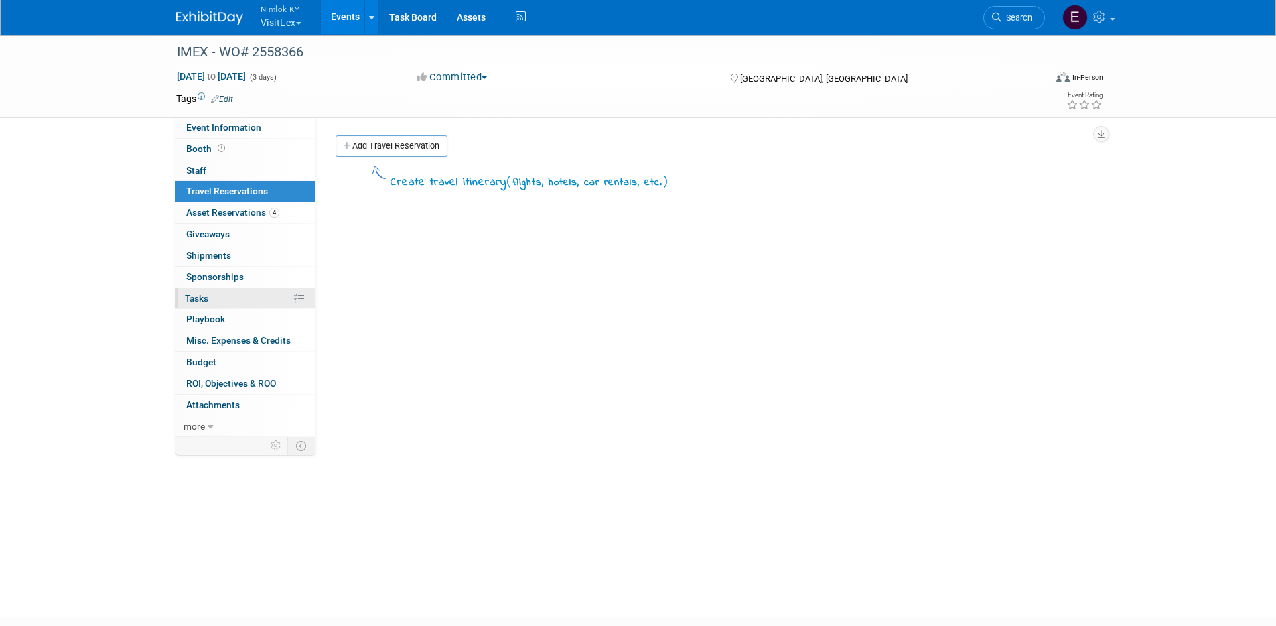
click at [211, 301] on link "0% Tasks 0%" at bounding box center [245, 298] width 139 height 21
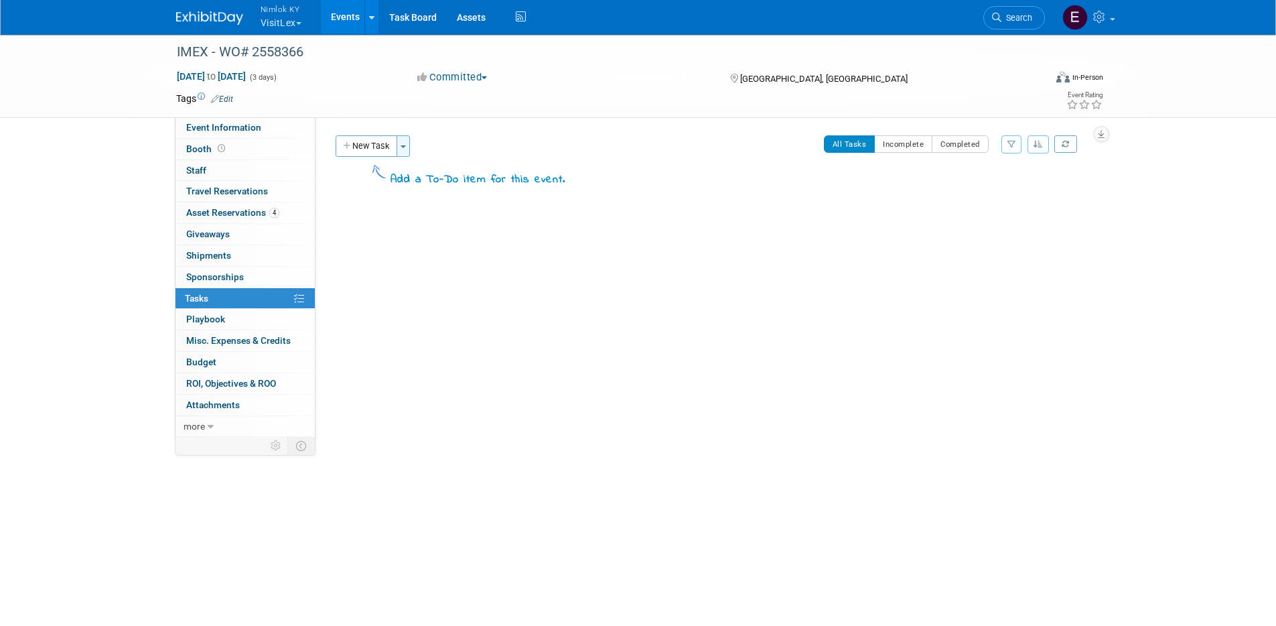
click at [407, 149] on button "Toggle Dropdown" at bounding box center [403, 145] width 13 height 21
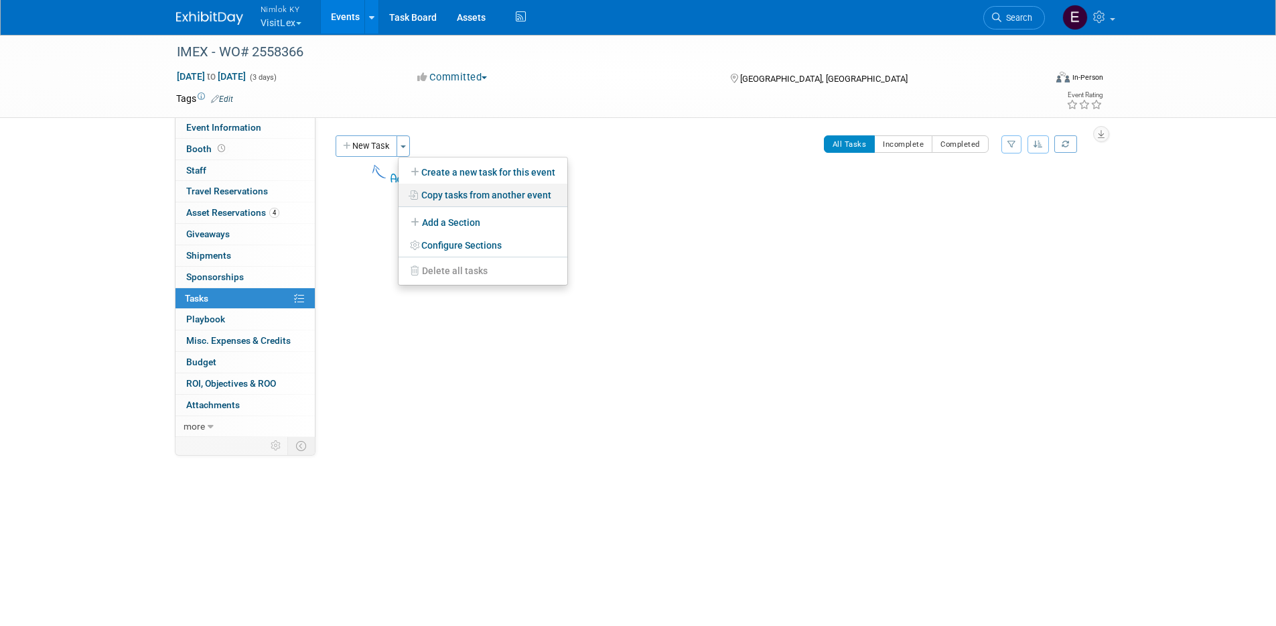
click at [476, 200] on link "Copy tasks from another event" at bounding box center [483, 195] width 169 height 23
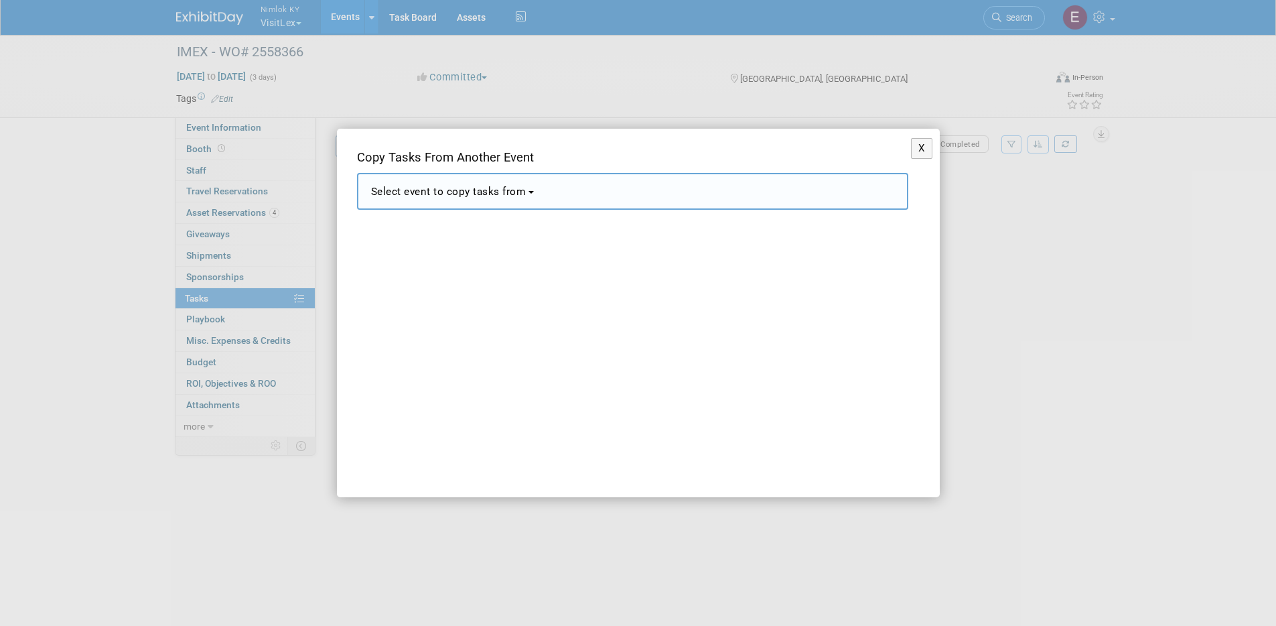
click at [495, 199] on button "Select event to copy tasks from" at bounding box center [632, 191] width 551 height 37
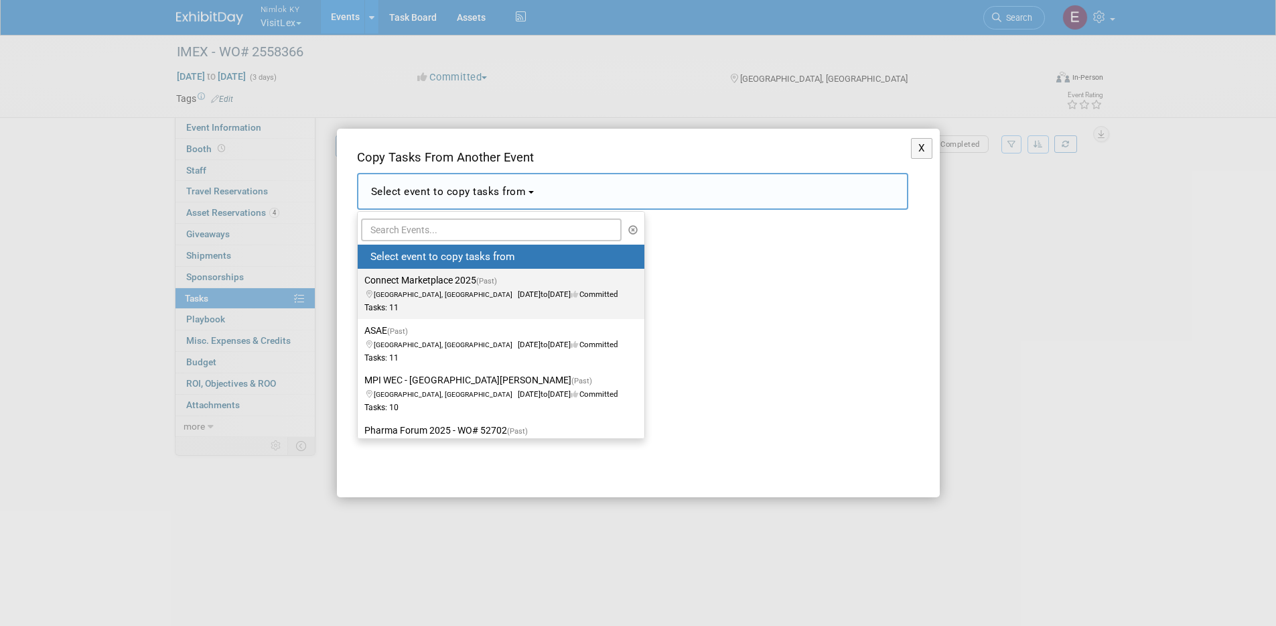
click at [474, 281] on label "Connect Marketplace 2025 (Past) Miami Beach, FL Aug 25, 2025 to Aug 27, 2025 Co…" at bounding box center [497, 293] width 267 height 44
click at [360, 281] on input "Connect Marketplace 2025 (Past) Miami Beach, FL Aug 25, 2025 to Aug 27, 2025 Co…" at bounding box center [355, 280] width 9 height 9
select select "11144095"
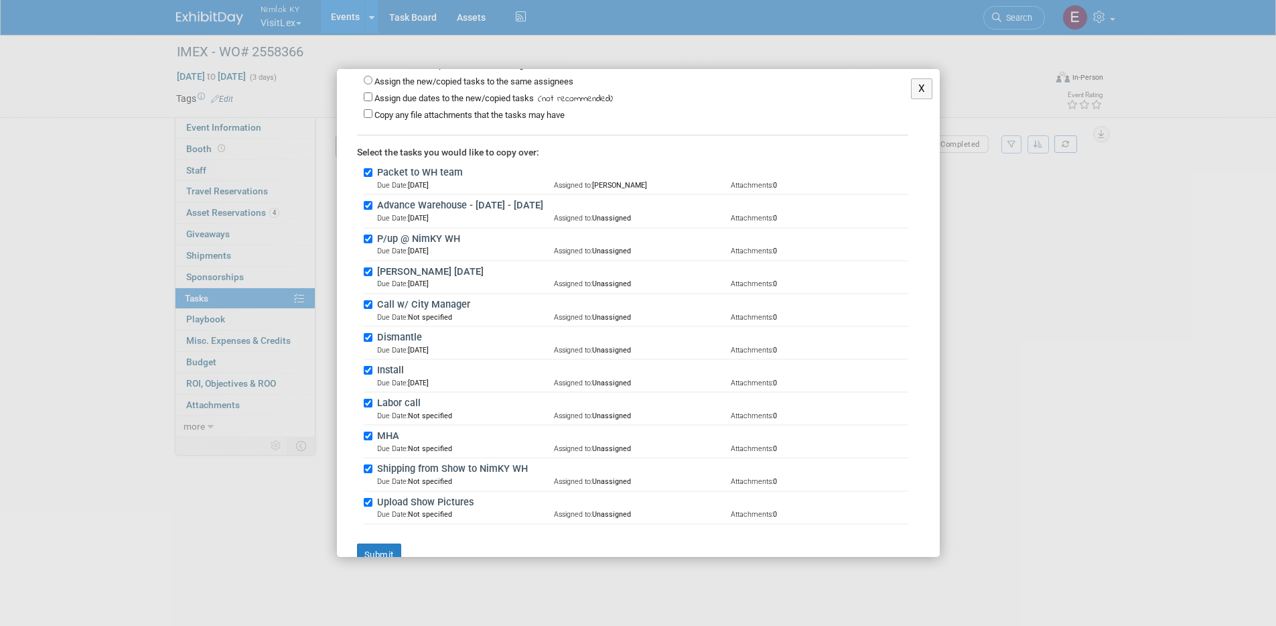
scroll to position [182, 0]
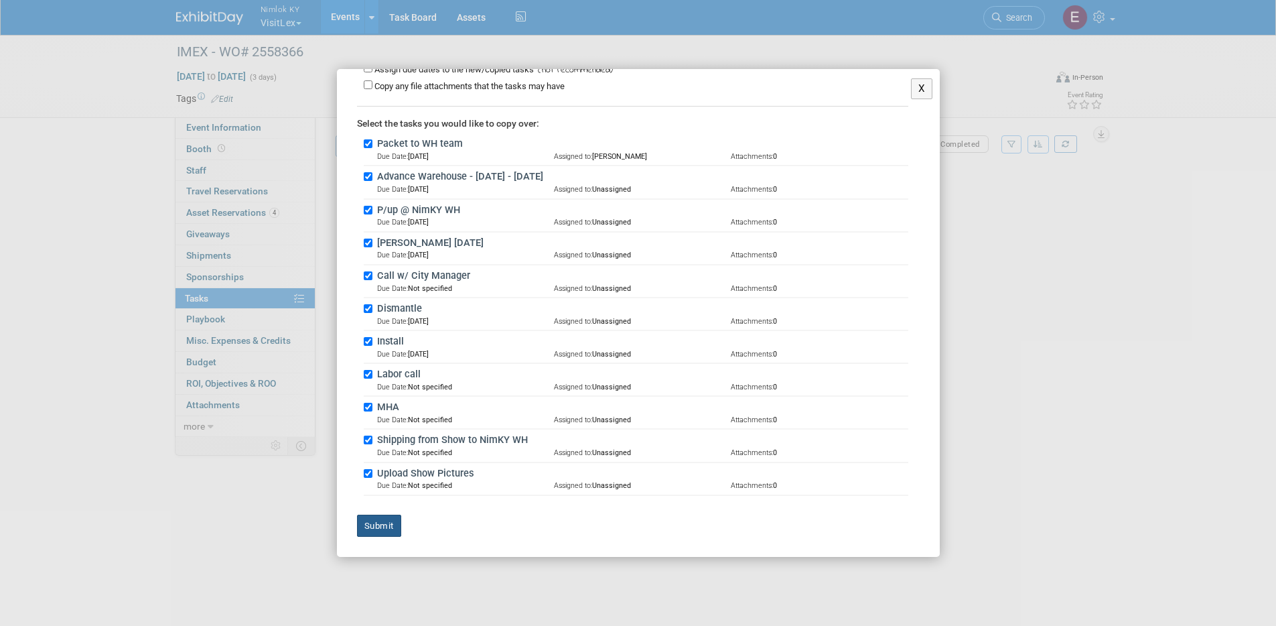
click at [385, 532] on button "Submit" at bounding box center [379, 526] width 44 height 23
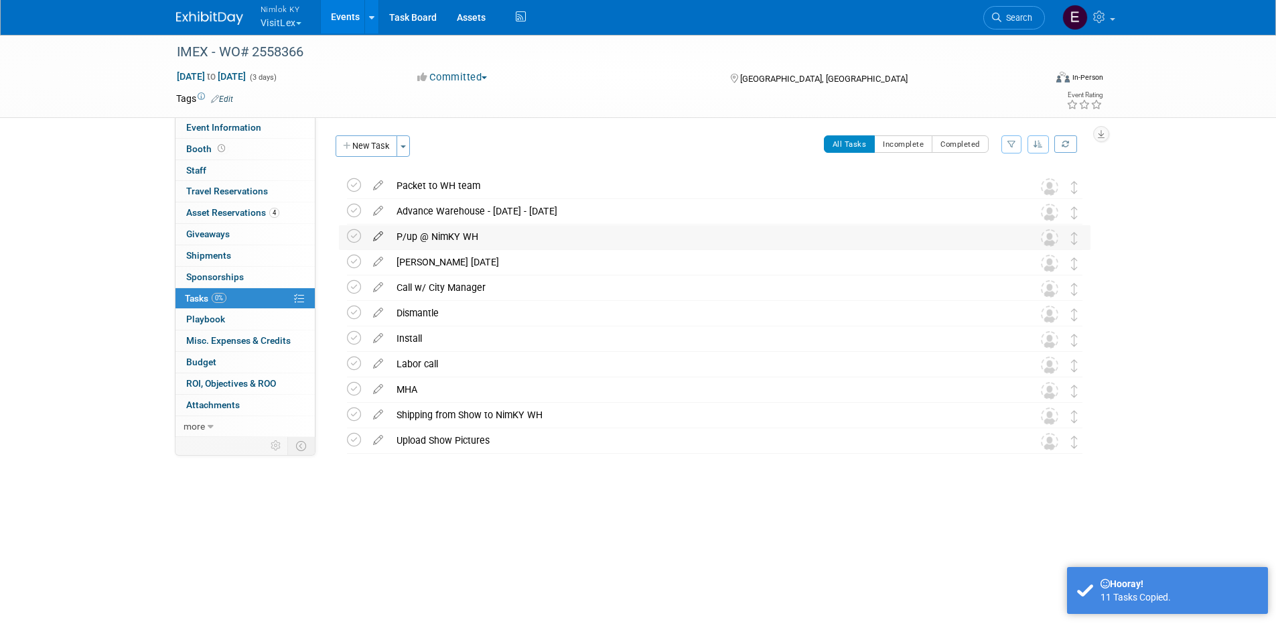
click at [373, 238] on icon at bounding box center [377, 233] width 23 height 17
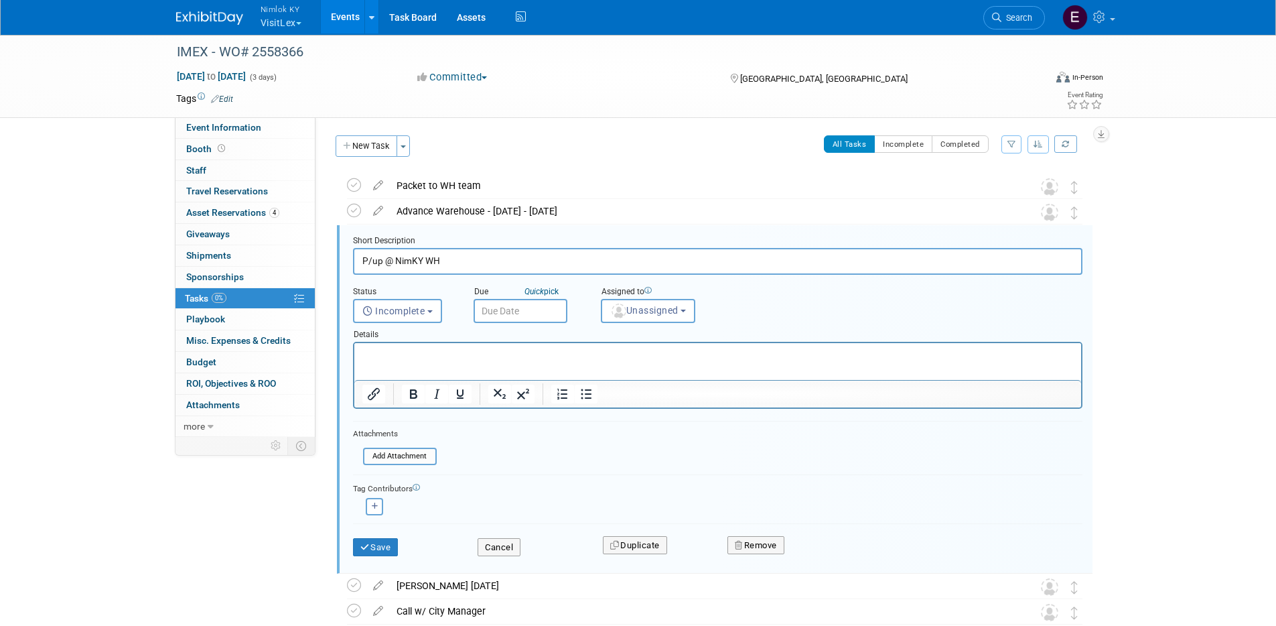
scroll to position [28, 0]
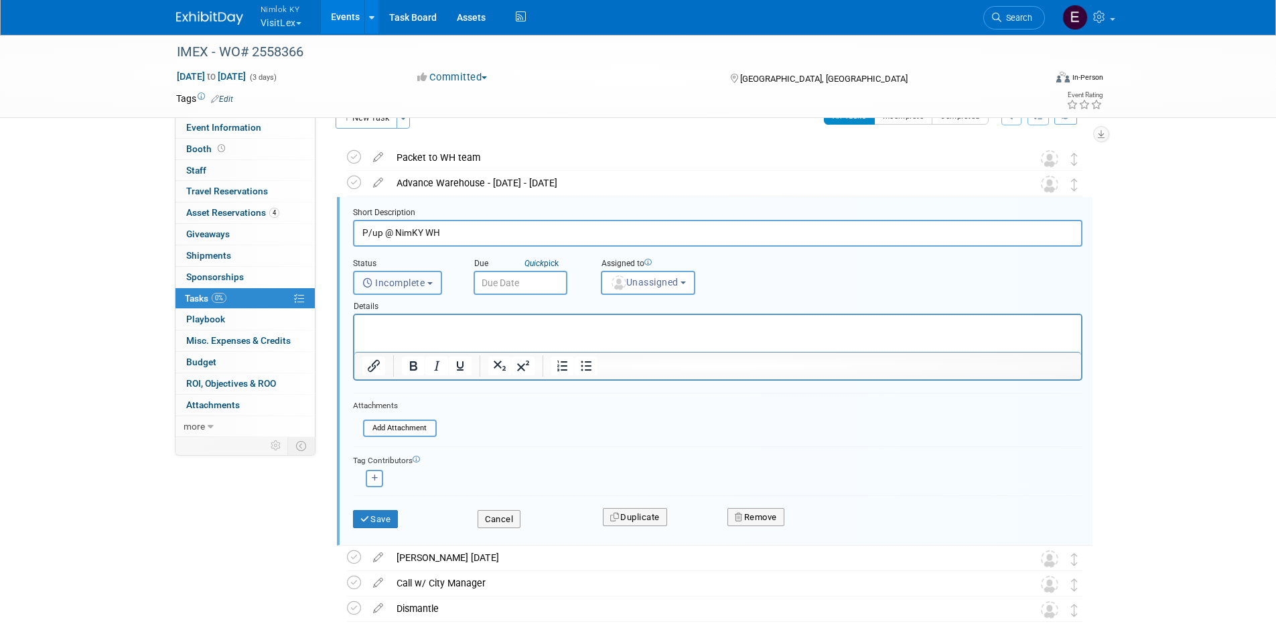
click at [425, 288] on button "Incomplete" at bounding box center [397, 283] width 89 height 24
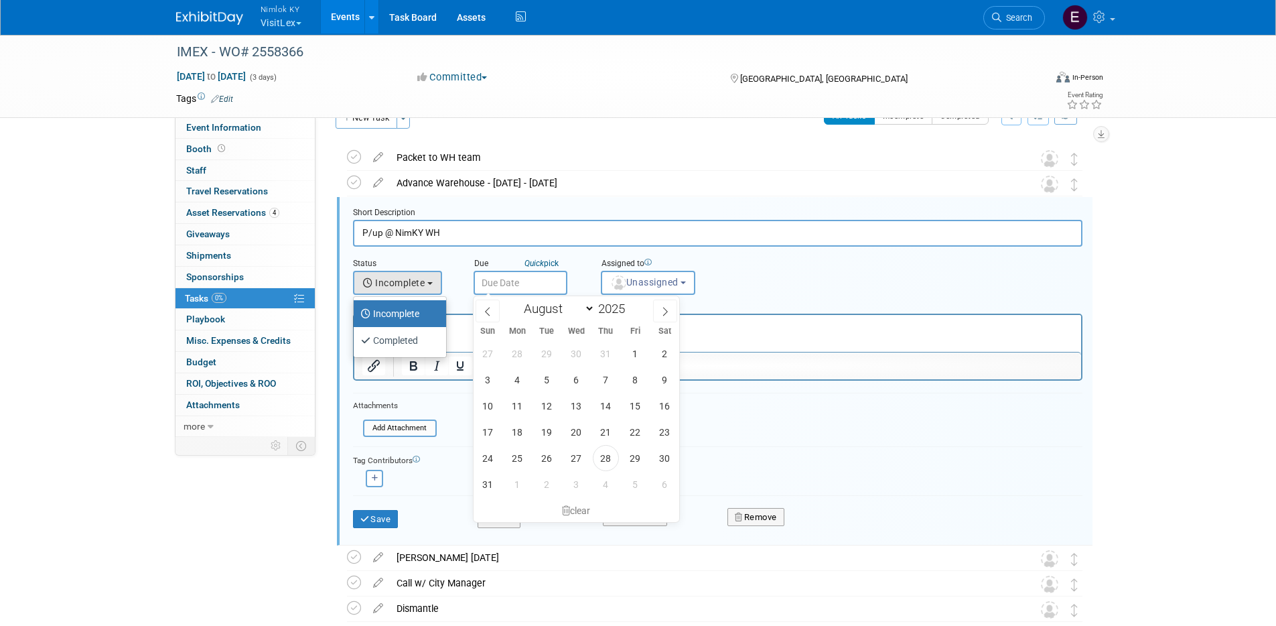
click at [511, 280] on input "text" at bounding box center [521, 283] width 94 height 24
click at [661, 316] on span at bounding box center [665, 310] width 24 height 23
select select "8"
click at [527, 405] on span "15" at bounding box center [517, 406] width 26 height 26
type input "Sep 15, 2025"
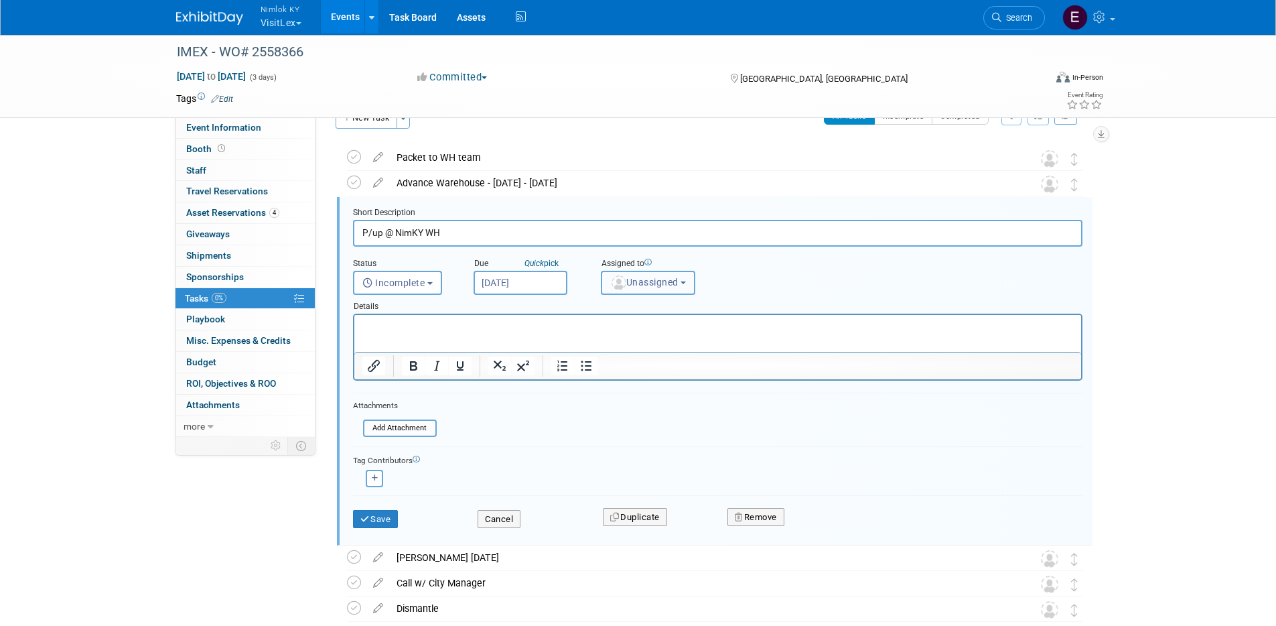
click at [671, 287] on span "Unassigned" at bounding box center [644, 282] width 68 height 11
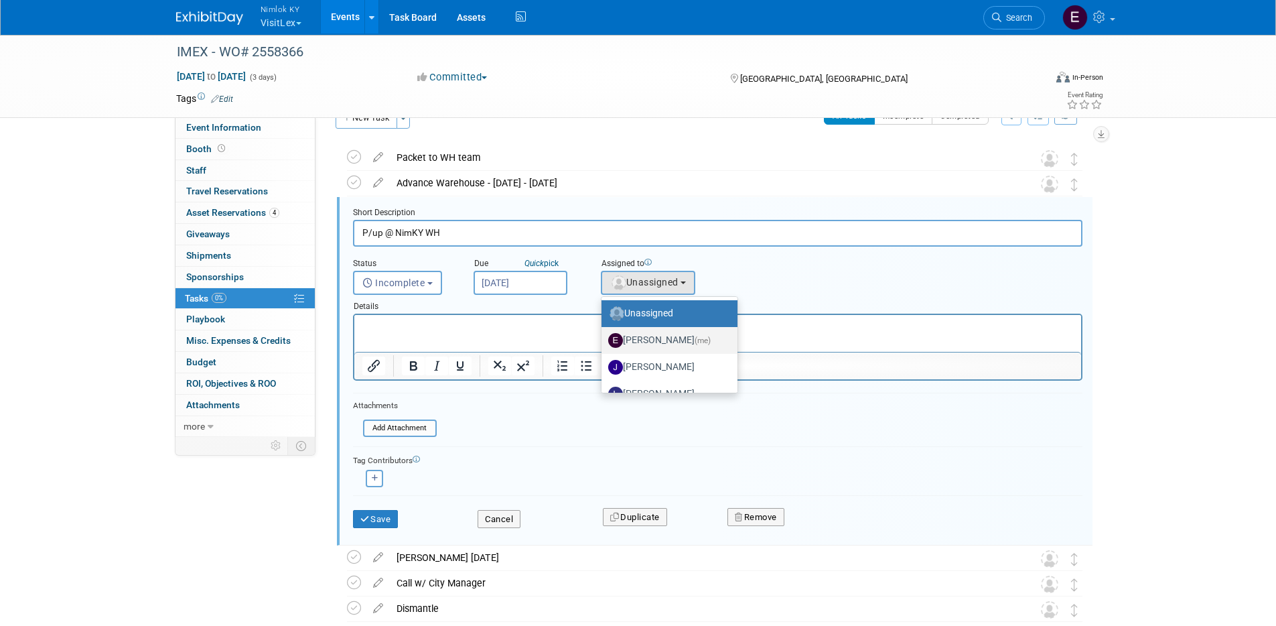
click at [655, 342] on label "Elizabeth Griffin (me)" at bounding box center [666, 340] width 116 height 21
click at [604, 342] on input "Elizabeth Griffin (me)" at bounding box center [599, 338] width 9 height 9
select select "0f1d68d9-dd9c-4ee9-a679-a234d3077628"
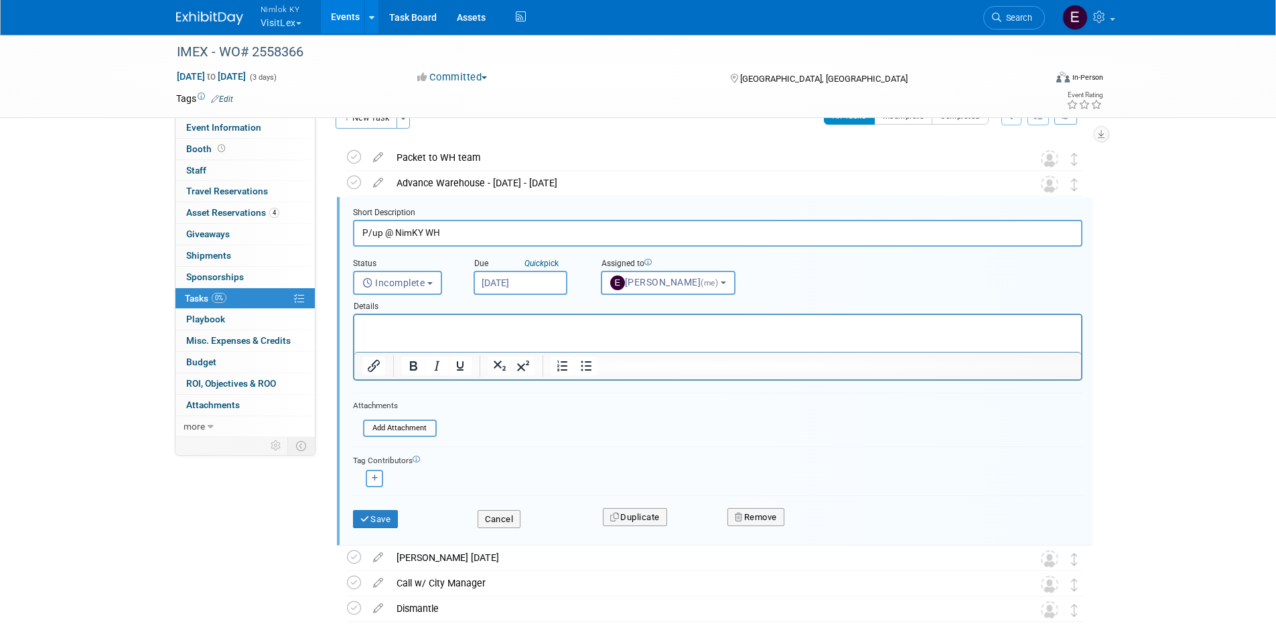
click at [651, 333] on html at bounding box center [717, 324] width 727 height 18
click at [393, 519] on button "Save" at bounding box center [376, 519] width 46 height 19
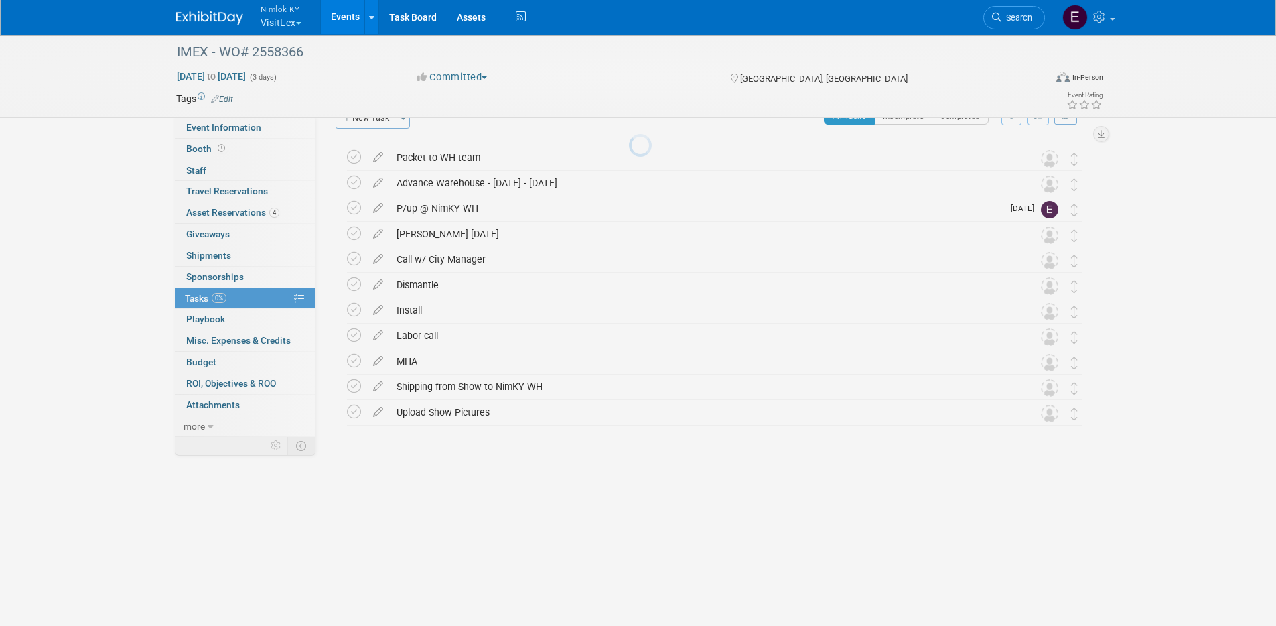
scroll to position [0, 0]
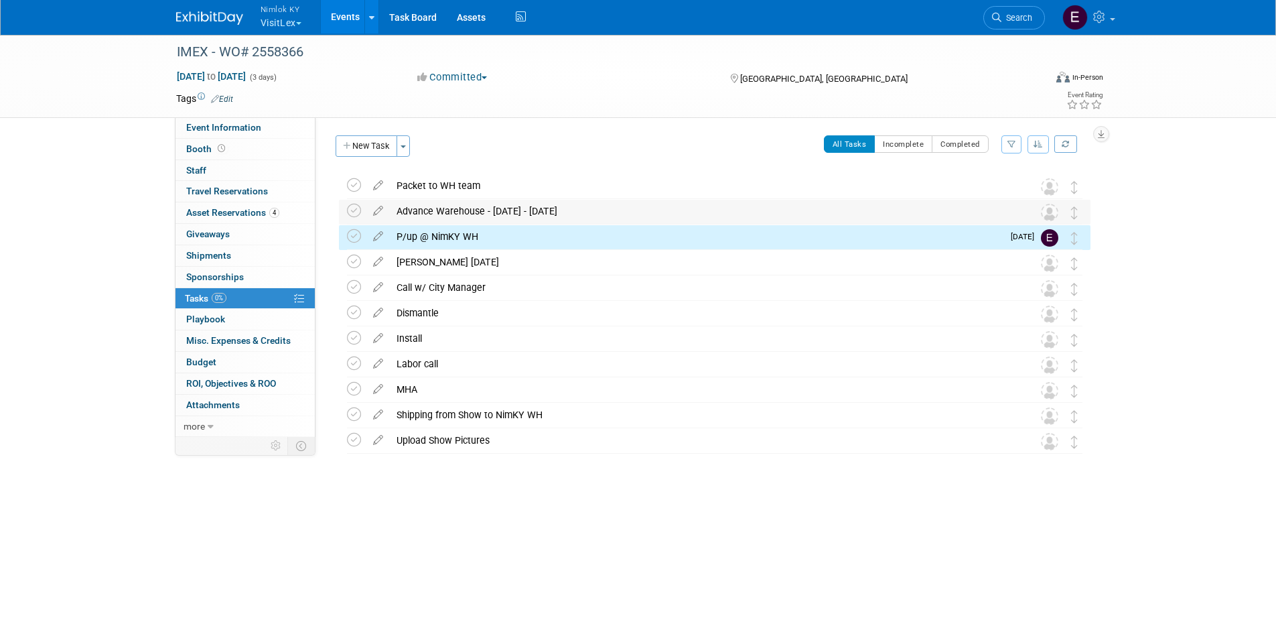
click at [517, 210] on div "Advance Warehouse - 7/14/25 - 8/8/25" at bounding box center [702, 211] width 624 height 23
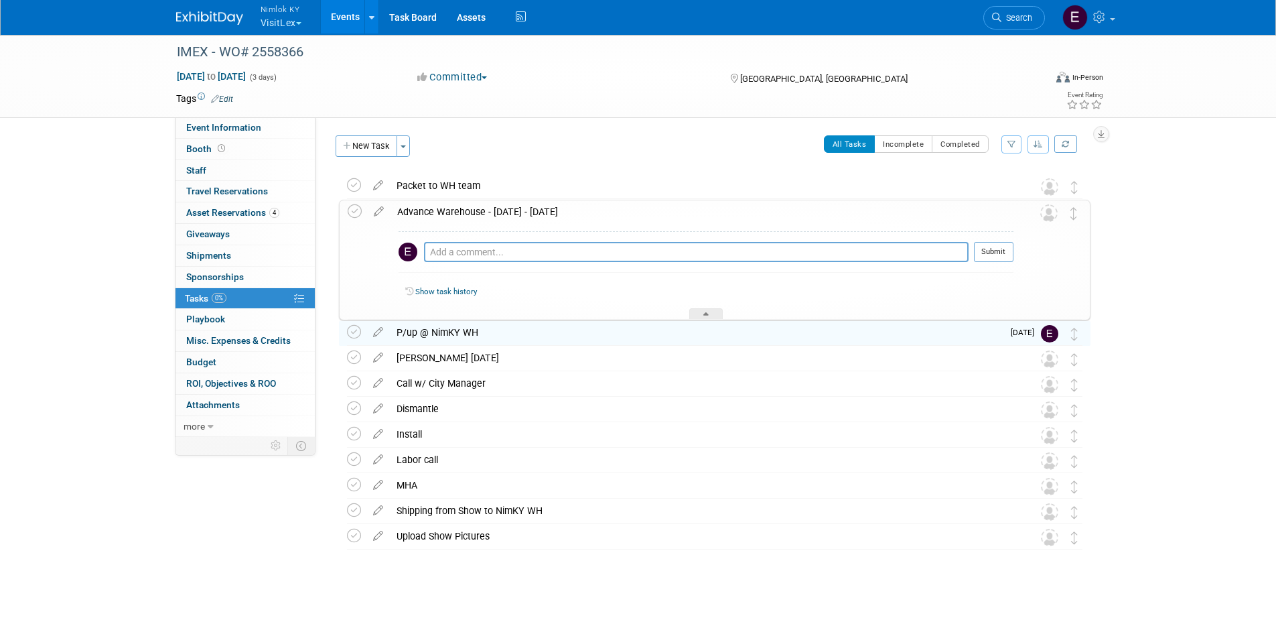
click at [383, 210] on icon at bounding box center [378, 208] width 23 height 17
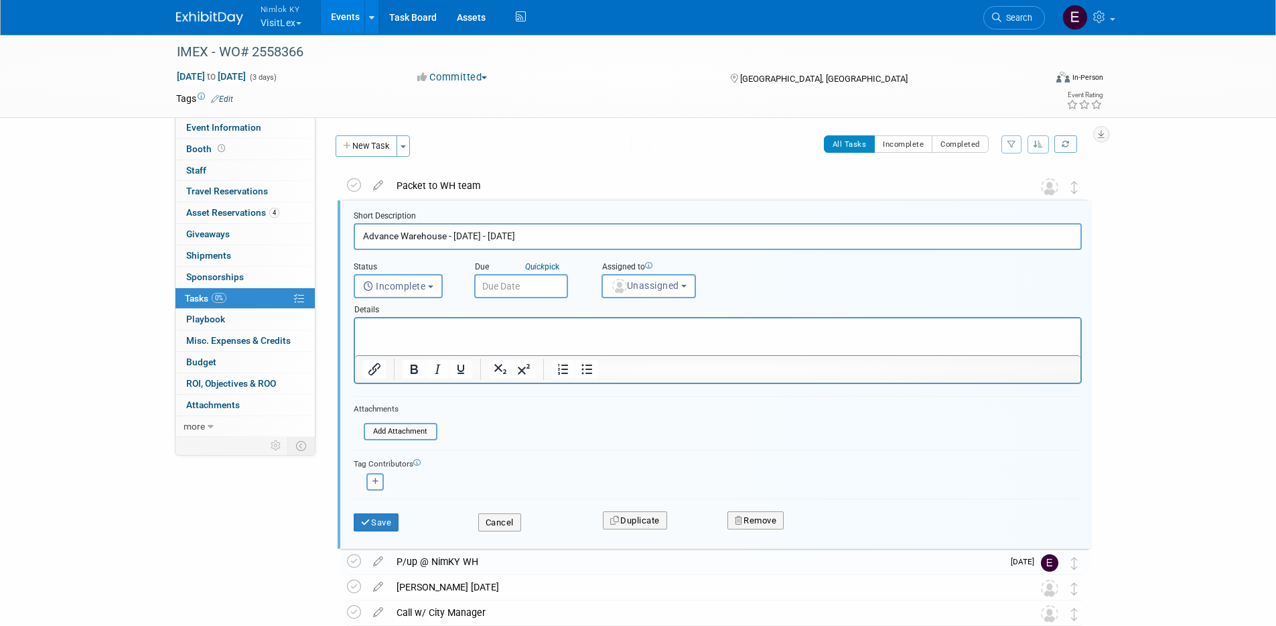
scroll to position [3, 0]
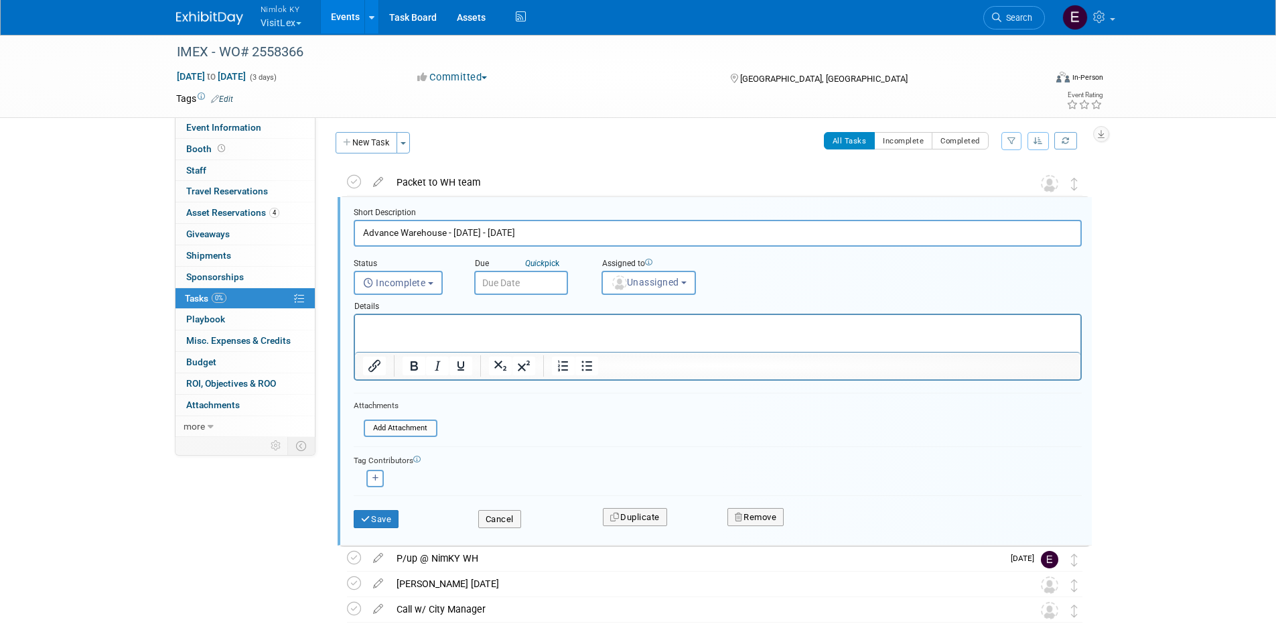
drag, startPoint x: 524, startPoint y: 230, endPoint x: 456, endPoint y: 231, distance: 67.7
click at [456, 231] on input "Advance Warehouse - 7/14/25 - 8/8/25" at bounding box center [718, 233] width 728 height 26
type input "Advance Warehouse - 9/3 - 9/29"
click at [529, 287] on input "text" at bounding box center [521, 283] width 94 height 24
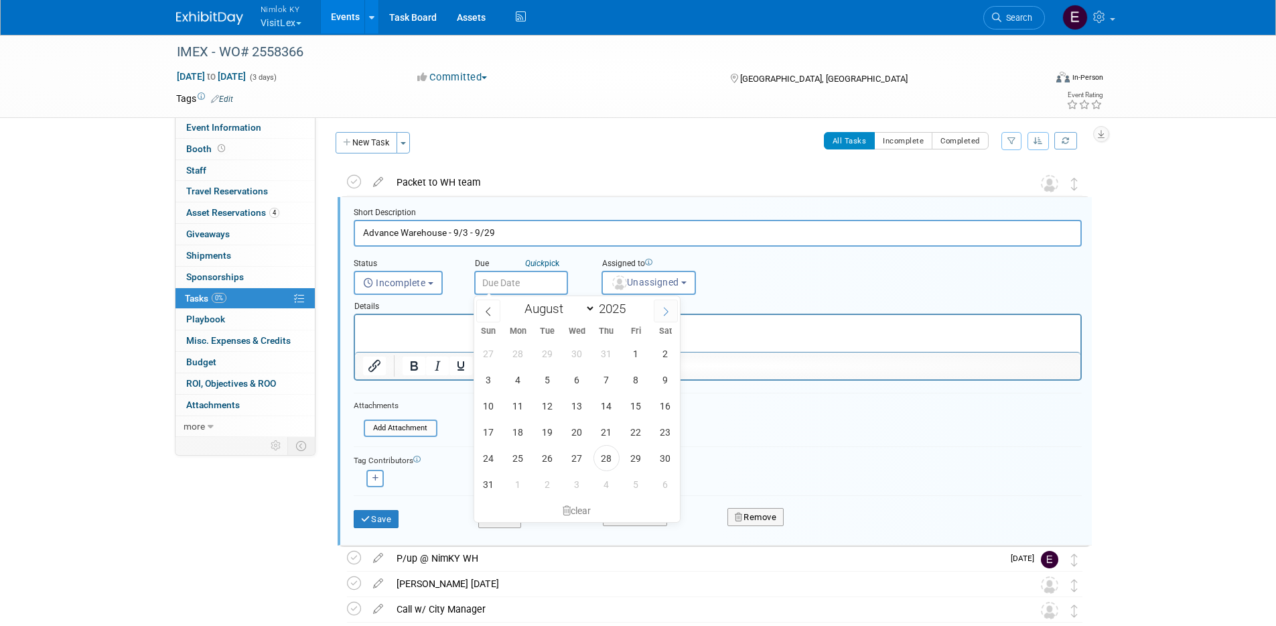
click at [665, 316] on span at bounding box center [666, 310] width 24 height 23
click at [492, 315] on icon at bounding box center [488, 311] width 9 height 9
select select "8"
click at [602, 431] on span "25" at bounding box center [607, 432] width 26 height 26
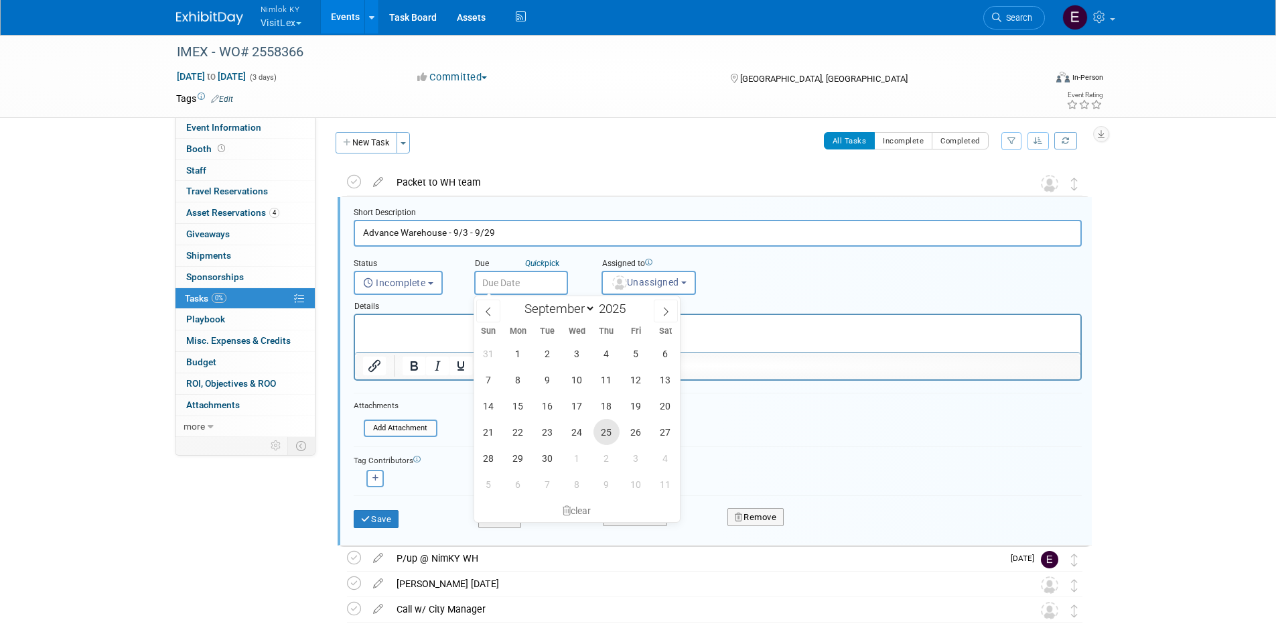
type input "Sep 25, 2025"
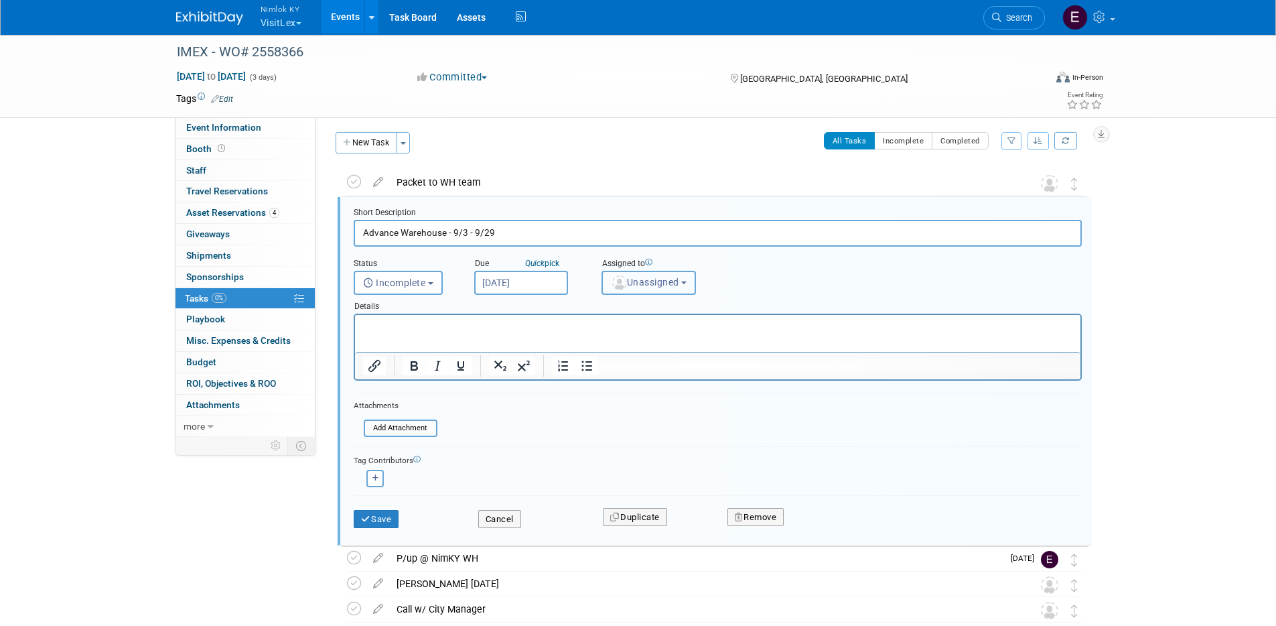
click at [673, 285] on span "Unassigned" at bounding box center [645, 282] width 68 height 11
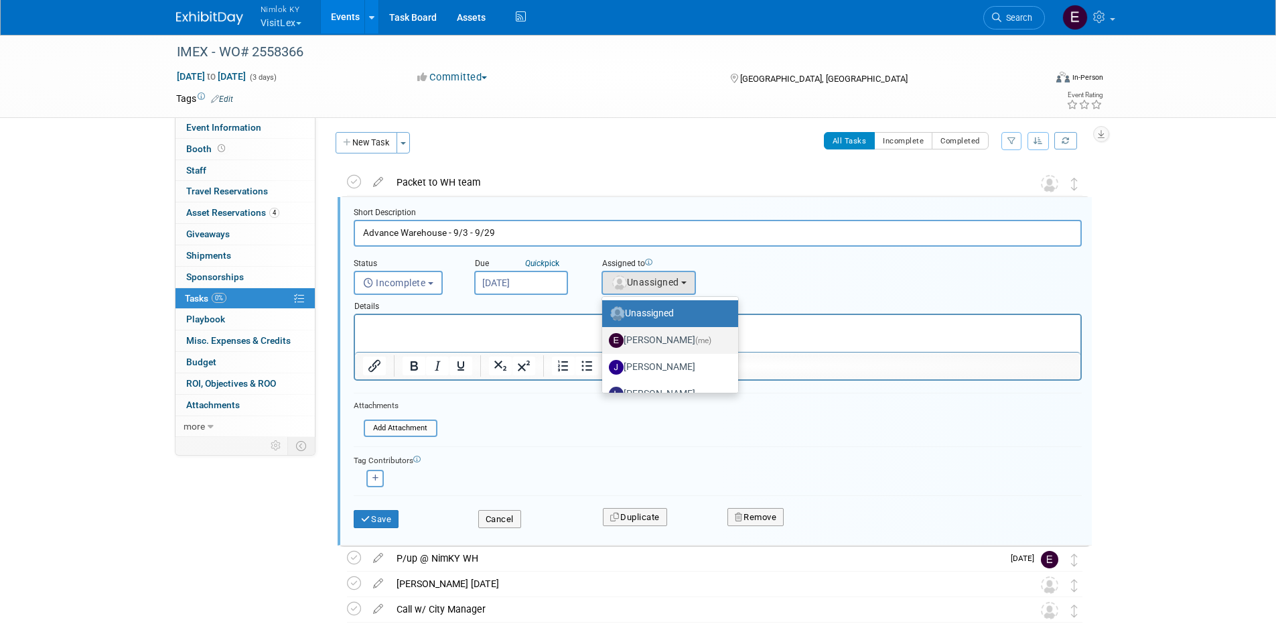
click at [650, 344] on label "Elizabeth Griffin (me)" at bounding box center [667, 340] width 116 height 21
click at [604, 343] on input "Elizabeth Griffin (me)" at bounding box center [600, 338] width 9 height 9
select select "0f1d68d9-dd9c-4ee9-a679-a234d3077628"
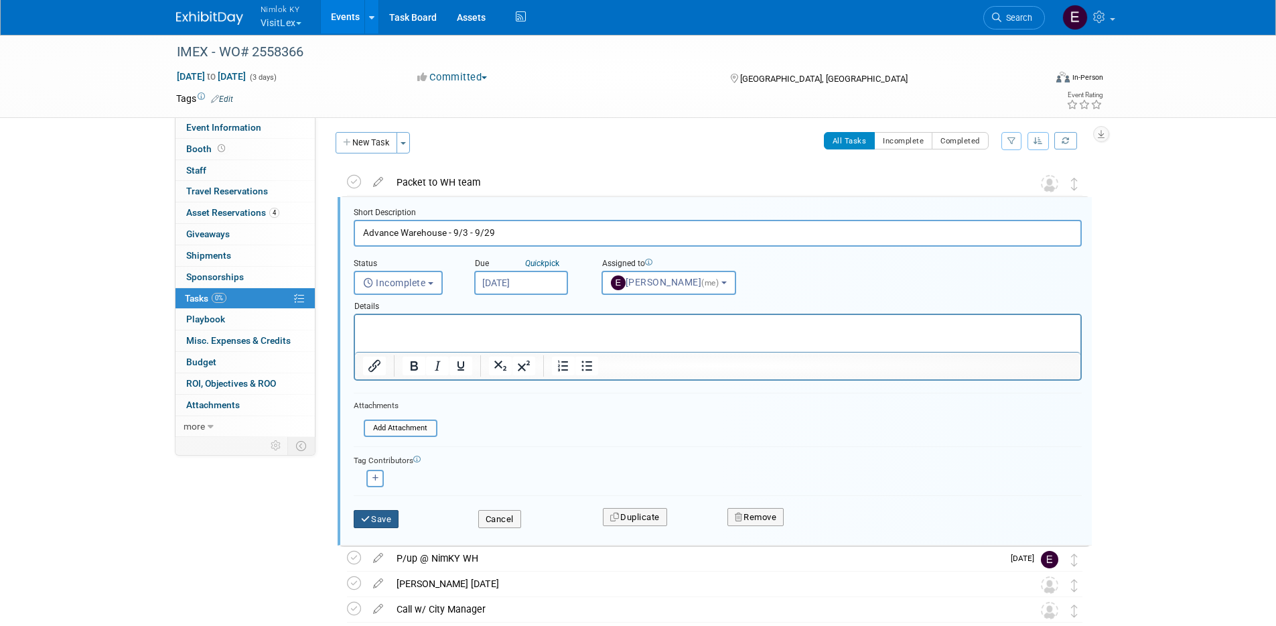
click at [389, 519] on button "Save" at bounding box center [377, 519] width 46 height 19
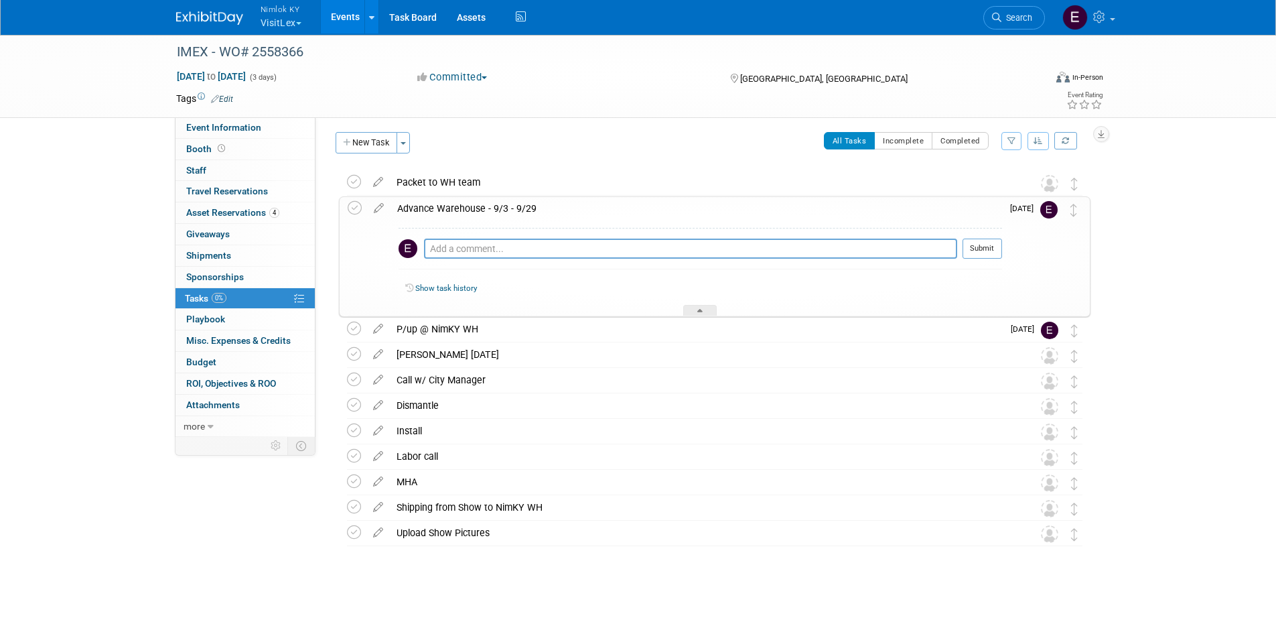
click at [574, 208] on div "Advance Warehouse - 9/3 - 9/29" at bounding box center [697, 208] width 612 height 23
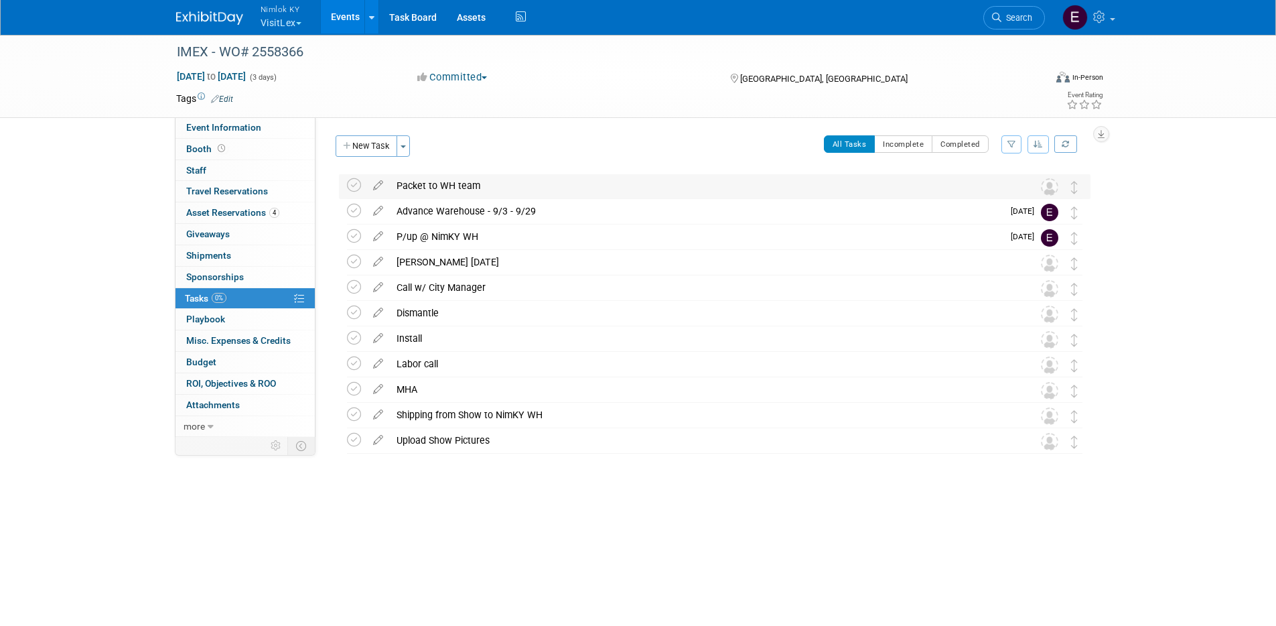
click at [565, 189] on div "Packet to WH team" at bounding box center [702, 185] width 624 height 23
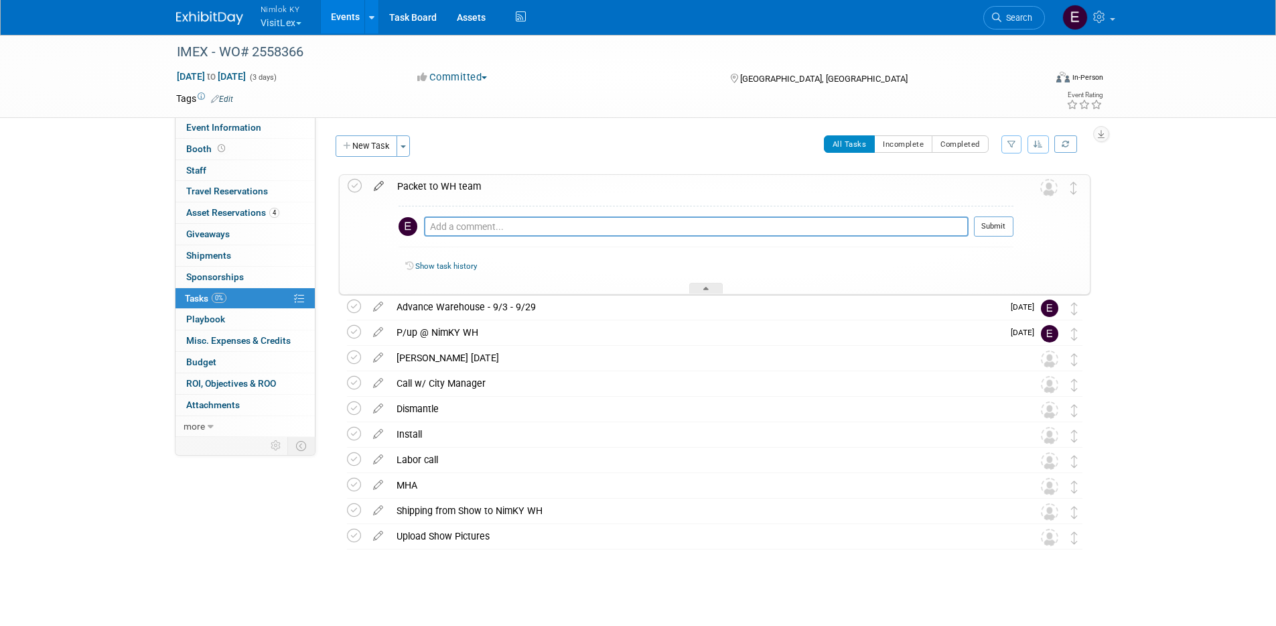
click at [374, 184] on icon at bounding box center [378, 183] width 23 height 17
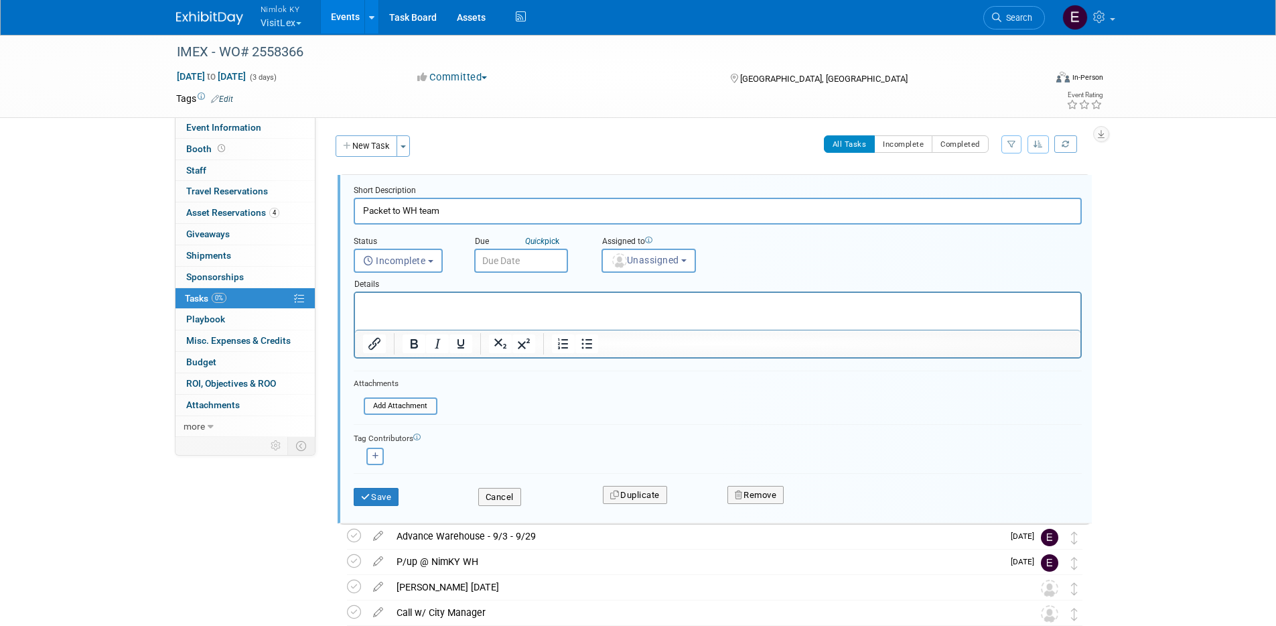
click at [513, 266] on input "text" at bounding box center [521, 261] width 94 height 24
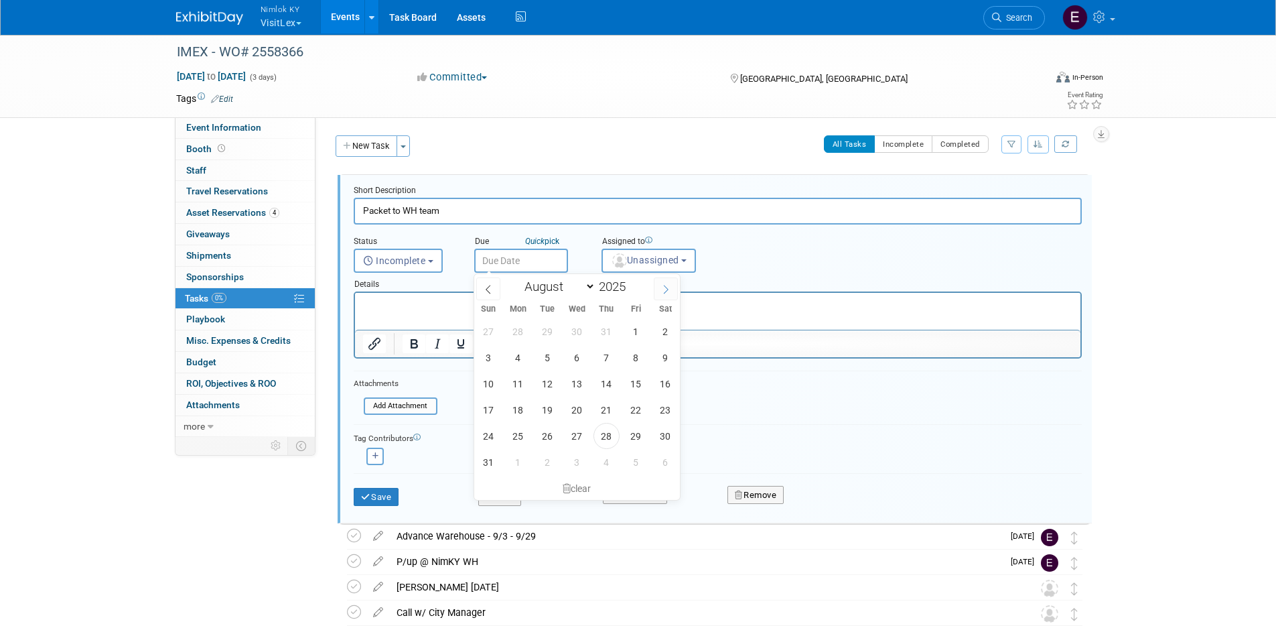
click at [671, 290] on span at bounding box center [666, 288] width 24 height 23
select select "8"
click at [584, 355] on span "10" at bounding box center [577, 357] width 26 height 26
type input "Sep 10, 2025"
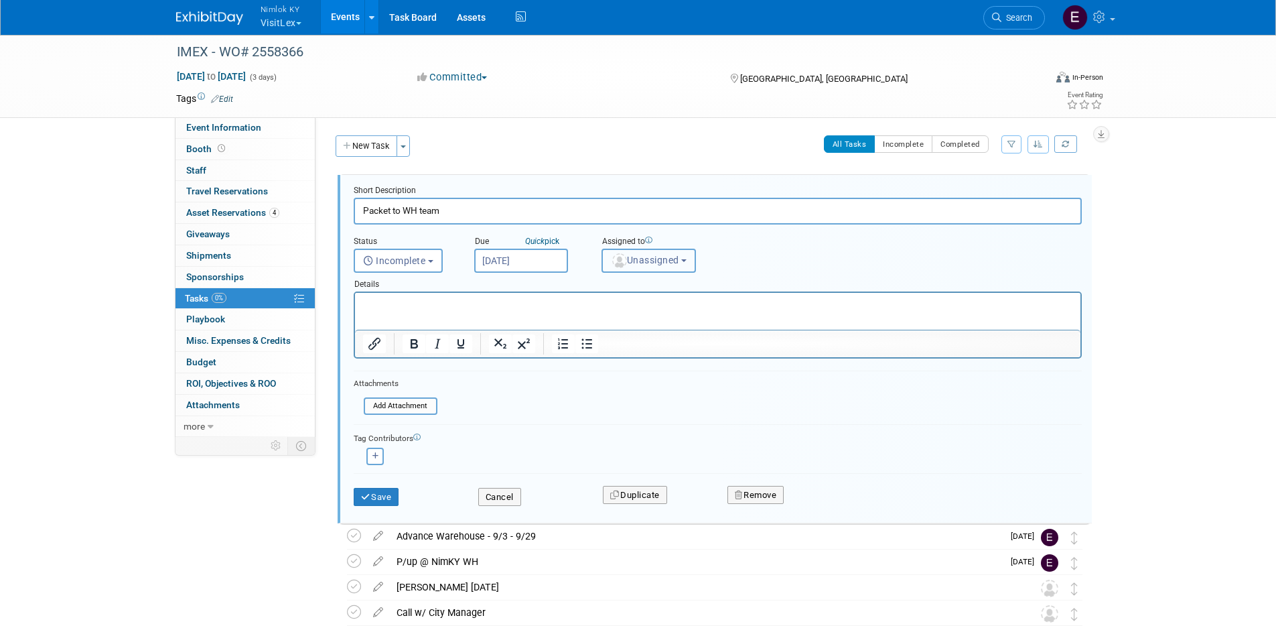
click at [657, 249] on button "Unassigned" at bounding box center [649, 261] width 95 height 24
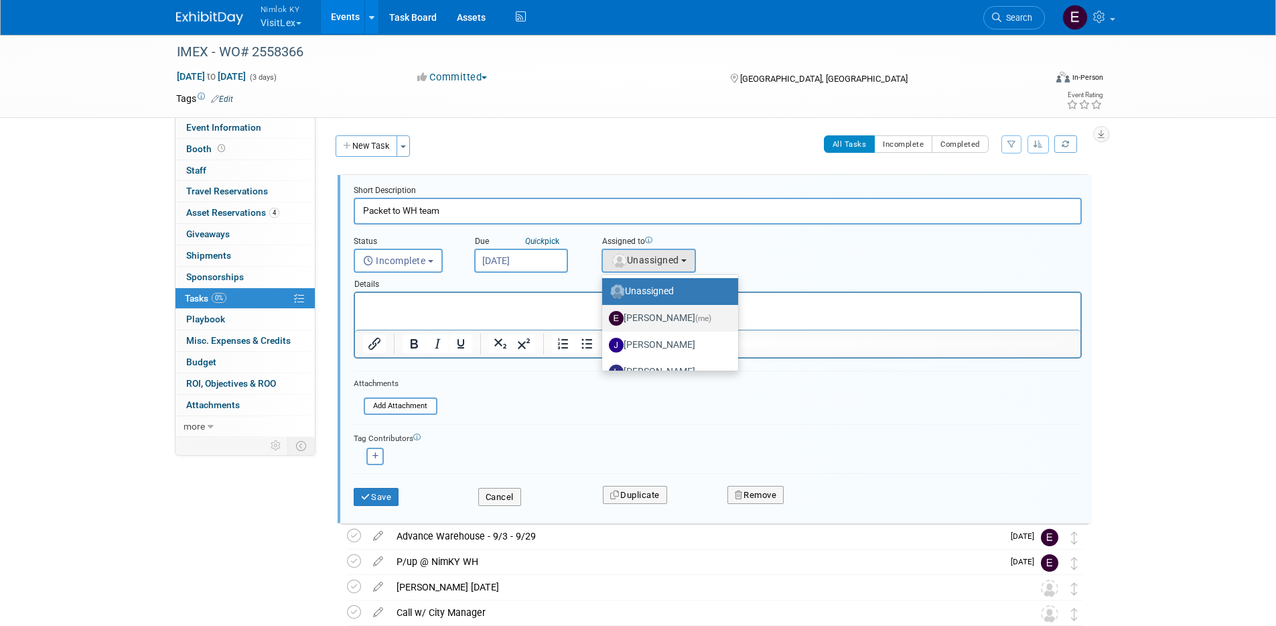
click at [648, 315] on label "Elizabeth Griffin (me)" at bounding box center [667, 318] width 116 height 21
click at [604, 315] on input "Elizabeth Griffin (me)" at bounding box center [600, 316] width 9 height 9
select select "0f1d68d9-dd9c-4ee9-a679-a234d3077628"
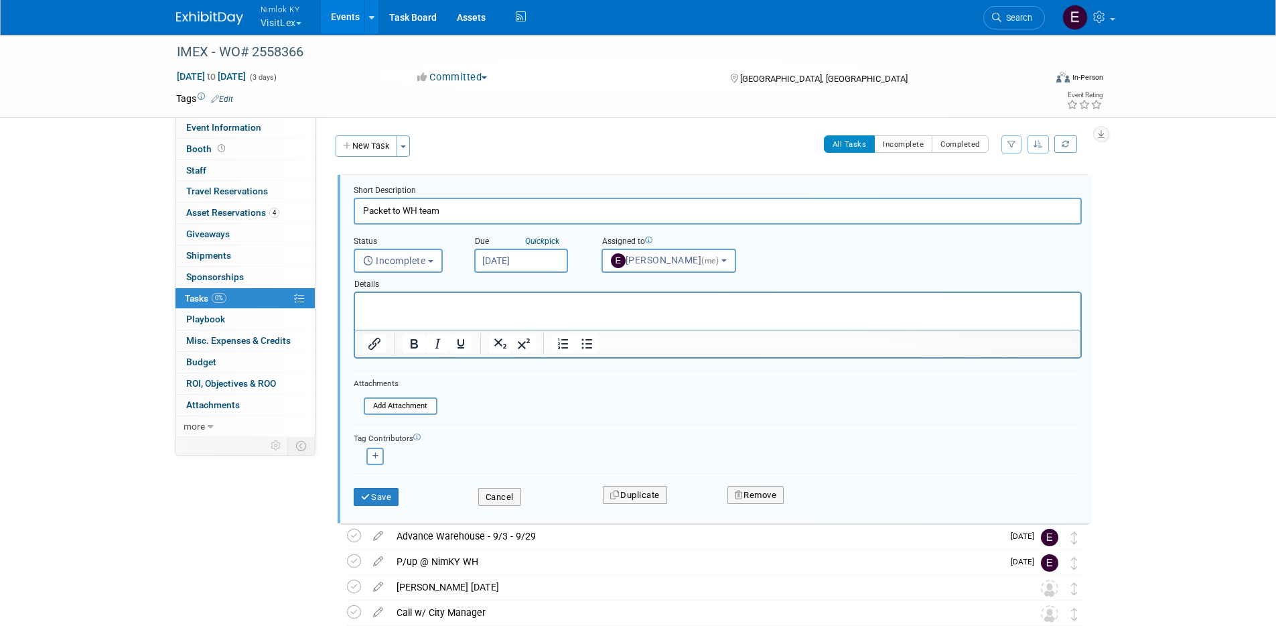
click at [381, 508] on div "Save Cancel Duplicate Remove" at bounding box center [718, 494] width 748 height 31
click at [387, 495] on button "Save" at bounding box center [377, 497] width 46 height 19
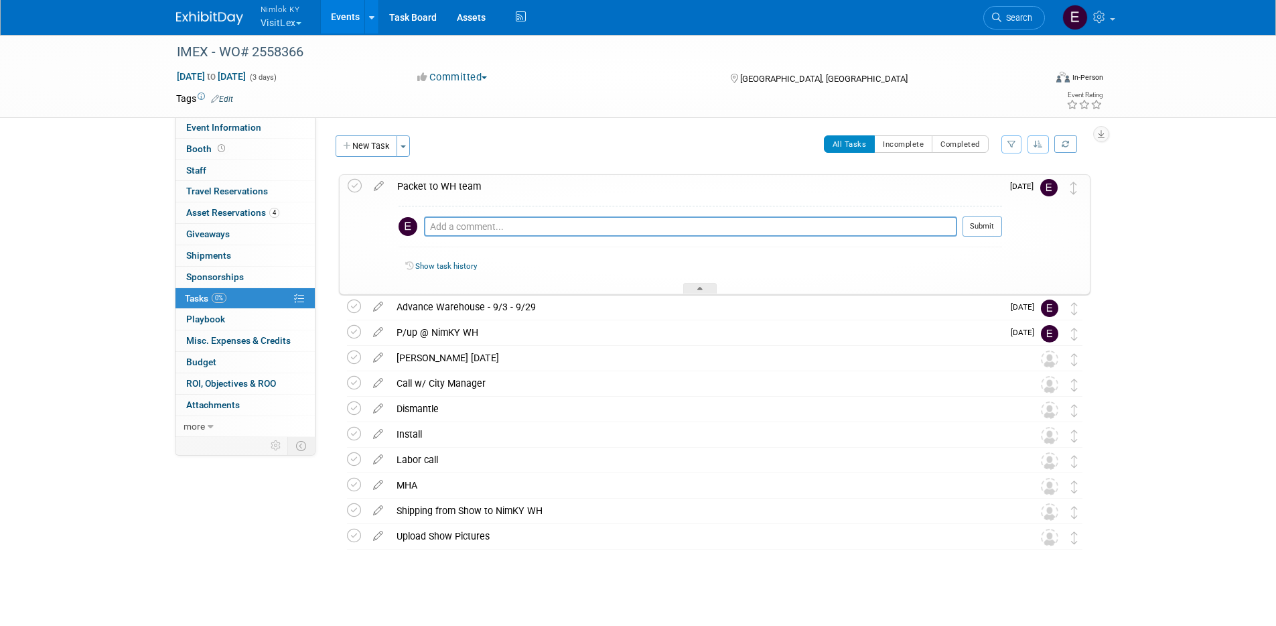
click at [440, 186] on div "Packet to WH team" at bounding box center [697, 186] width 612 height 23
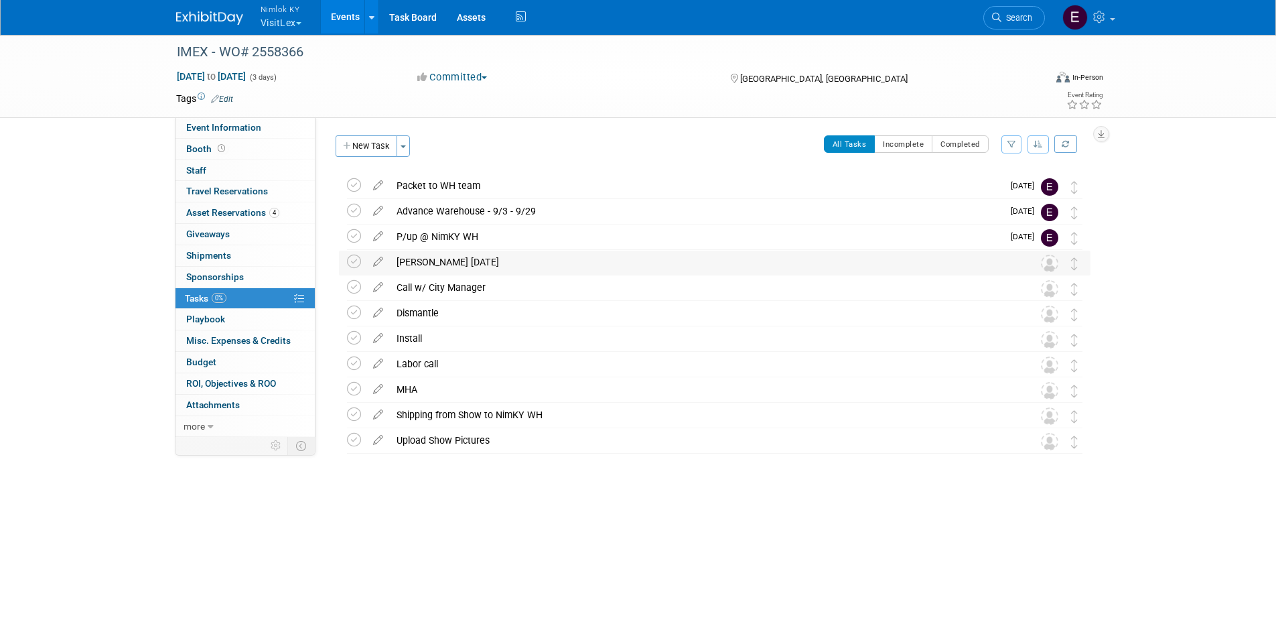
click at [437, 263] on div "Stetson DD 7/11/25" at bounding box center [702, 262] width 624 height 23
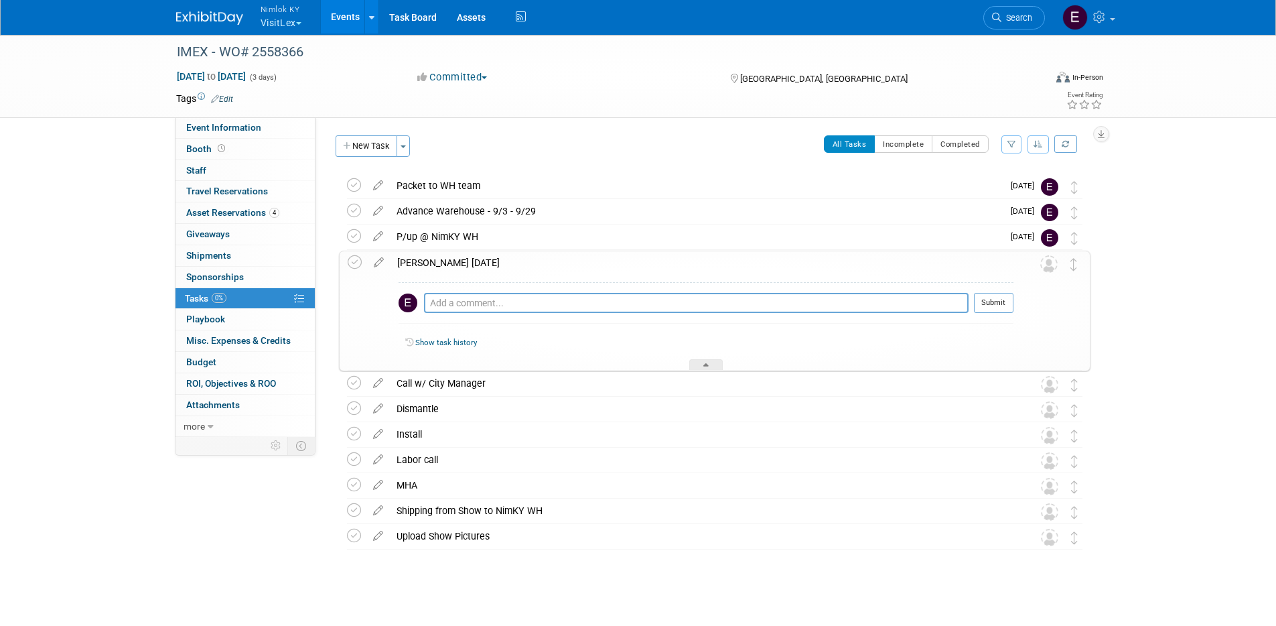
click at [379, 261] on icon at bounding box center [378, 259] width 23 height 17
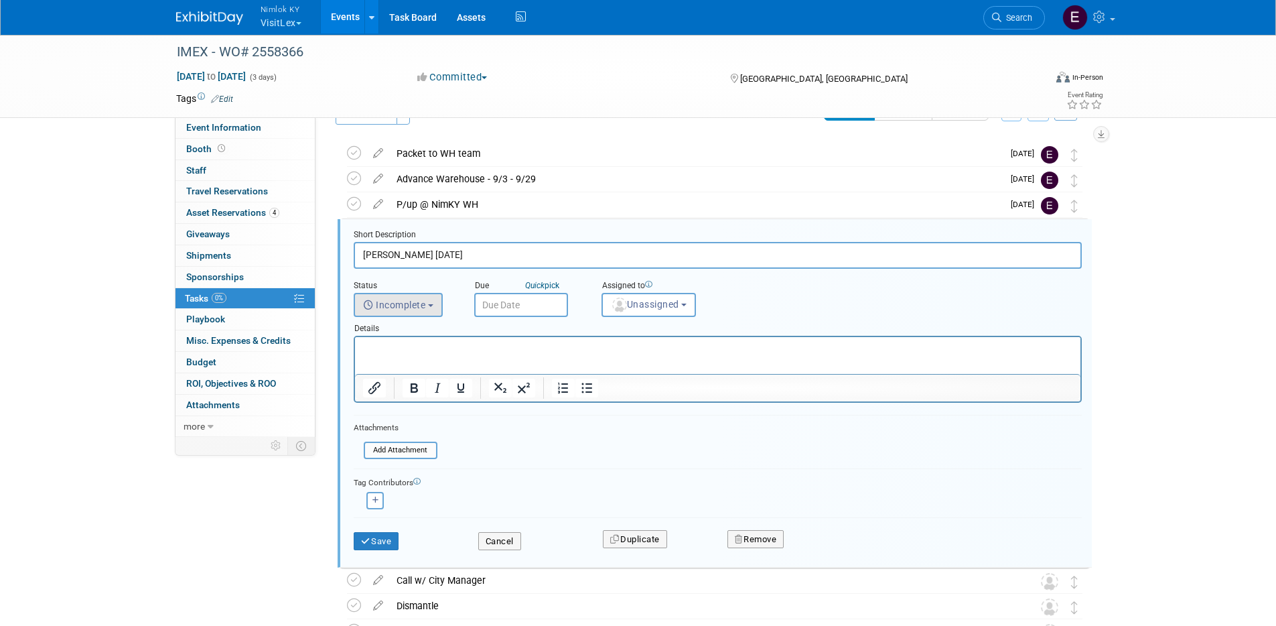
scroll to position [54, 0]
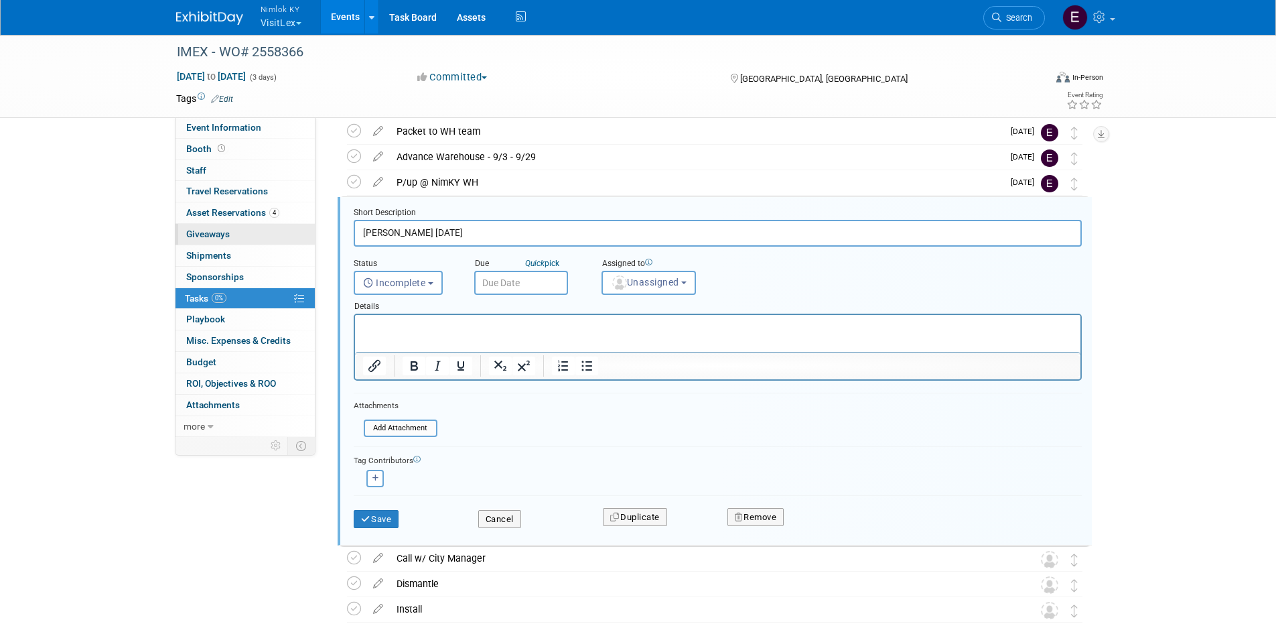
drag, startPoint x: 379, startPoint y: 231, endPoint x: 294, endPoint y: 228, distance: 85.1
click at [294, 228] on div "Event Information Event Info Booth Booth 0 Staff 0 Staff 0 Travel Reservations …" at bounding box center [638, 379] width 945 height 801
click at [379, 229] on input "Stetson DD 7/11/25" at bounding box center [718, 233] width 728 height 26
drag, startPoint x: 392, startPoint y: 230, endPoint x: 354, endPoint y: 227, distance: 37.7
click at [354, 227] on input "Stetson DD 7/11/25" at bounding box center [718, 233] width 728 height 26
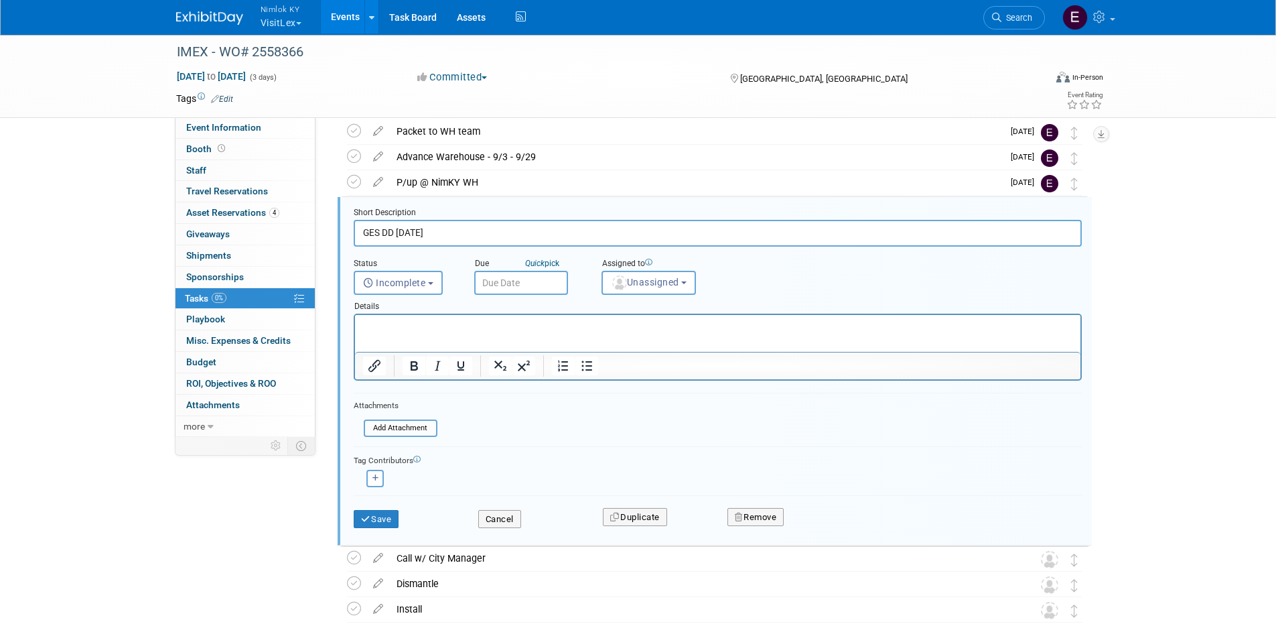
type input "GES DD 7/11/25"
click at [504, 282] on input "text" at bounding box center [521, 283] width 94 height 24
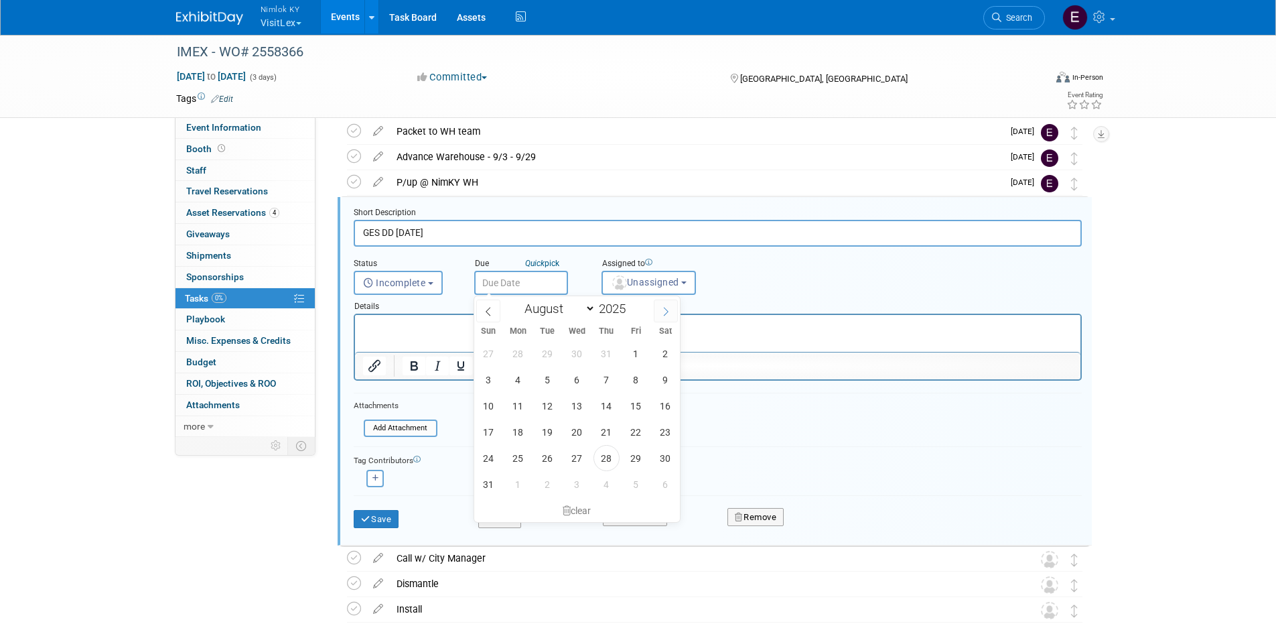
click at [668, 316] on span at bounding box center [666, 310] width 24 height 23
select select "8"
click at [637, 354] on span "5" at bounding box center [636, 353] width 26 height 26
type input "Sep 5, 2025"
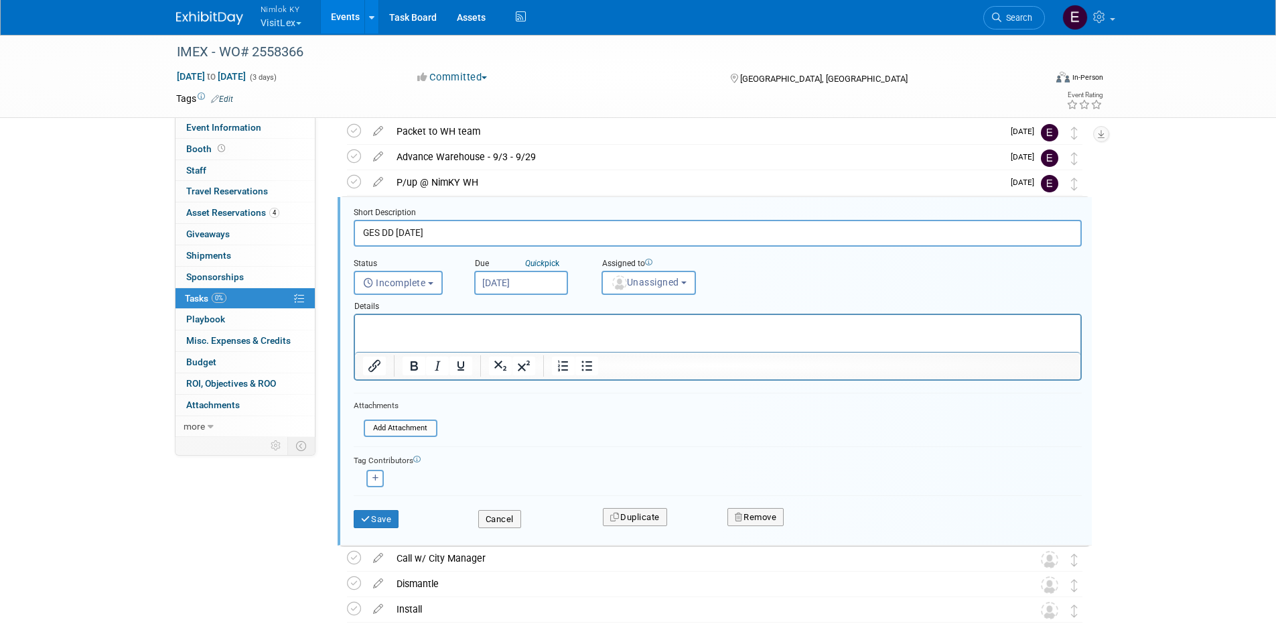
click at [799, 279] on div "Status <i class="far fa-clock" style="padding: 6px 4px 6px 1px;"></i> Incomplet…" at bounding box center [718, 271] width 748 height 48
click at [656, 283] on span "Unassigned" at bounding box center [645, 282] width 68 height 11
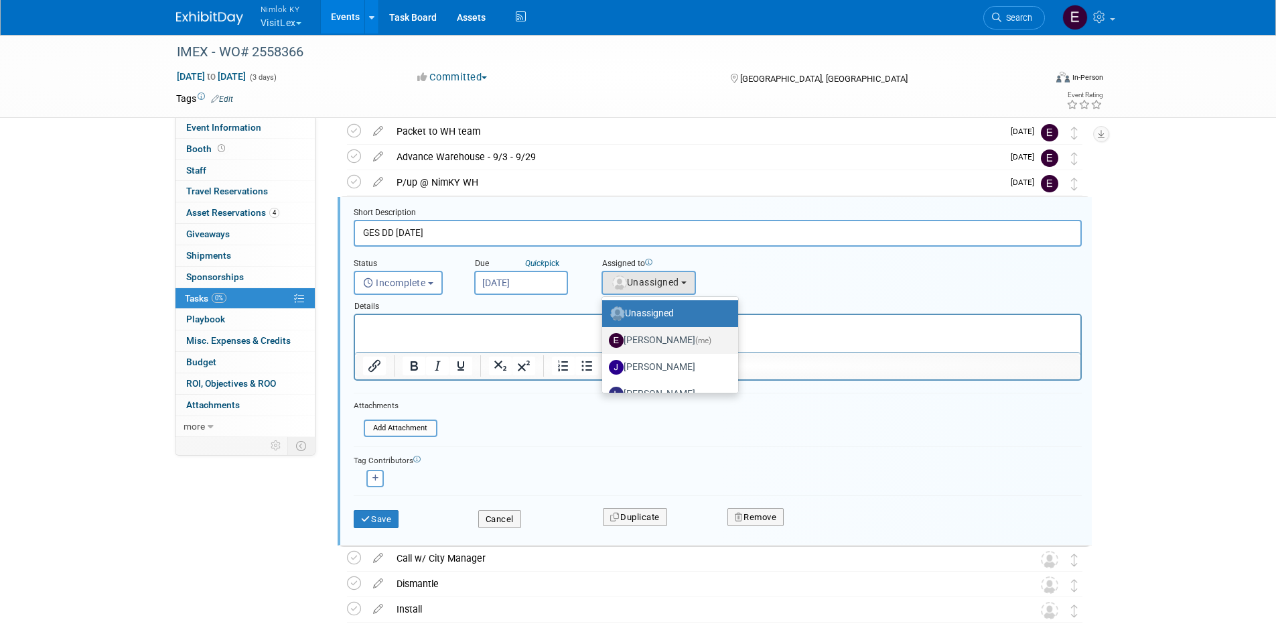
click at [650, 334] on label "Elizabeth Griffin (me)" at bounding box center [667, 340] width 116 height 21
click at [604, 334] on input "Elizabeth Griffin (me)" at bounding box center [600, 338] width 9 height 9
select select "0f1d68d9-dd9c-4ee9-a679-a234d3077628"
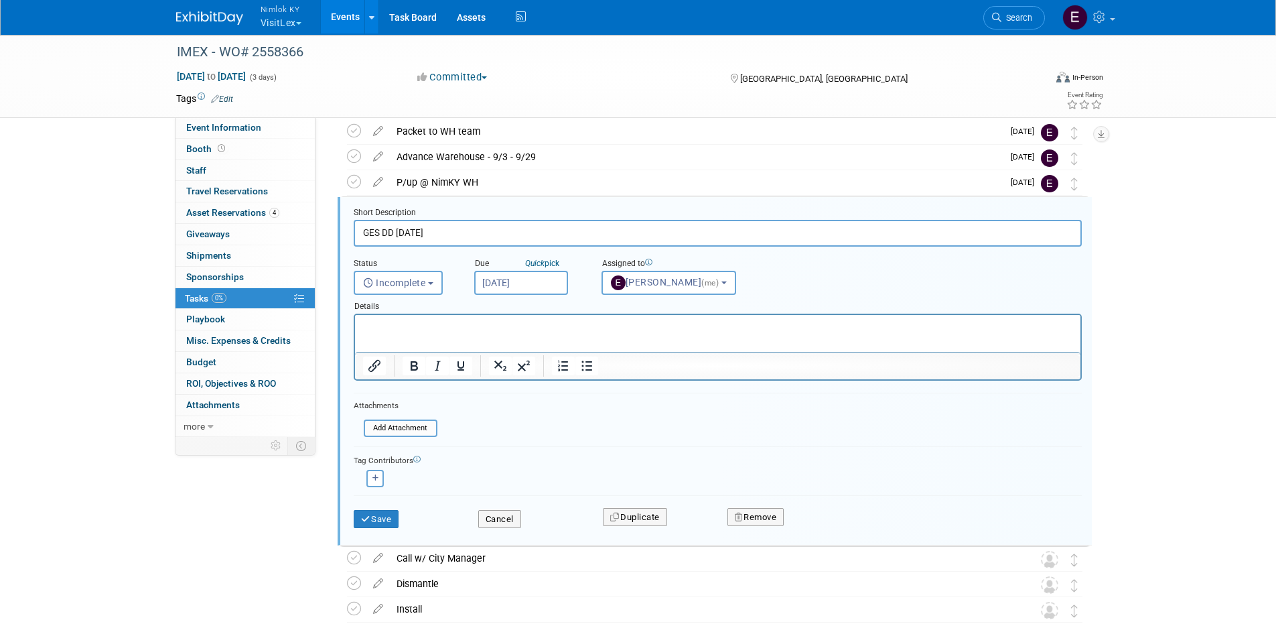
click at [416, 232] on input "GES DD 7/11/25" at bounding box center [718, 233] width 728 height 26
type input "GES DD 9/5/25"
click at [383, 522] on button "Save" at bounding box center [377, 519] width 46 height 19
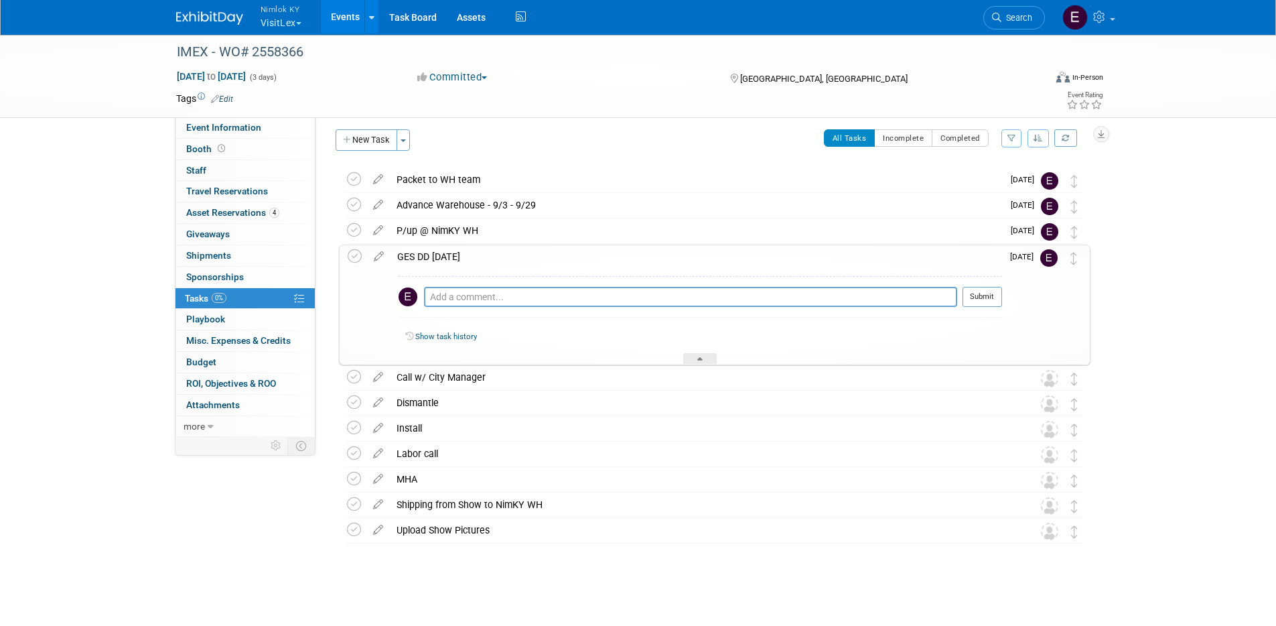
scroll to position [6, 0]
click at [546, 254] on div "GES DD 9/5/25" at bounding box center [697, 256] width 612 height 23
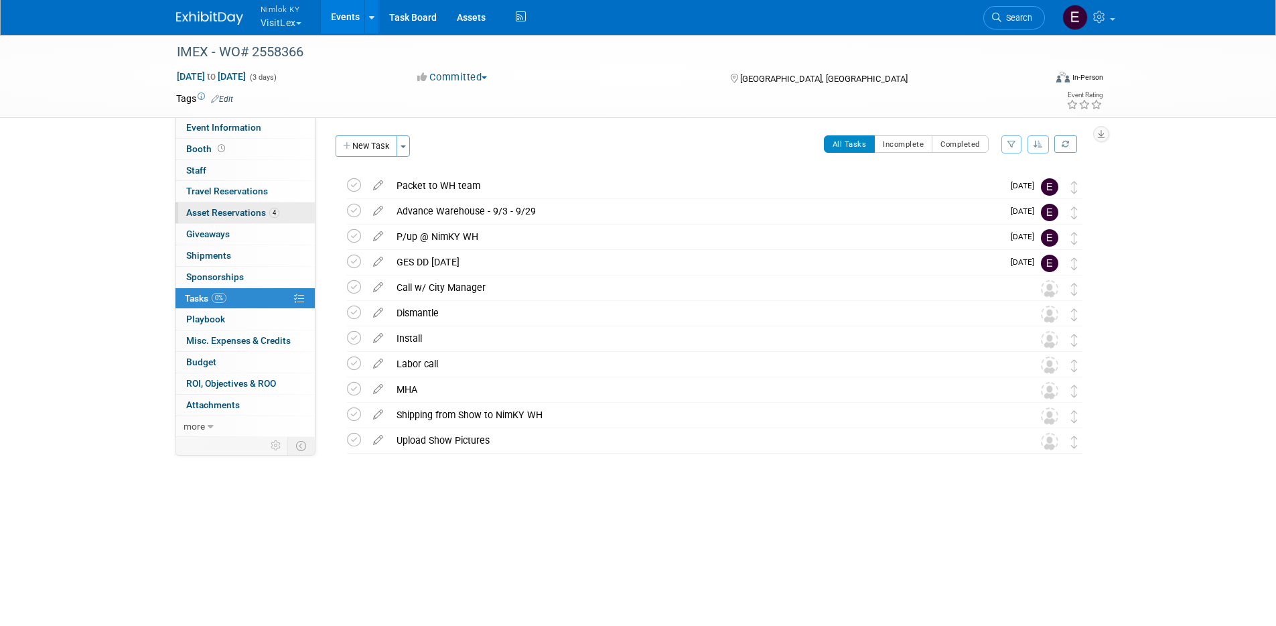
click at [196, 213] on span "Asset Reservations 4" at bounding box center [232, 212] width 93 height 11
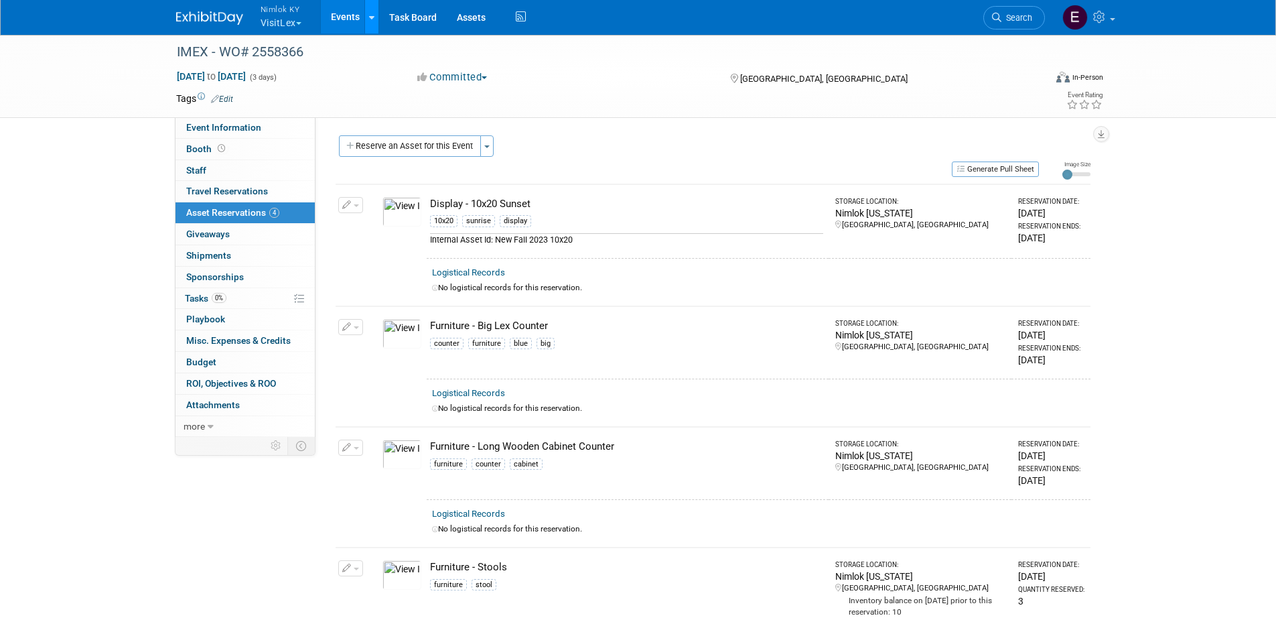
click at [374, 15] on icon at bounding box center [371, 17] width 5 height 9
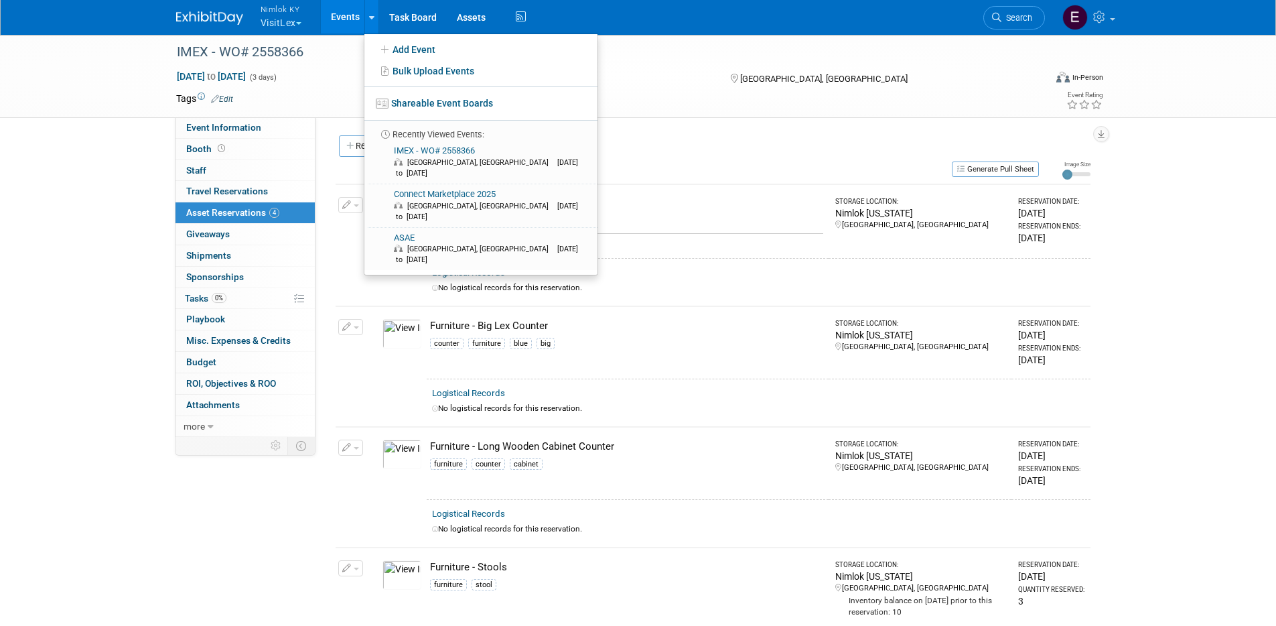
click at [120, 191] on div "IMEX - WO# 2558366 Oct 7, 2025 to Oct 9, 2025 (3 days) Oct 7, 2025 to Oct 9, 20…" at bounding box center [638, 368] width 1276 height 671
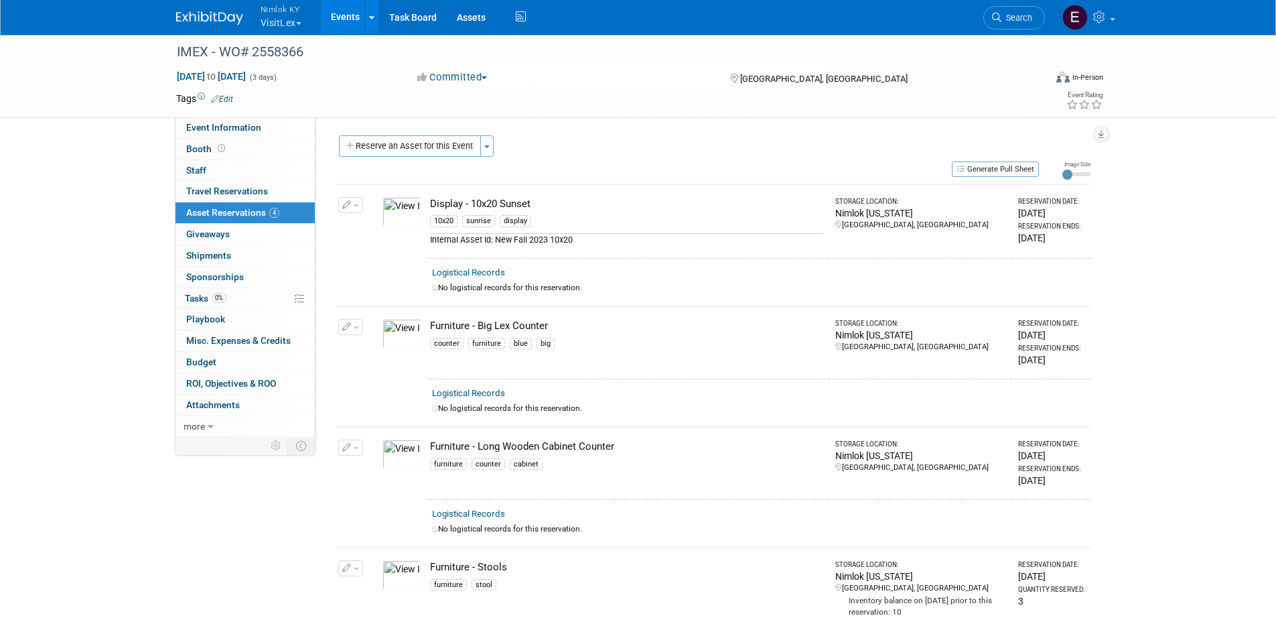
click at [277, 22] on button "Nimlok KY VisitLex" at bounding box center [288, 17] width 59 height 35
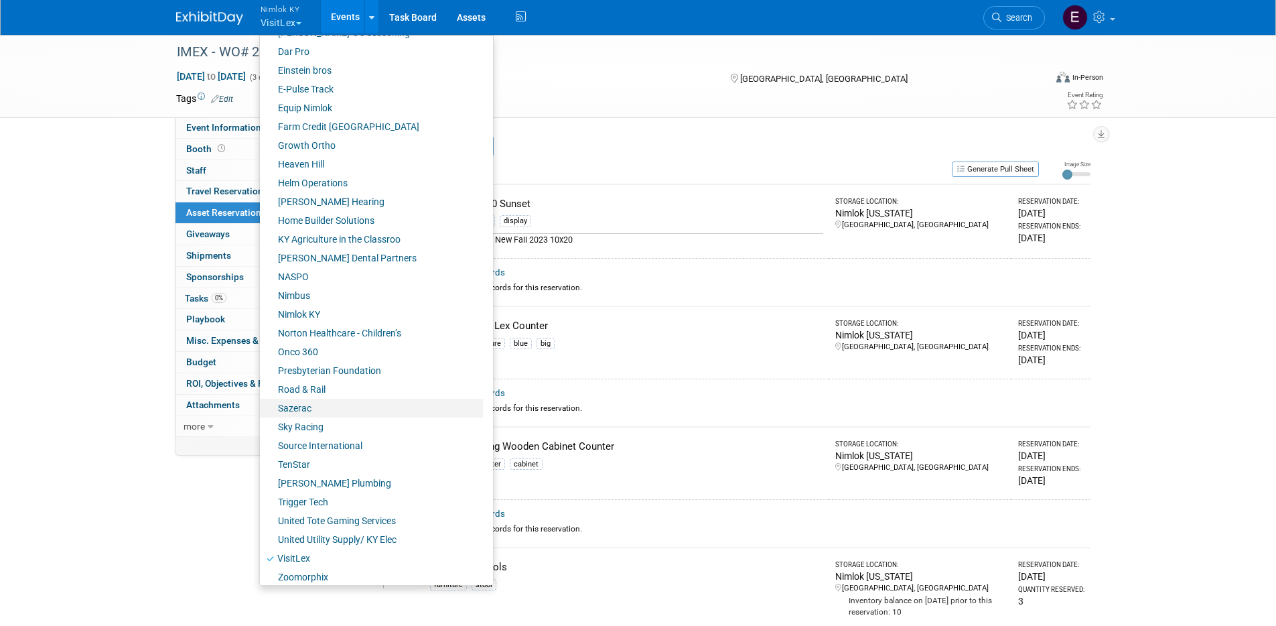
scroll to position [323, 0]
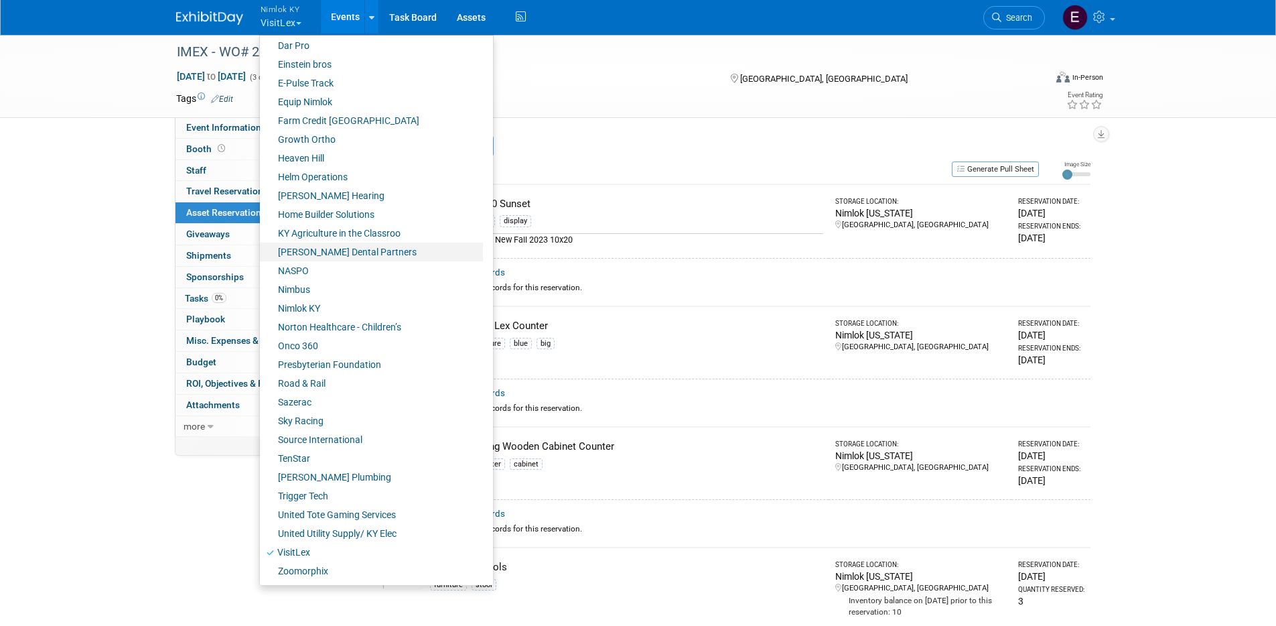
click at [355, 251] on link "[PERSON_NAME] Dental Partners" at bounding box center [371, 252] width 223 height 19
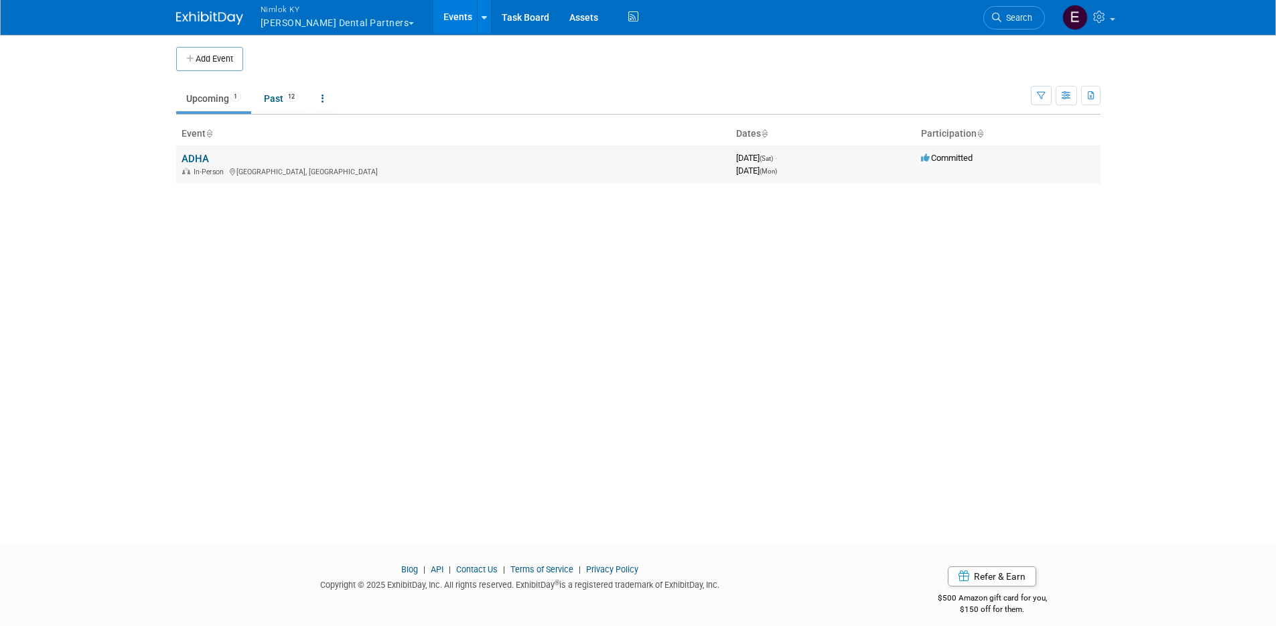
click at [196, 153] on link "ADHA" at bounding box center [195, 159] width 27 height 12
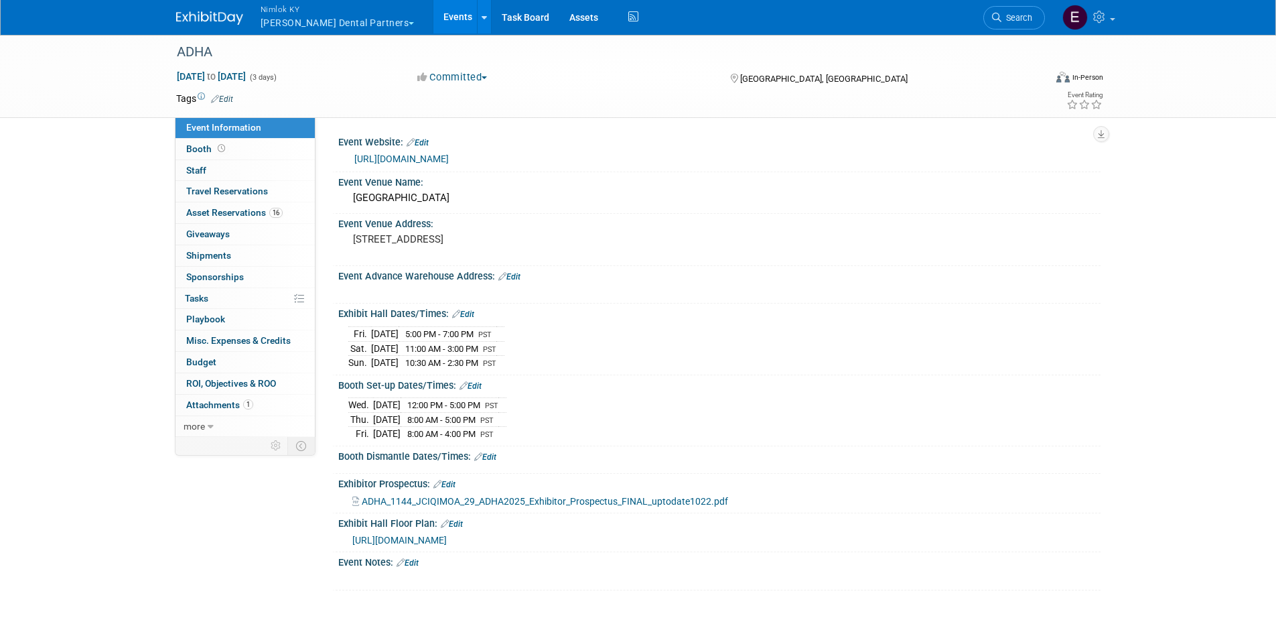
click at [287, 23] on button "Nimlok [PERSON_NAME] Dental Partners" at bounding box center [345, 17] width 172 height 35
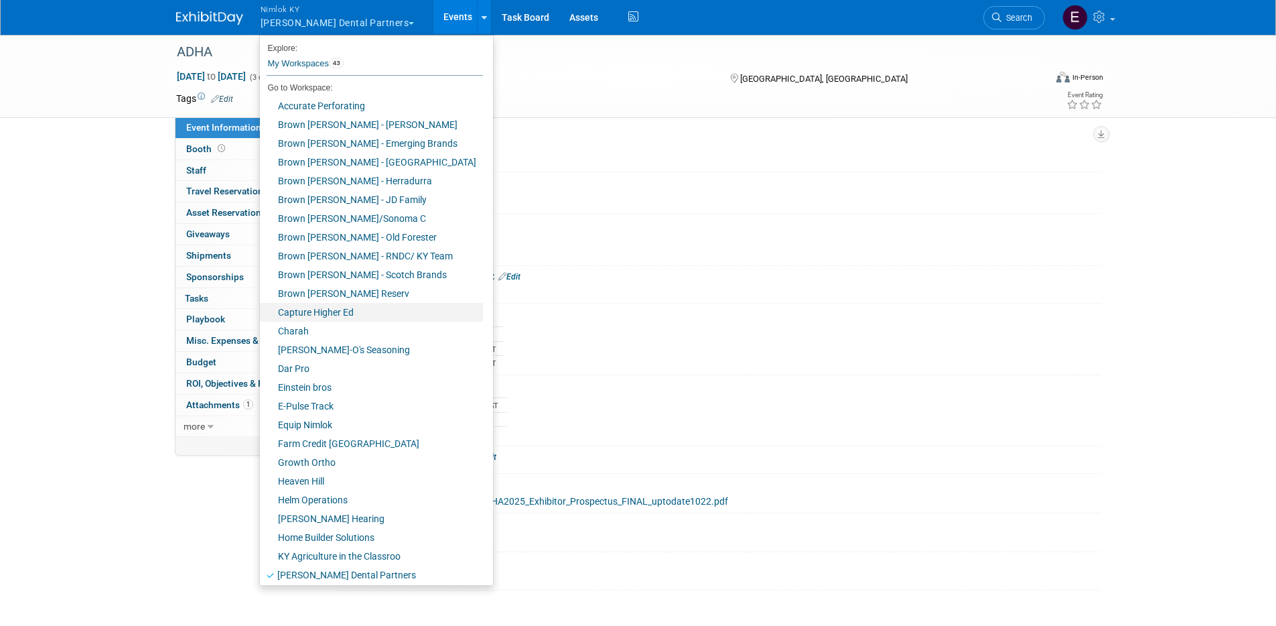
click at [326, 314] on link "Capture Higher Ed" at bounding box center [371, 312] width 223 height 19
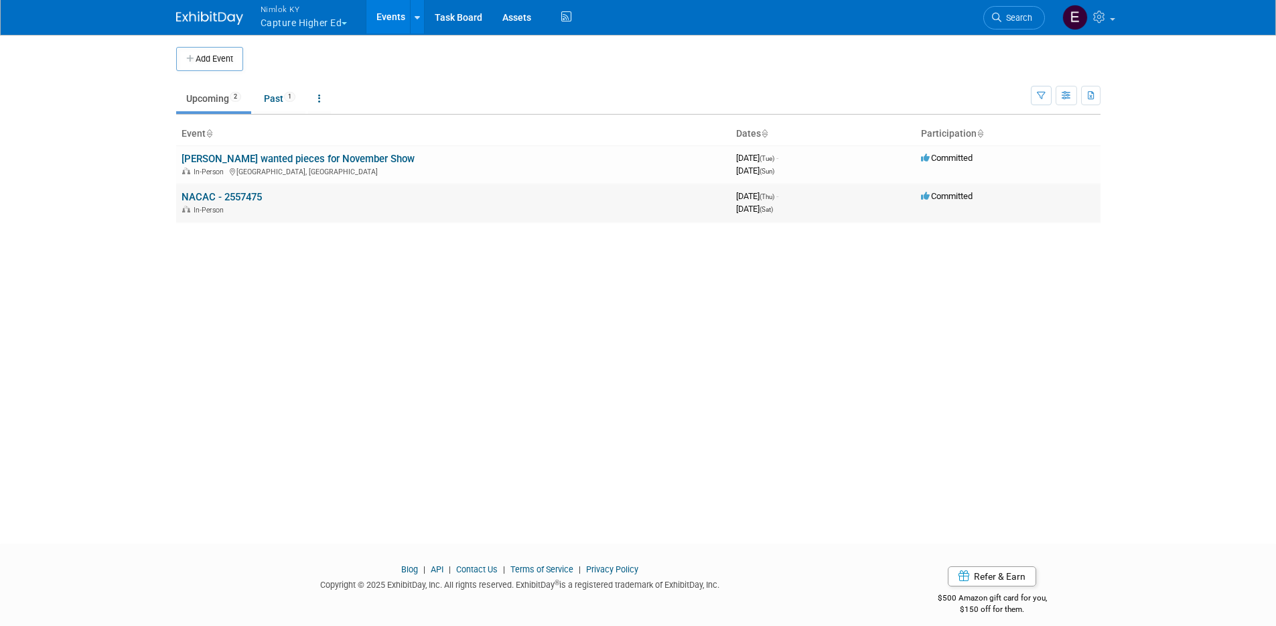
click at [248, 197] on link "NACAC - 2557475" at bounding box center [222, 197] width 80 height 12
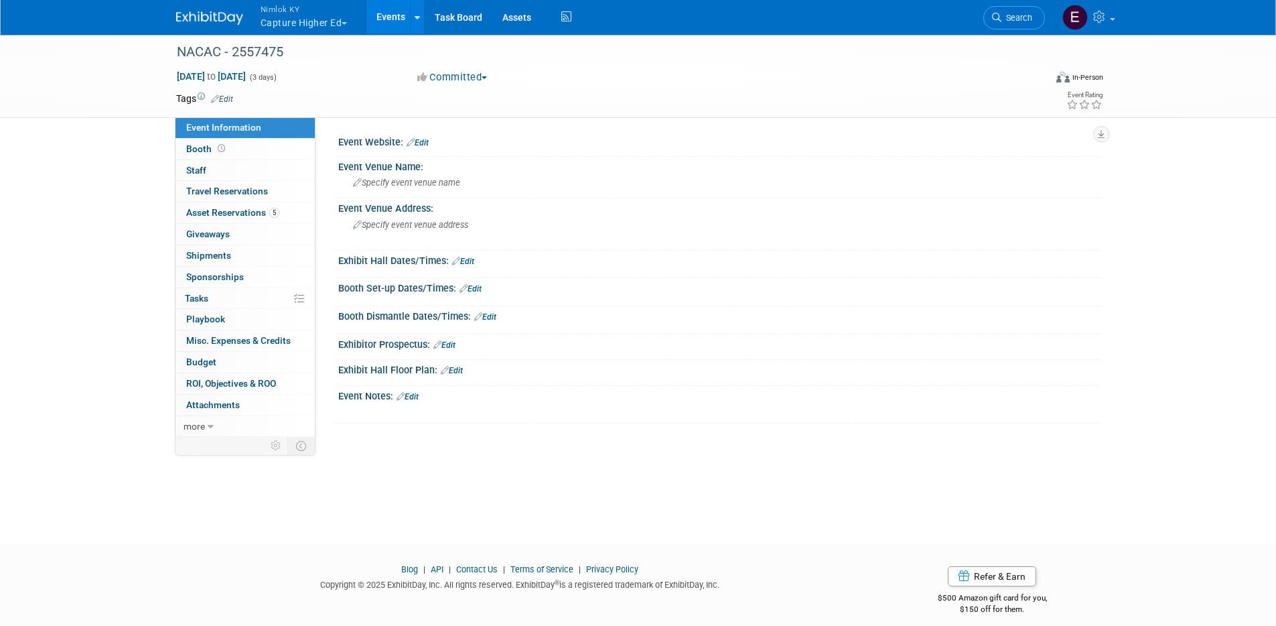
click at [328, 23] on button "Nimlok KY Capture Higher Ed" at bounding box center [311, 17] width 105 height 35
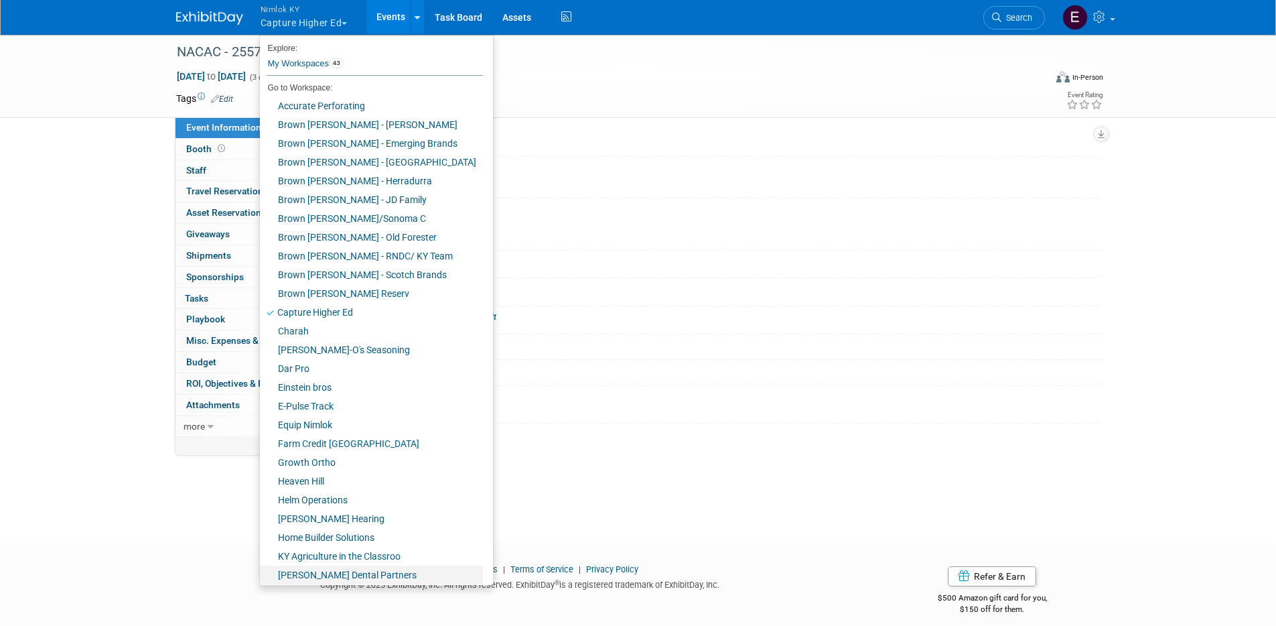
click at [342, 569] on link "[PERSON_NAME] Dental Partners" at bounding box center [371, 574] width 223 height 19
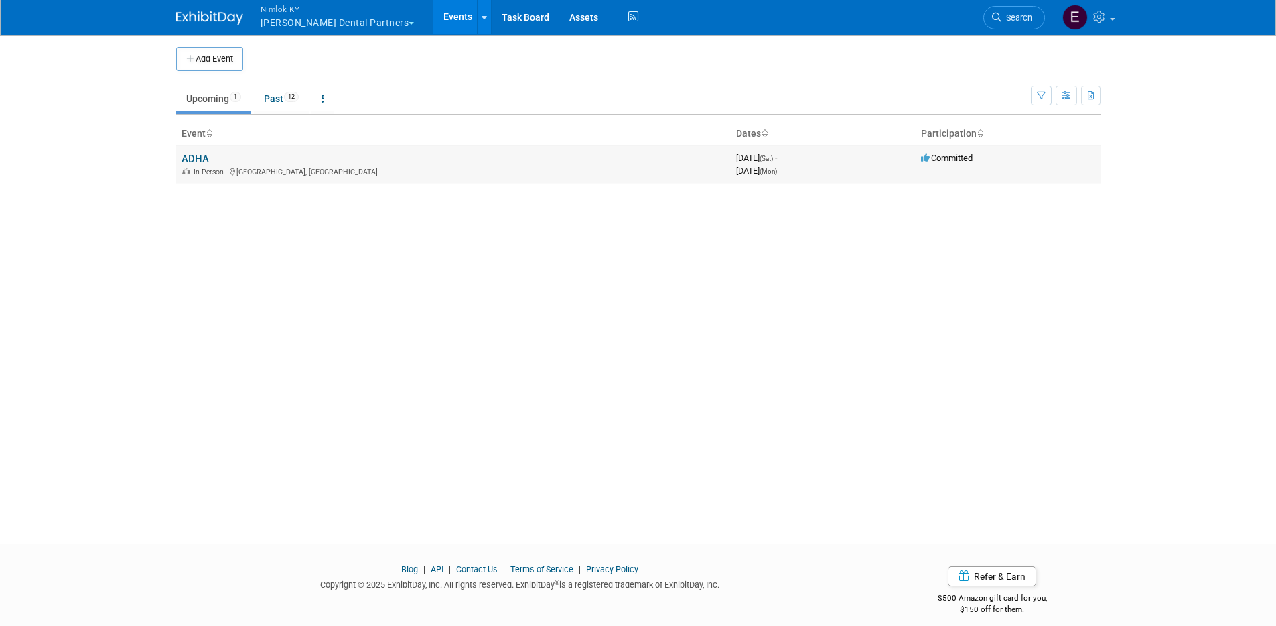
click at [200, 157] on link "ADHA" at bounding box center [195, 159] width 27 height 12
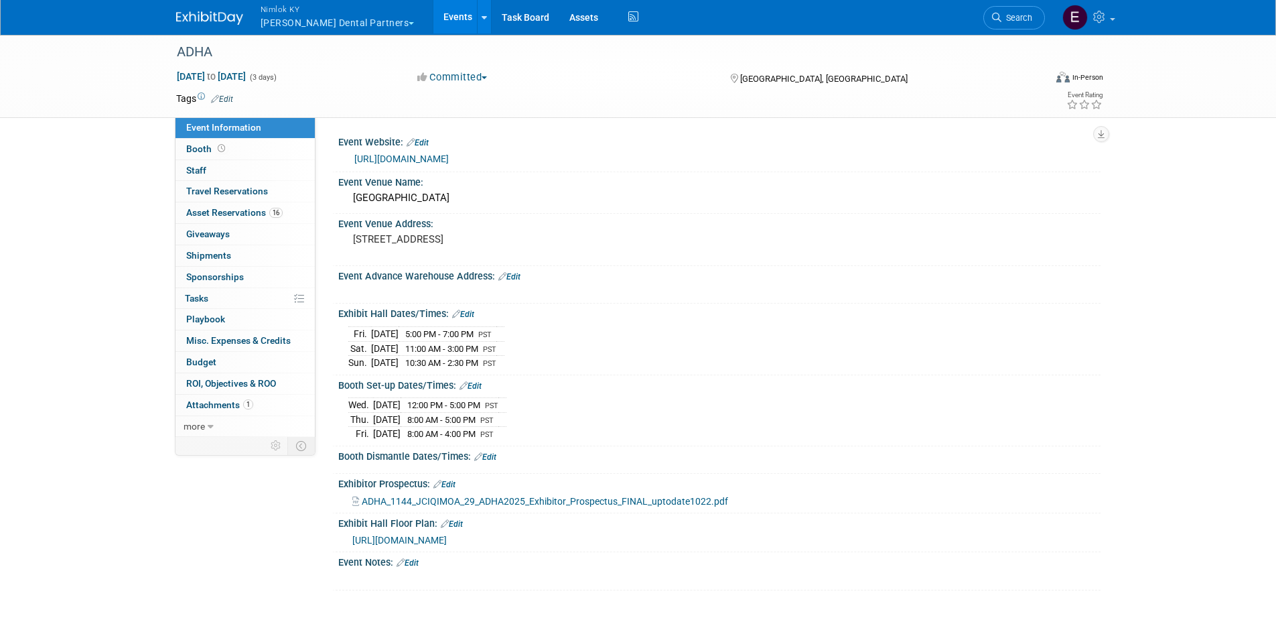
click at [649, 500] on span "ADHA_1144_JCIQIMOA_29_ADHA2025_Exhibitor_Prospectus_FINAL_uptodate1022.pdf" at bounding box center [545, 501] width 366 height 11
click at [264, 148] on link "Booth" at bounding box center [245, 149] width 139 height 21
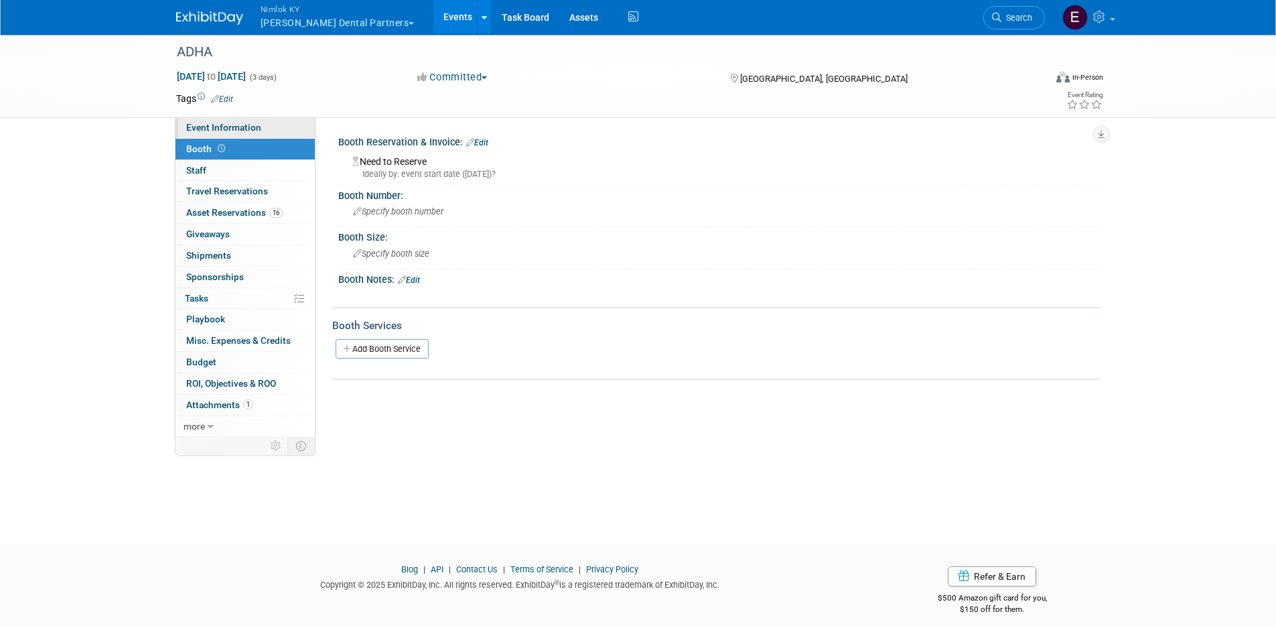
click at [254, 130] on span "Event Information" at bounding box center [223, 127] width 75 height 11
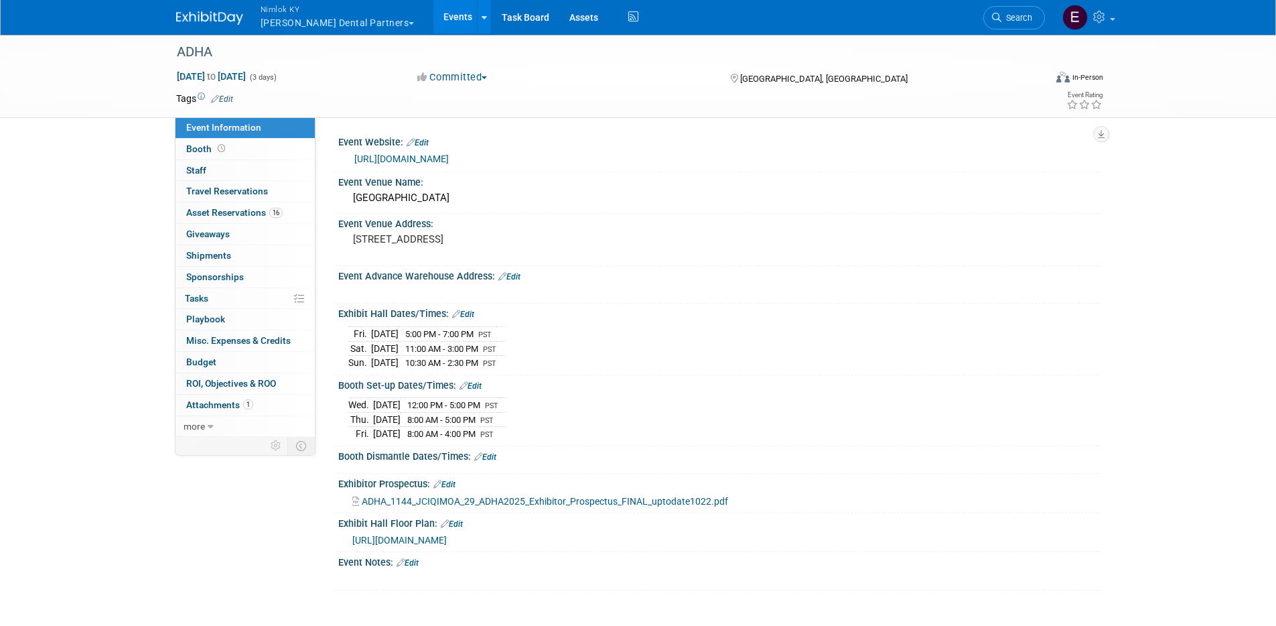
click at [447, 543] on span "[URL][DOMAIN_NAME]" at bounding box center [399, 540] width 94 height 11
